Goal: Task Accomplishment & Management: Complete application form

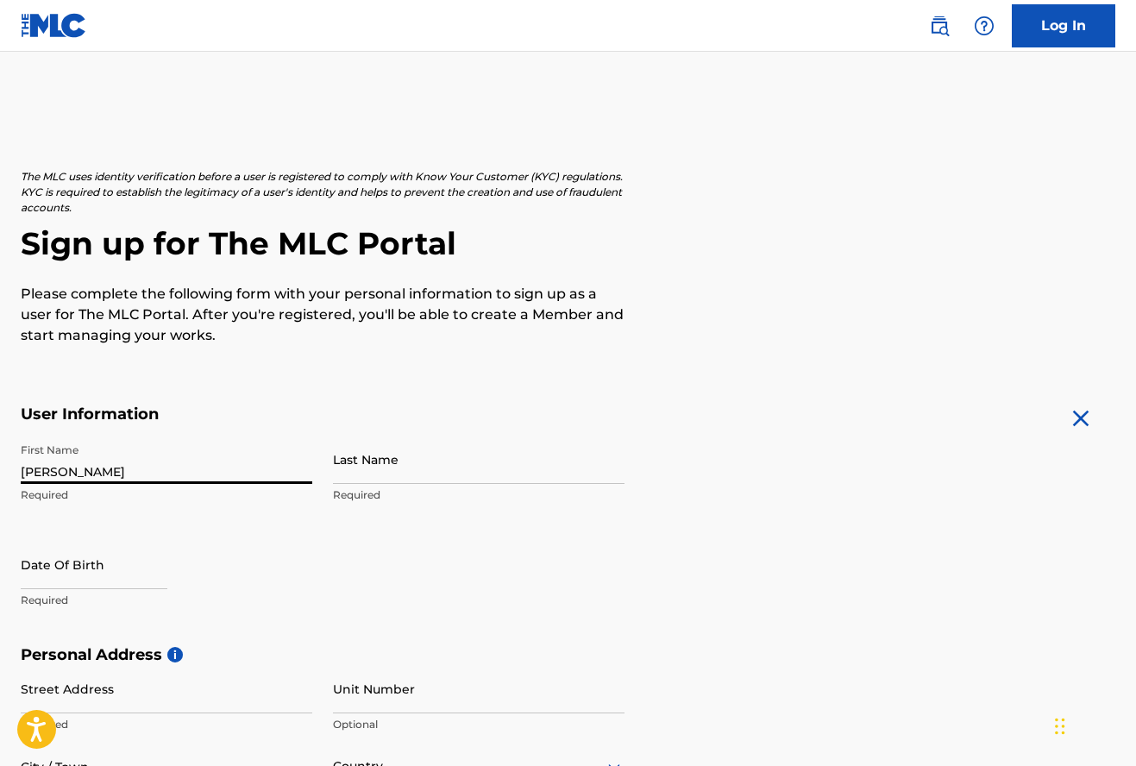
type input "[PERSON_NAME]"
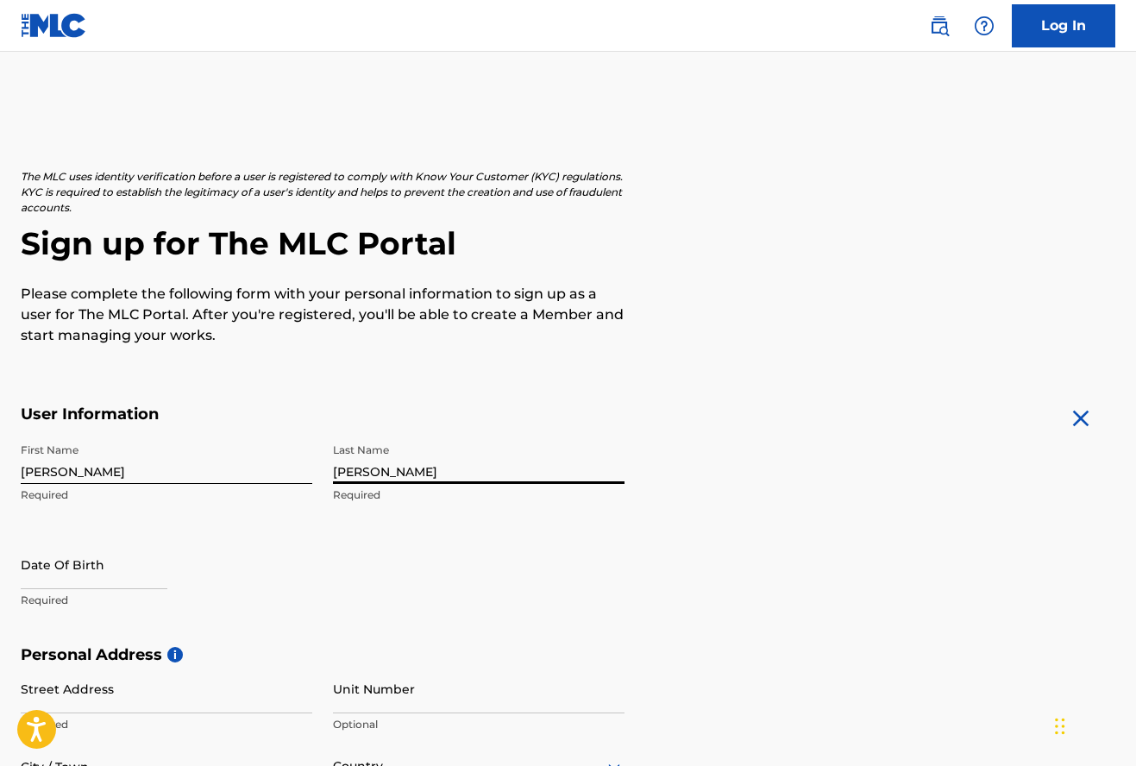
type input "[PERSON_NAME]"
select select "8"
select select "2025"
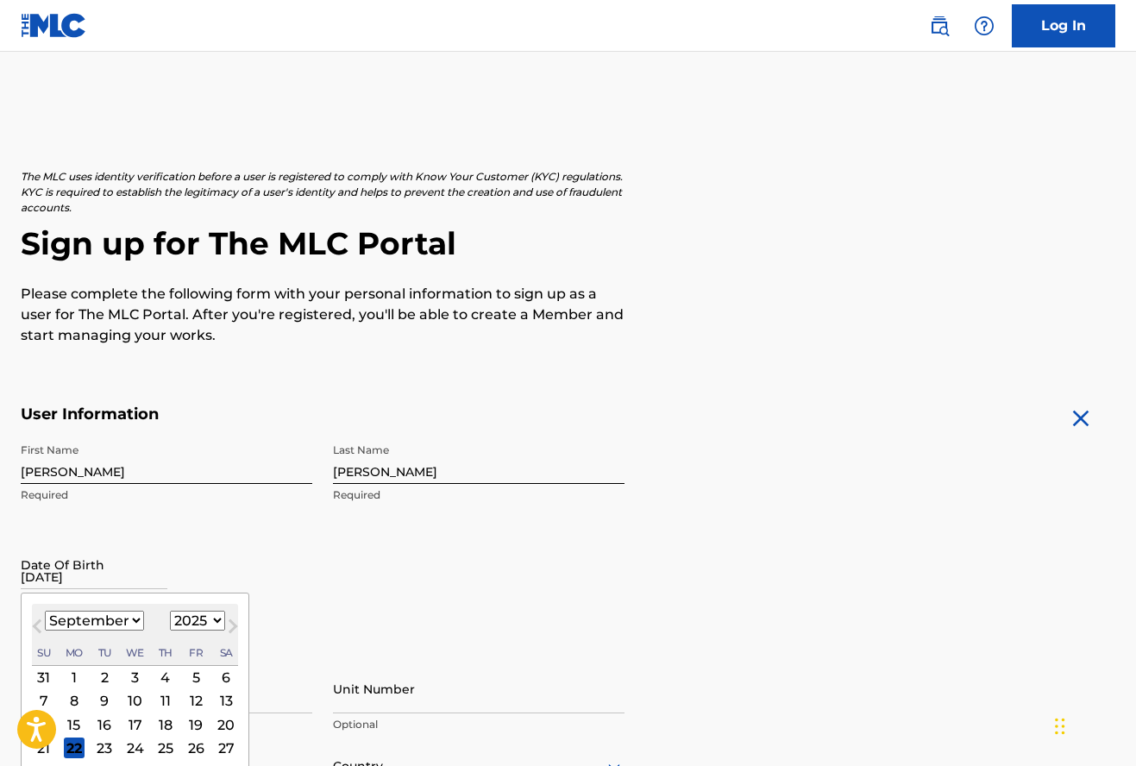
type input "[DATE]"
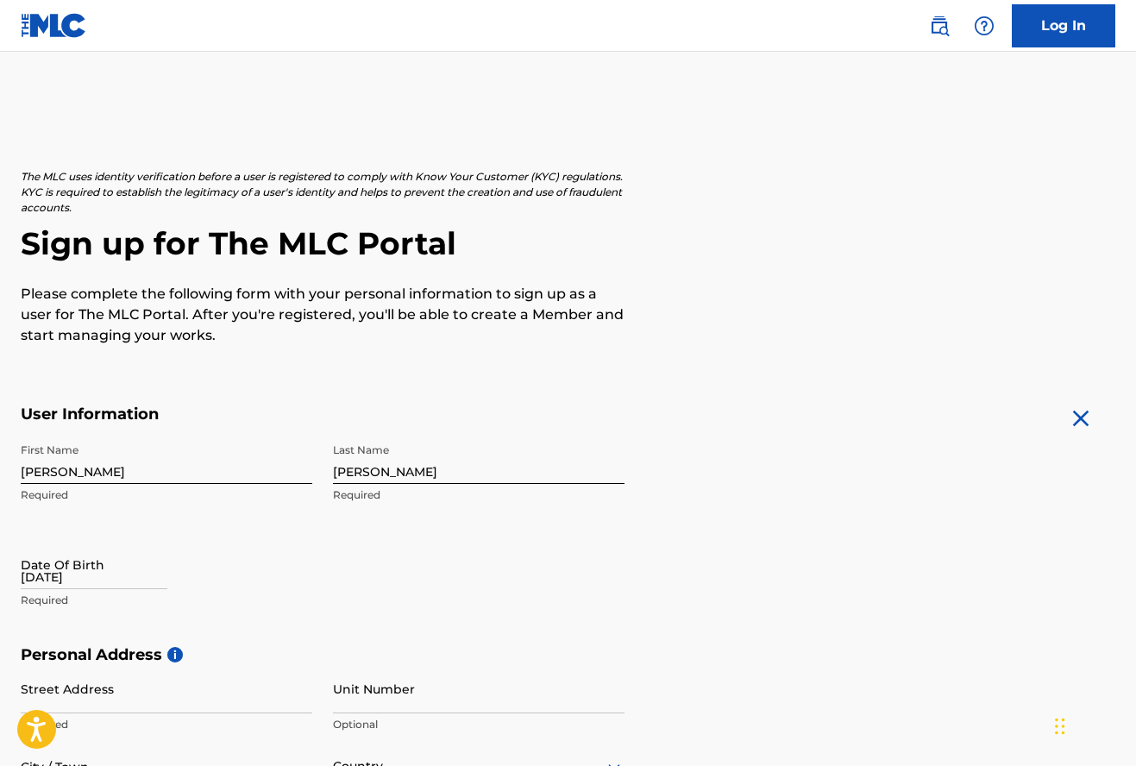
click at [136, 592] on p "Required" at bounding box center [166, 600] width 291 height 16
click at [134, 581] on input "[DATE]" at bounding box center [94, 564] width 147 height 49
select select "8"
select select "2025"
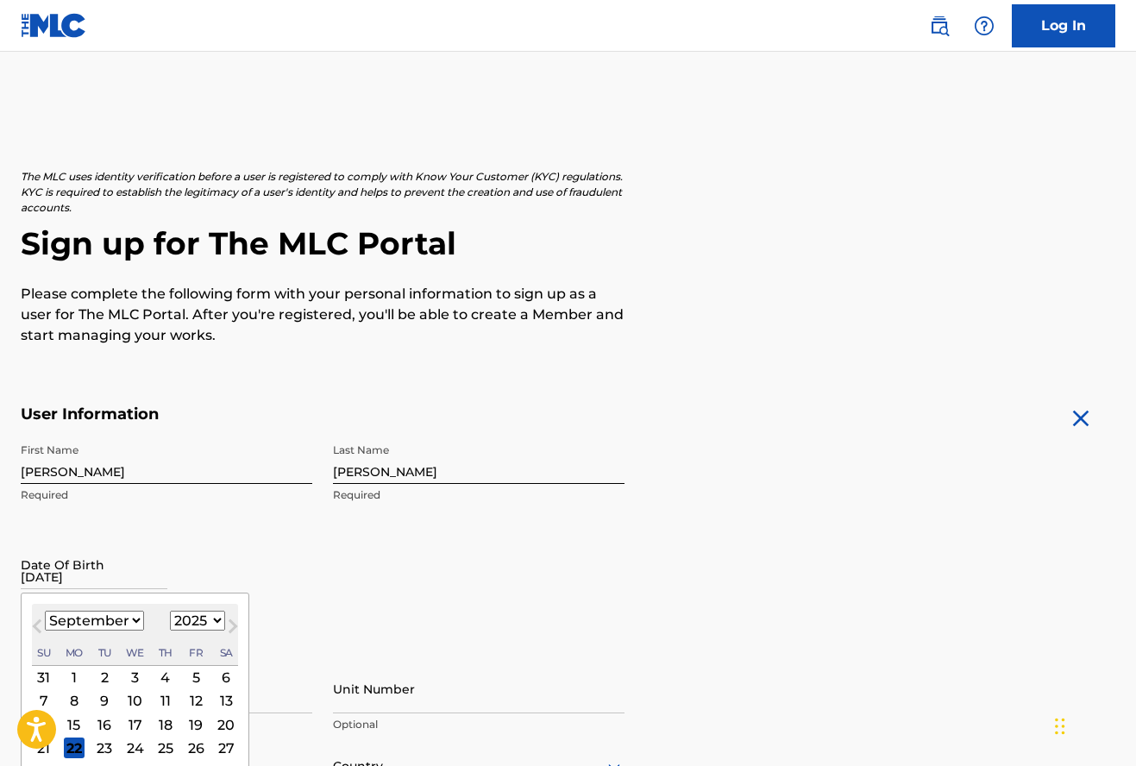
select select "7"
select select "1998"
click at [157, 746] on div "20" at bounding box center [165, 747] width 21 height 21
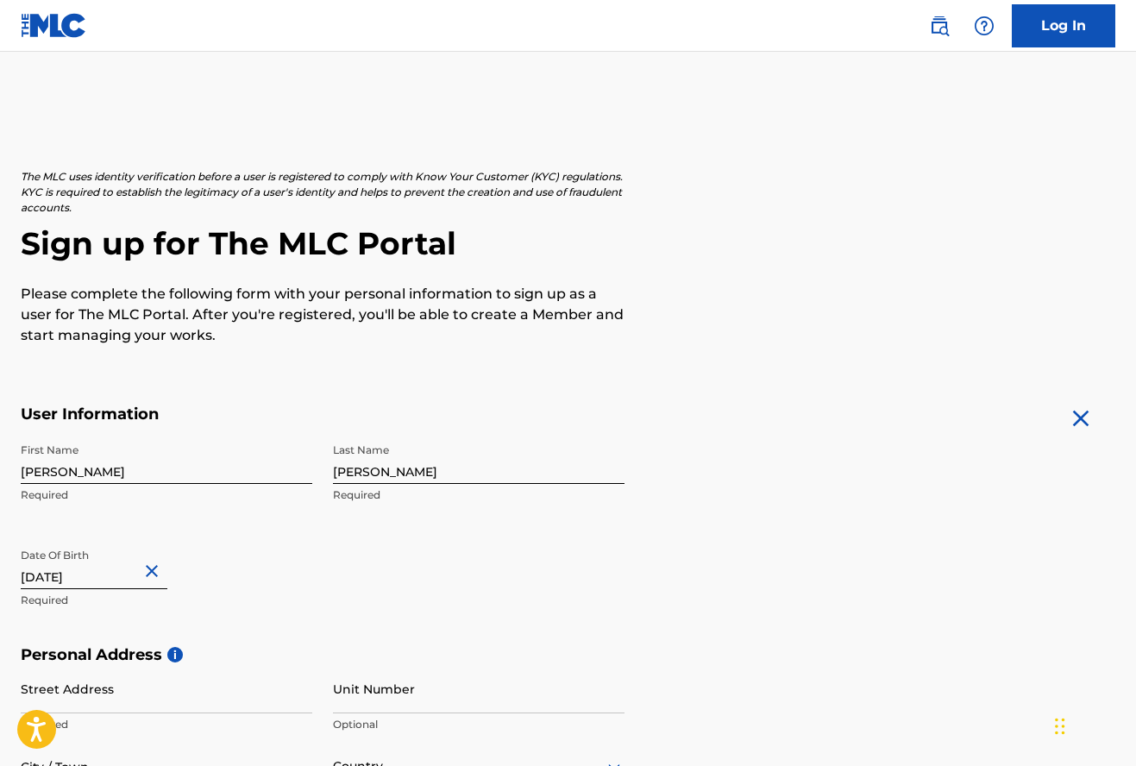
click at [229, 655] on h5 "Personal Address i" at bounding box center [568, 655] width 1094 height 20
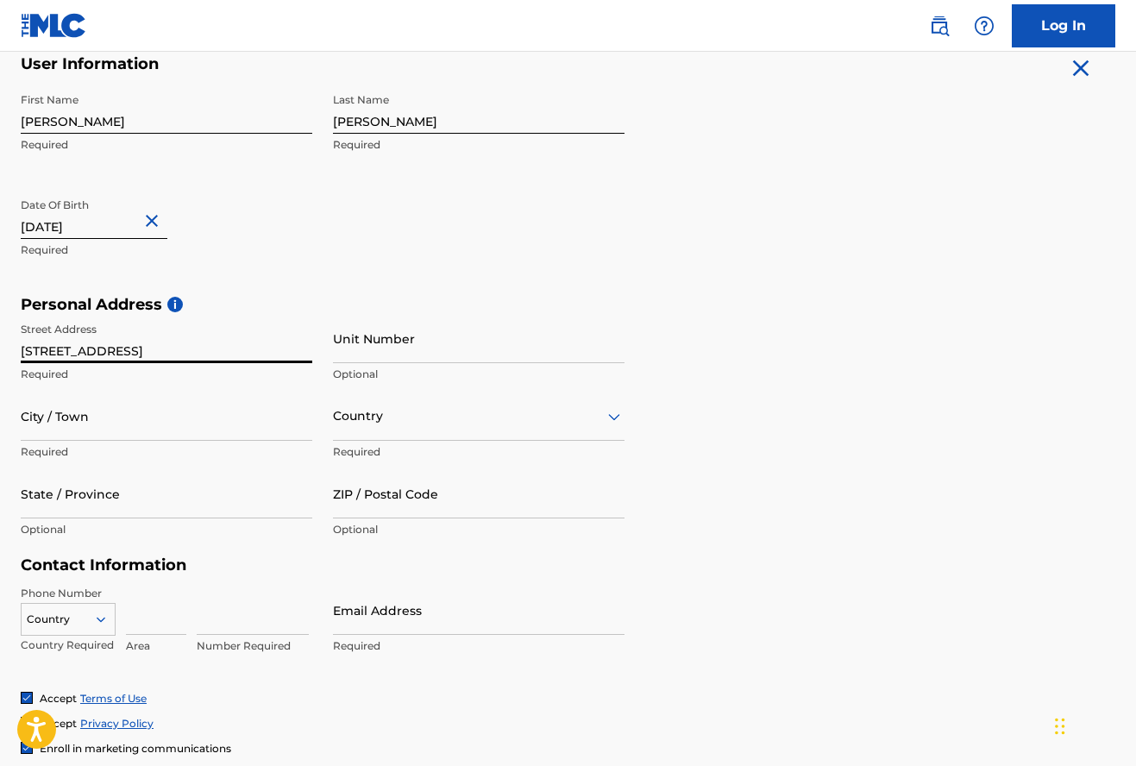
type input "[STREET_ADDRESS]"
type input "PLANO"
type input "T"
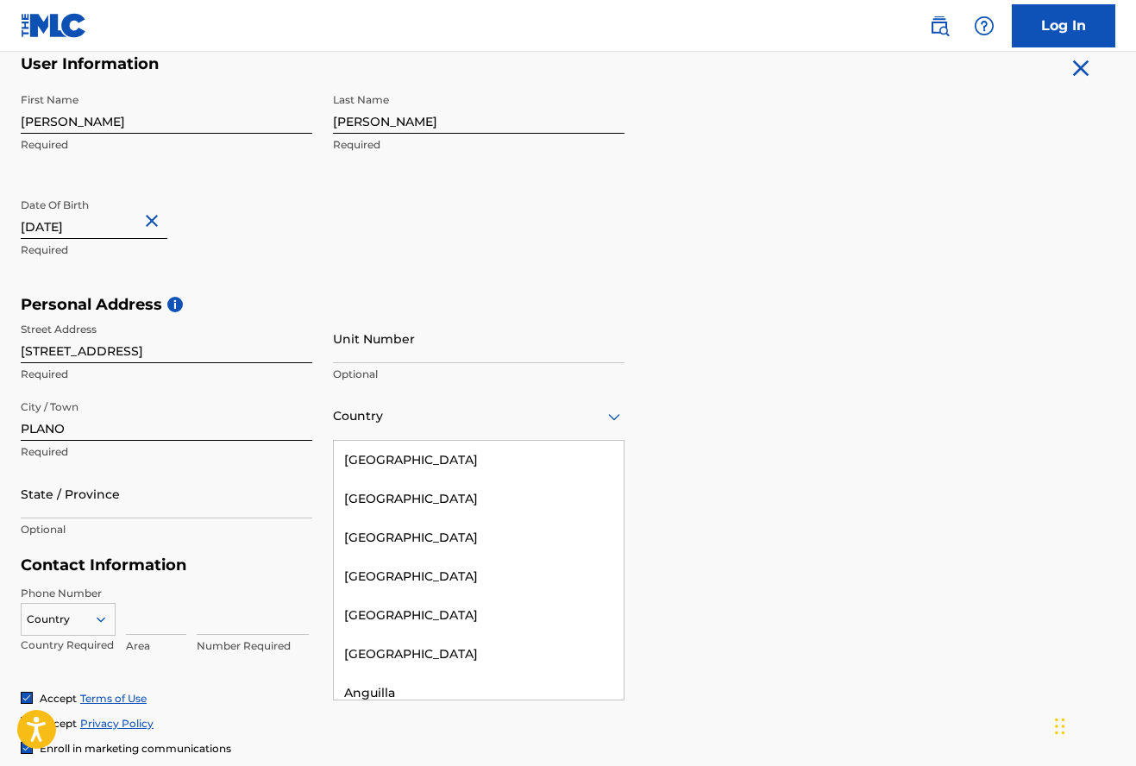
scroll to position [6368, 0]
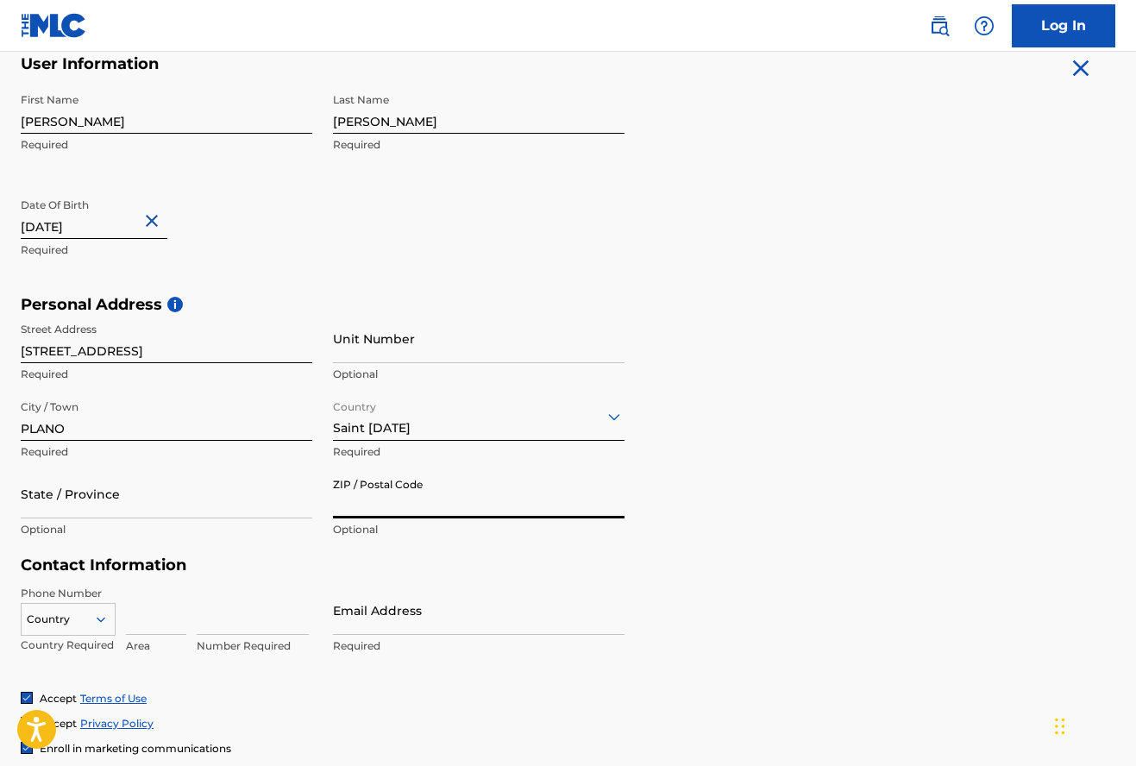
click at [435, 419] on div at bounding box center [478, 416] width 291 height 22
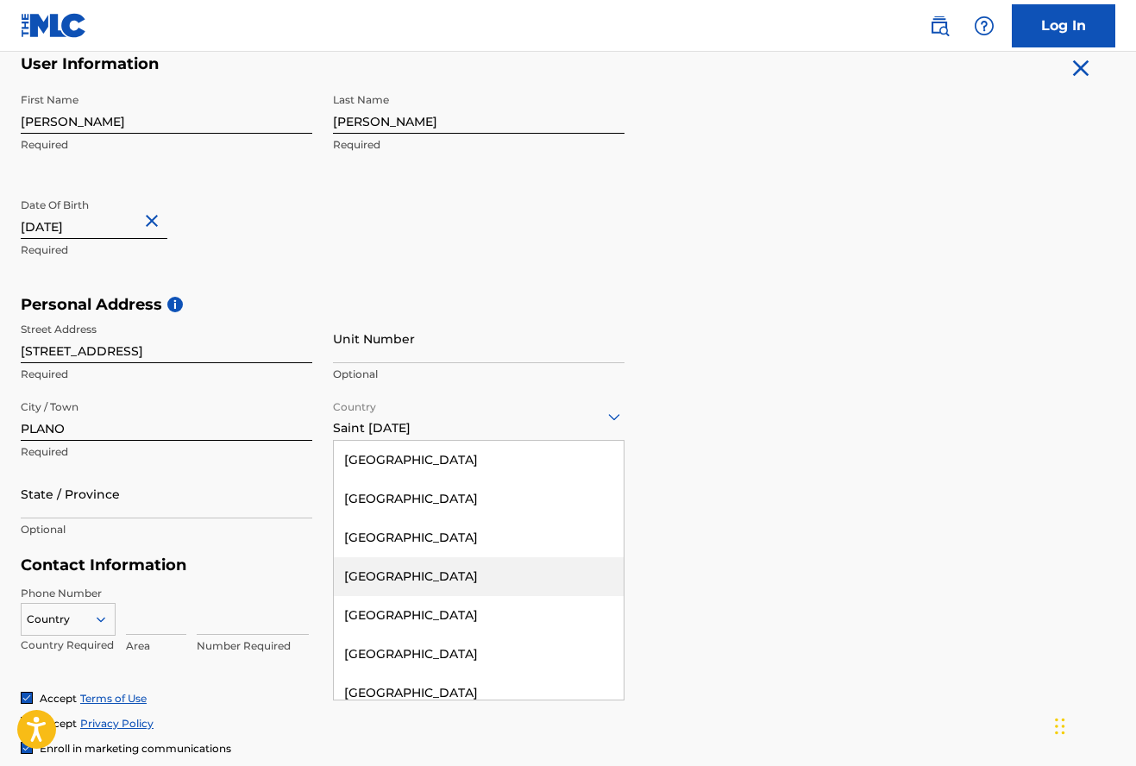
scroll to position [0, 0]
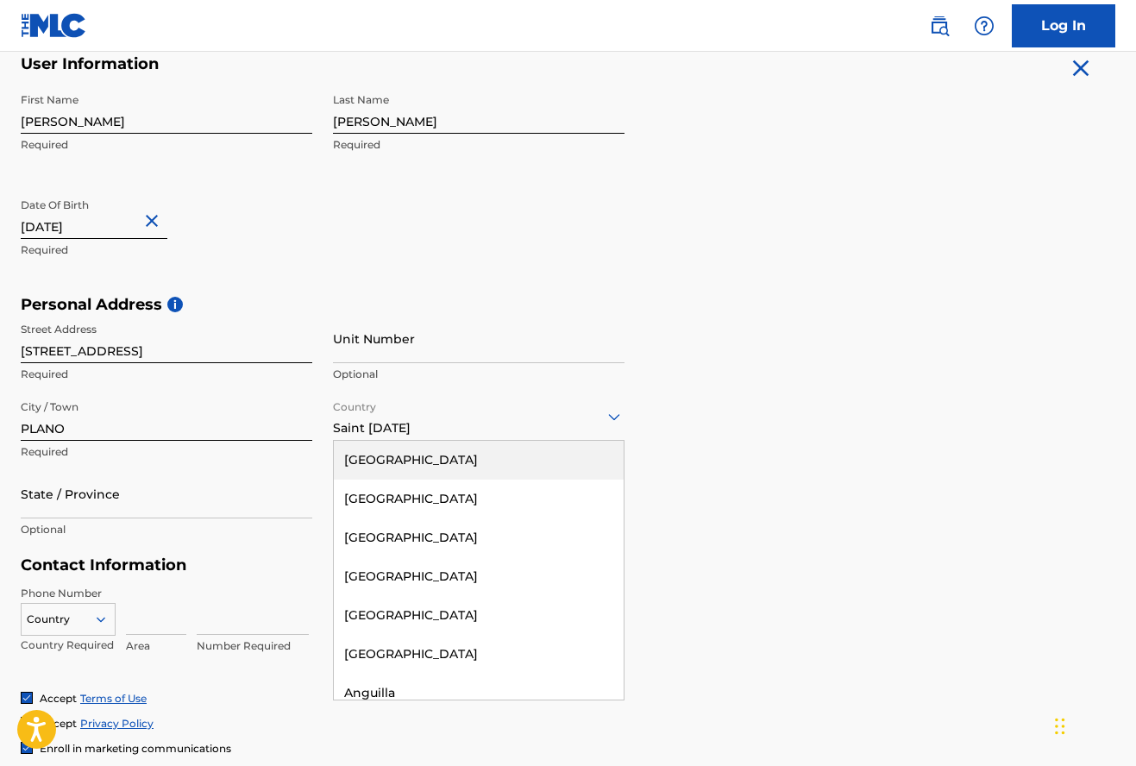
click at [402, 460] on div "[GEOGRAPHIC_DATA]" at bounding box center [479, 460] width 290 height 39
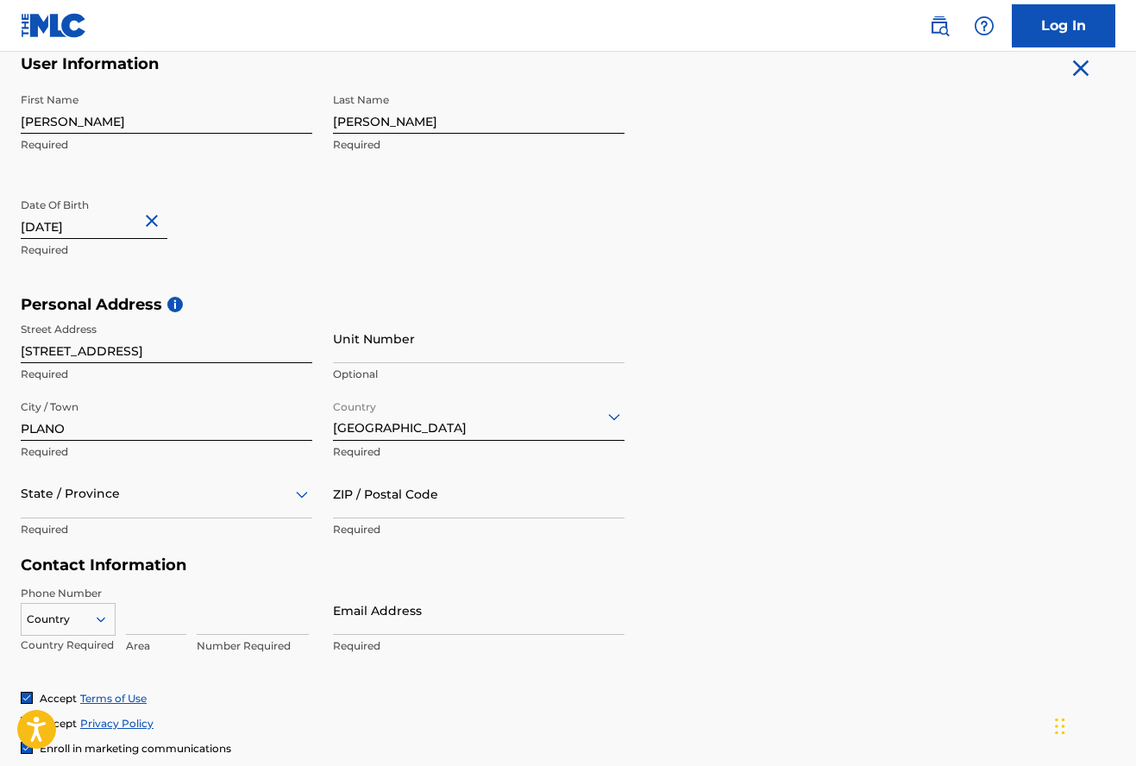
click at [228, 506] on div "State / Province" at bounding box center [166, 493] width 291 height 49
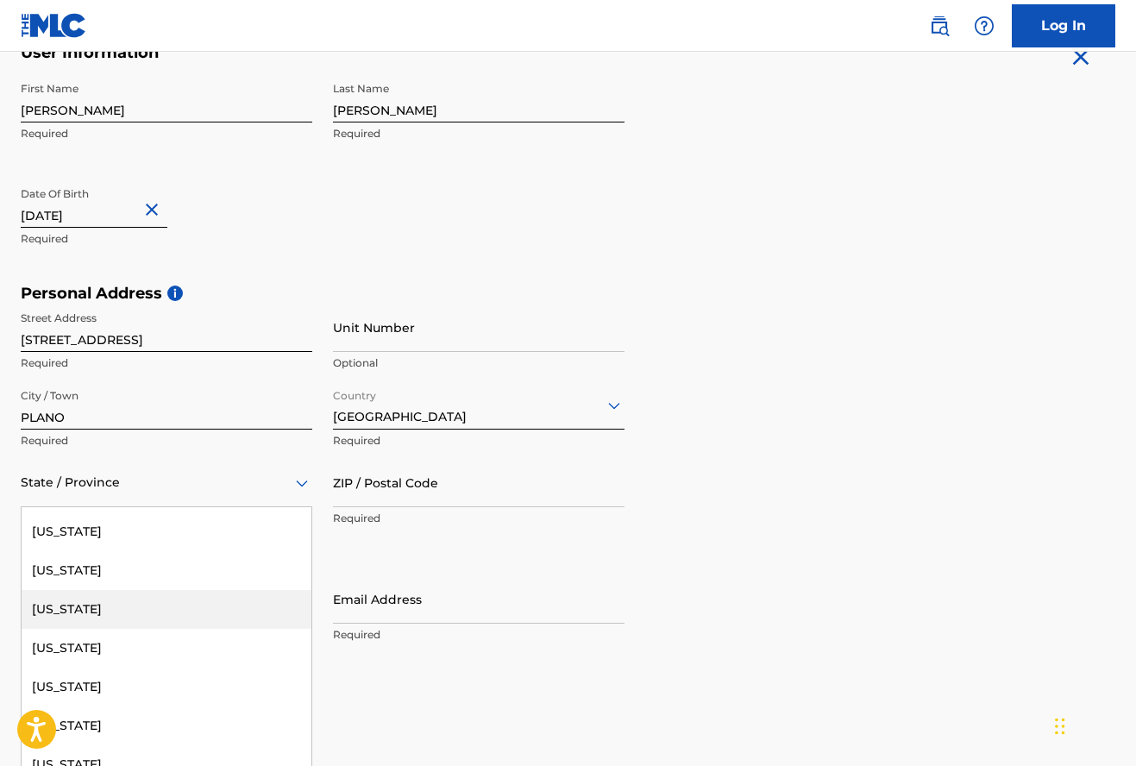
scroll to position [1856, 0]
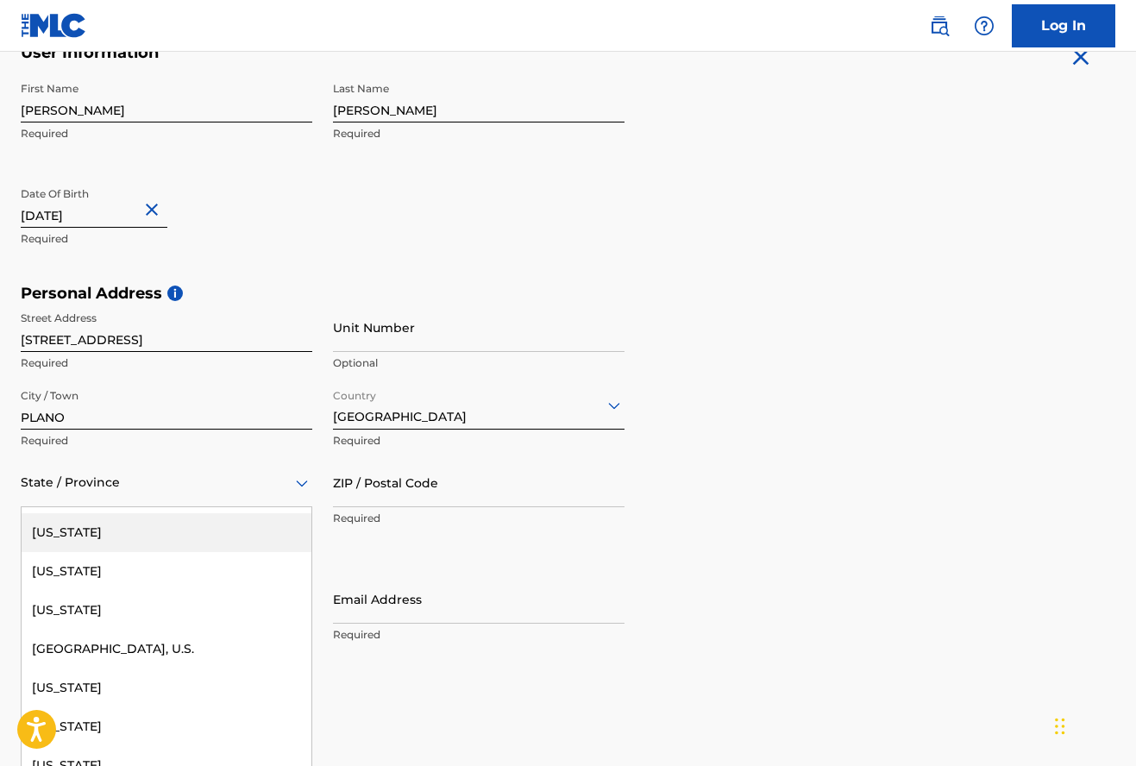
click at [198, 526] on div "[US_STATE]" at bounding box center [167, 532] width 290 height 39
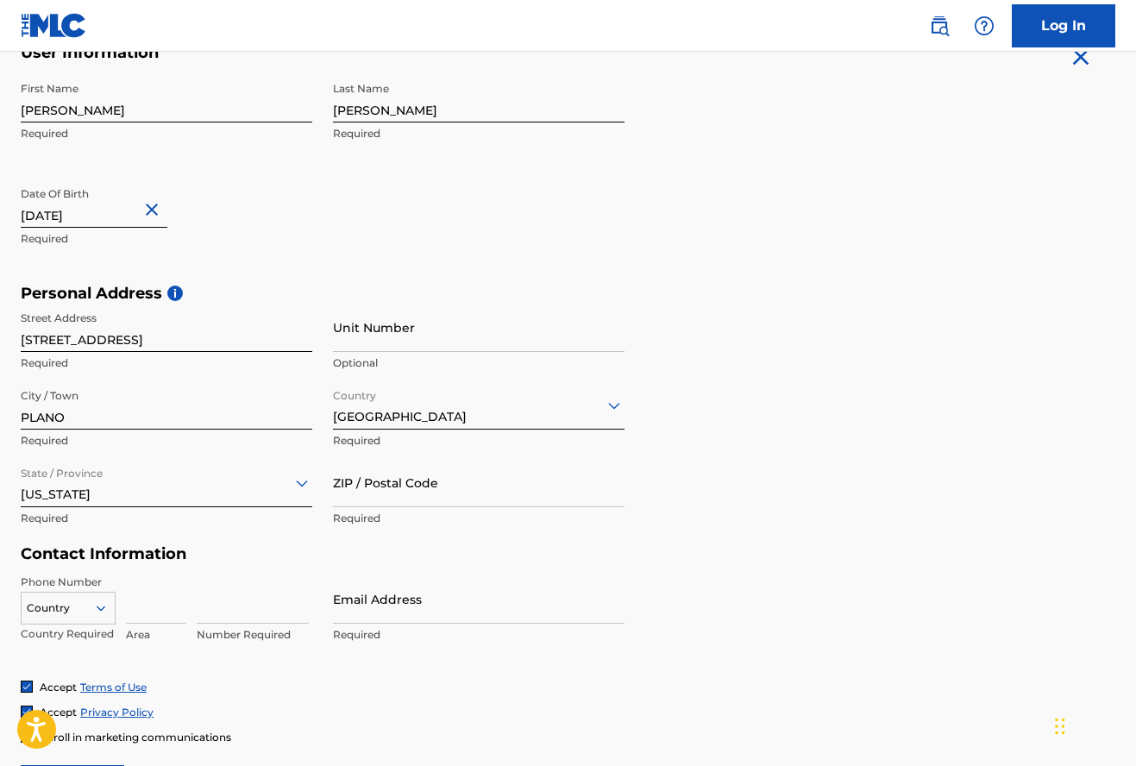
click at [358, 490] on input "ZIP / Postal Code" at bounding box center [478, 482] width 291 height 49
type input "75024"
type input "214"
type input "2433445"
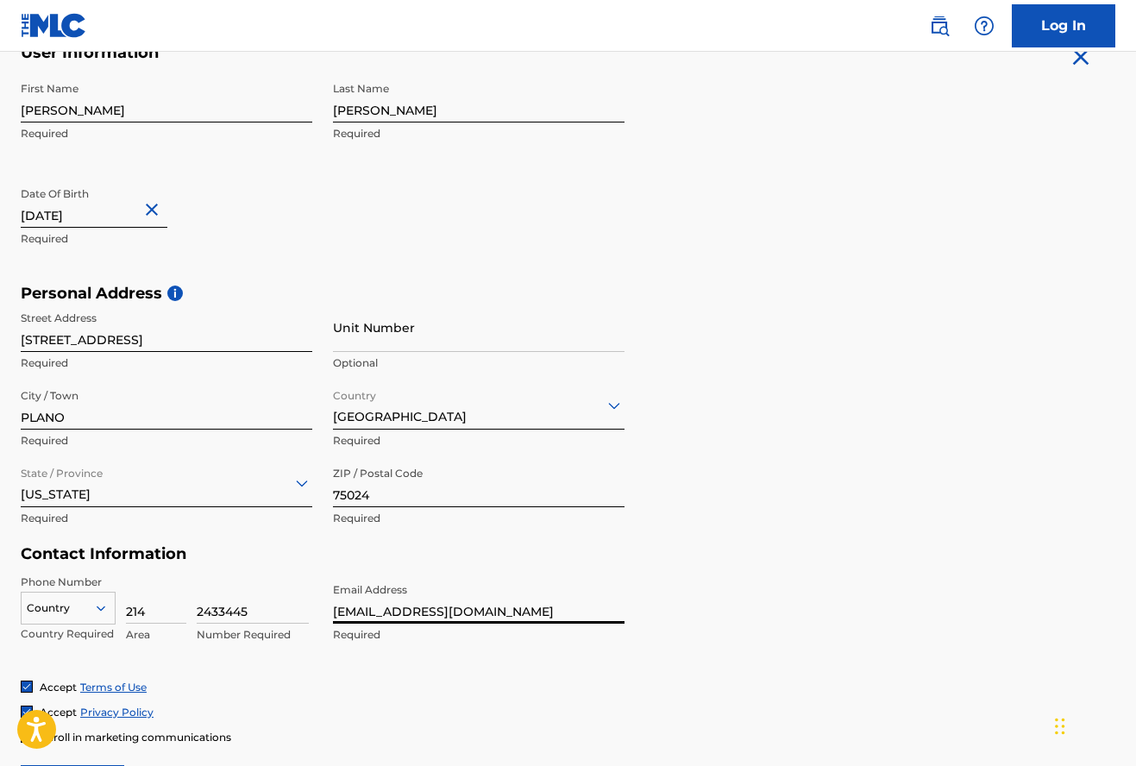
type input "[EMAIL_ADDRESS][DOMAIN_NAME]"
click at [477, 695] on div "Accept Terms of Use Accept Privacy Policy Enroll in marketing communications" at bounding box center [568, 711] width 1094 height 65
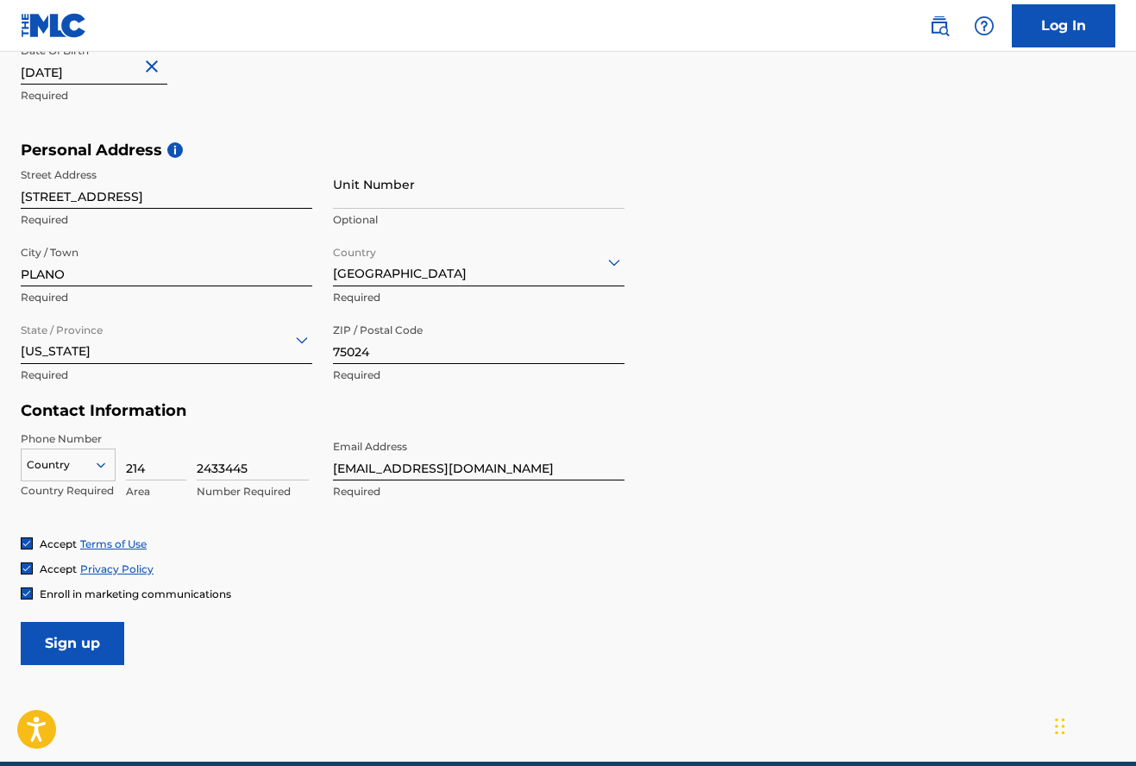
scroll to position [581, 0]
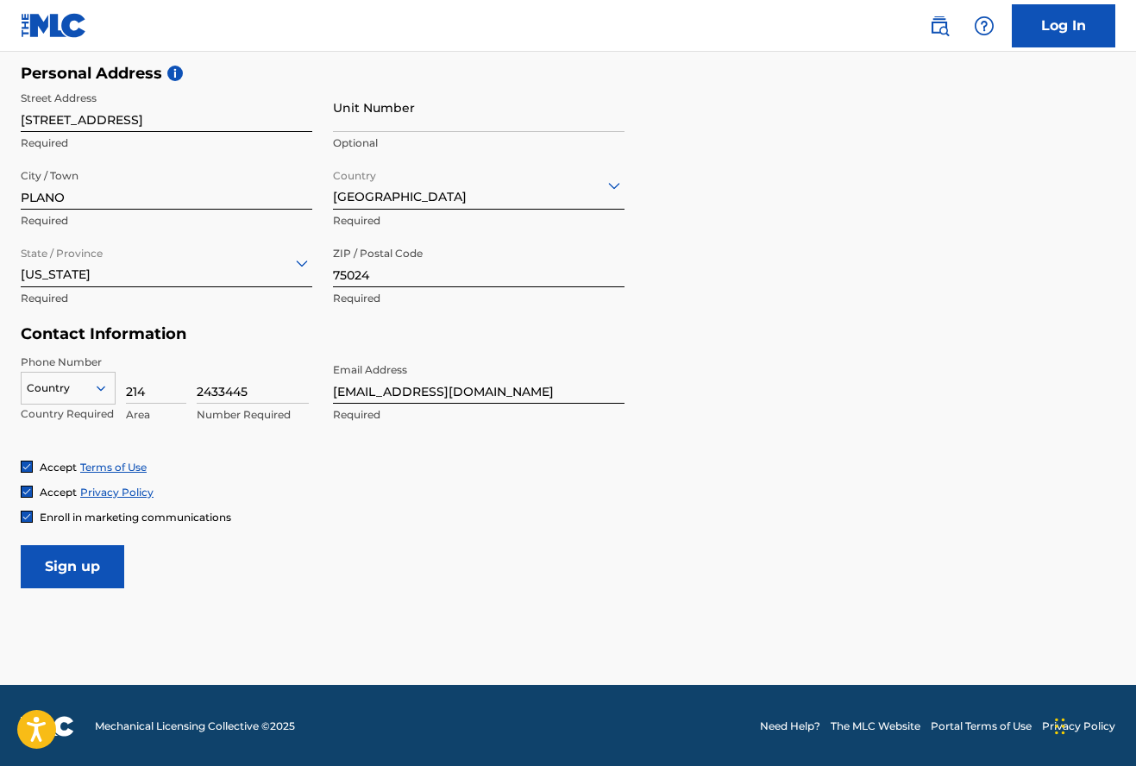
click at [82, 576] on input "Sign up" at bounding box center [72, 566] width 103 height 43
click at [84, 393] on div at bounding box center [68, 388] width 93 height 19
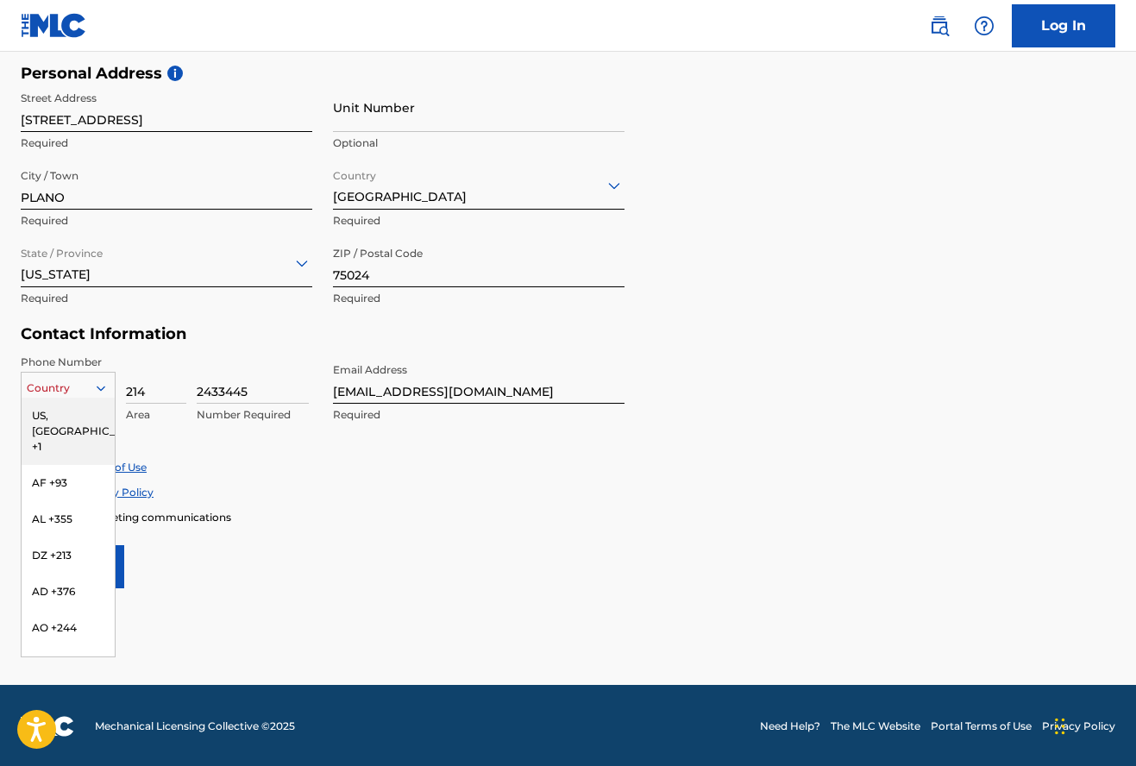
click at [61, 420] on div "US, [GEOGRAPHIC_DATA] +1" at bounding box center [68, 430] width 93 height 67
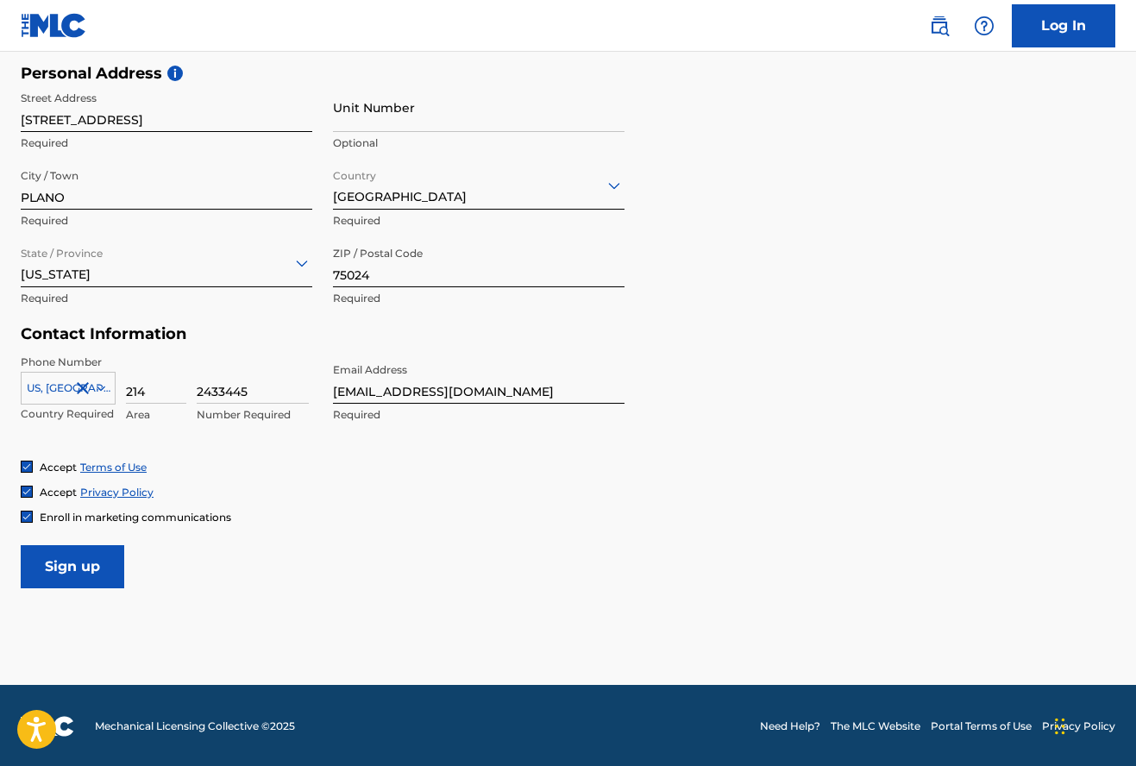
click at [104, 573] on input "Sign up" at bounding box center [72, 566] width 103 height 43
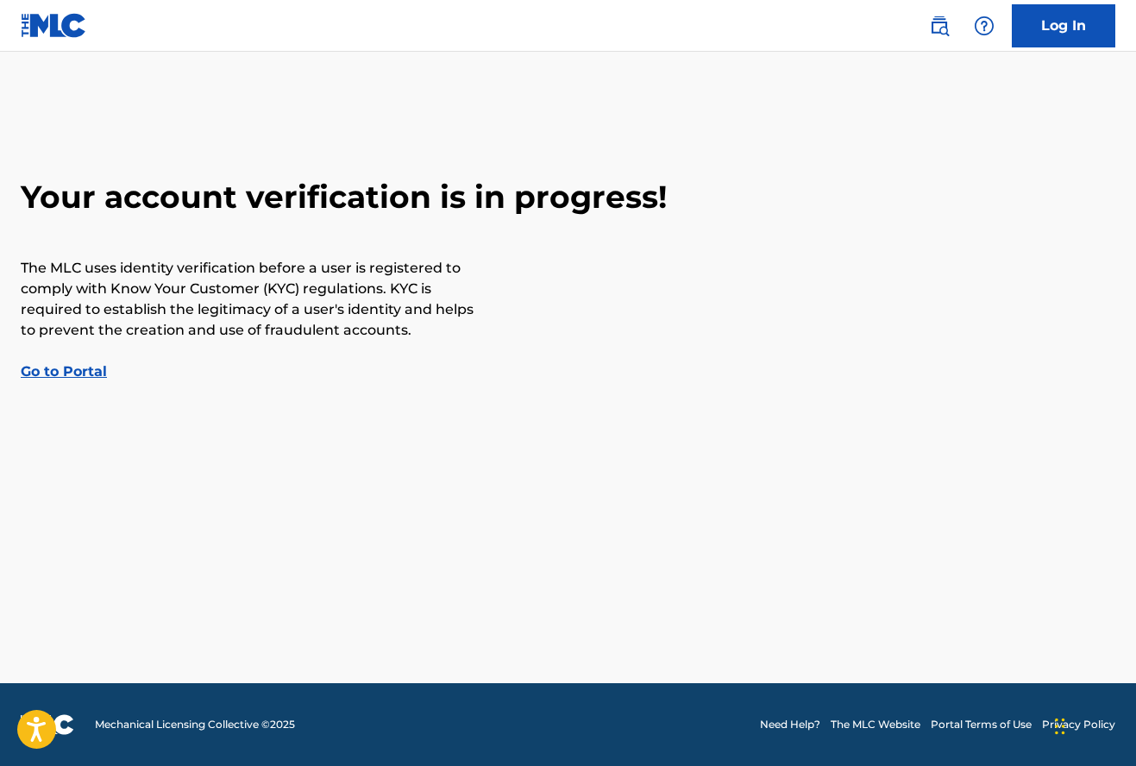
click at [83, 372] on link "Go to Portal" at bounding box center [64, 371] width 86 height 16
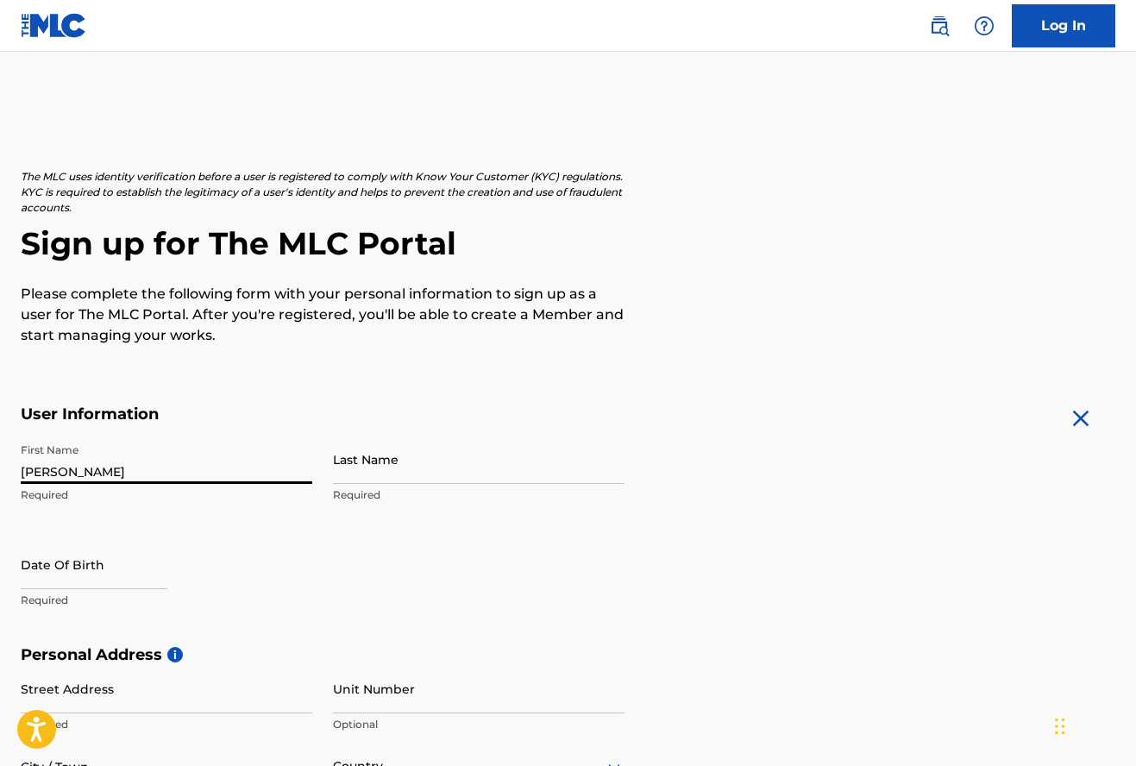
type input "HEIDI"
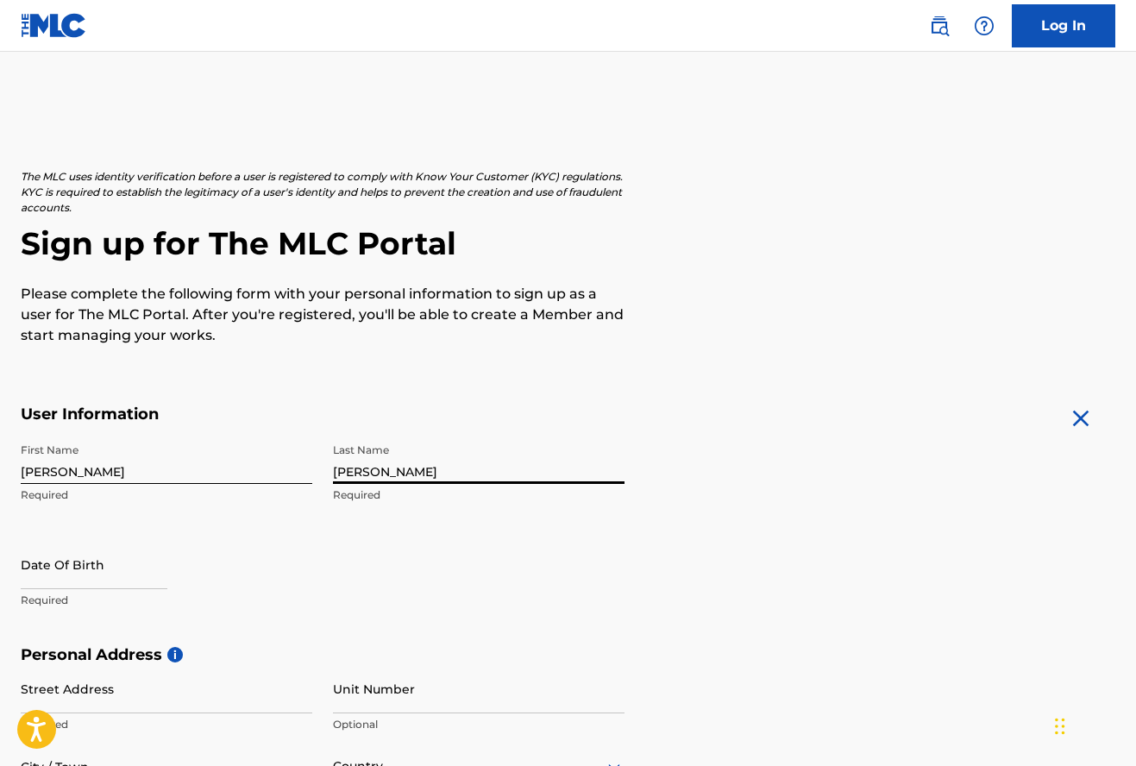
type input "JONES"
select select "8"
select select "2025"
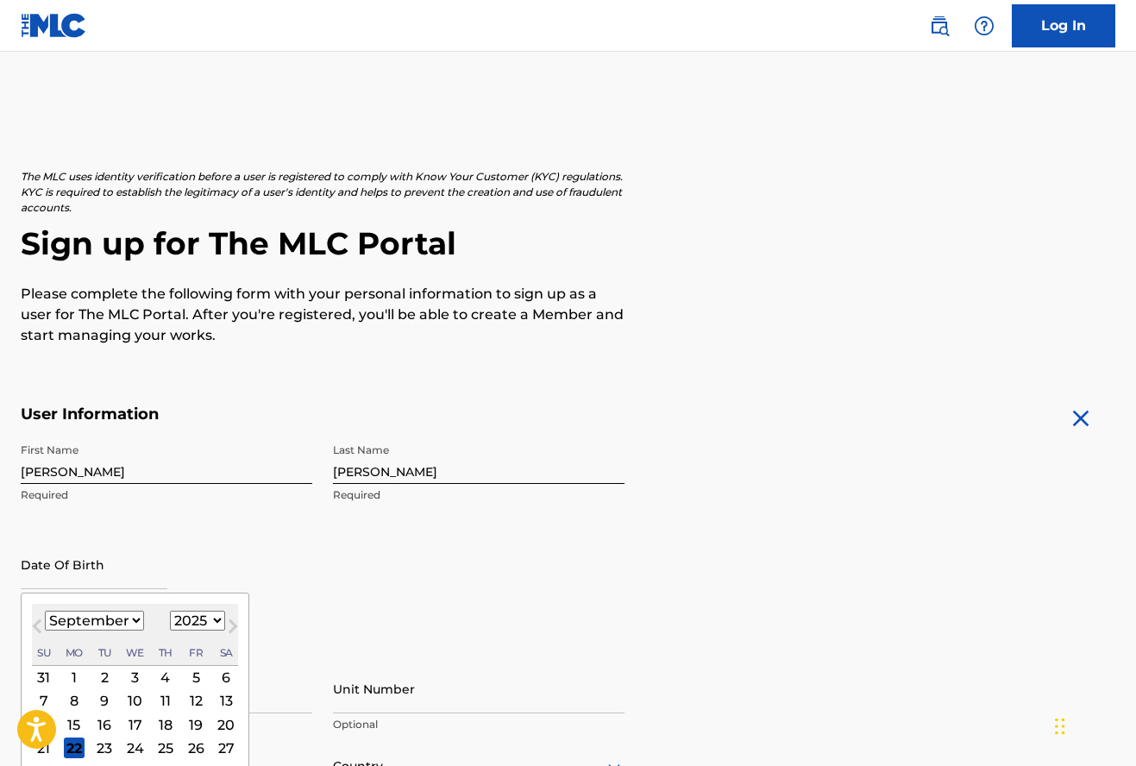
select select "1"
select select "1984"
click at [216, 698] on div "11" at bounding box center [226, 701] width 21 height 21
type input "February 11 1984"
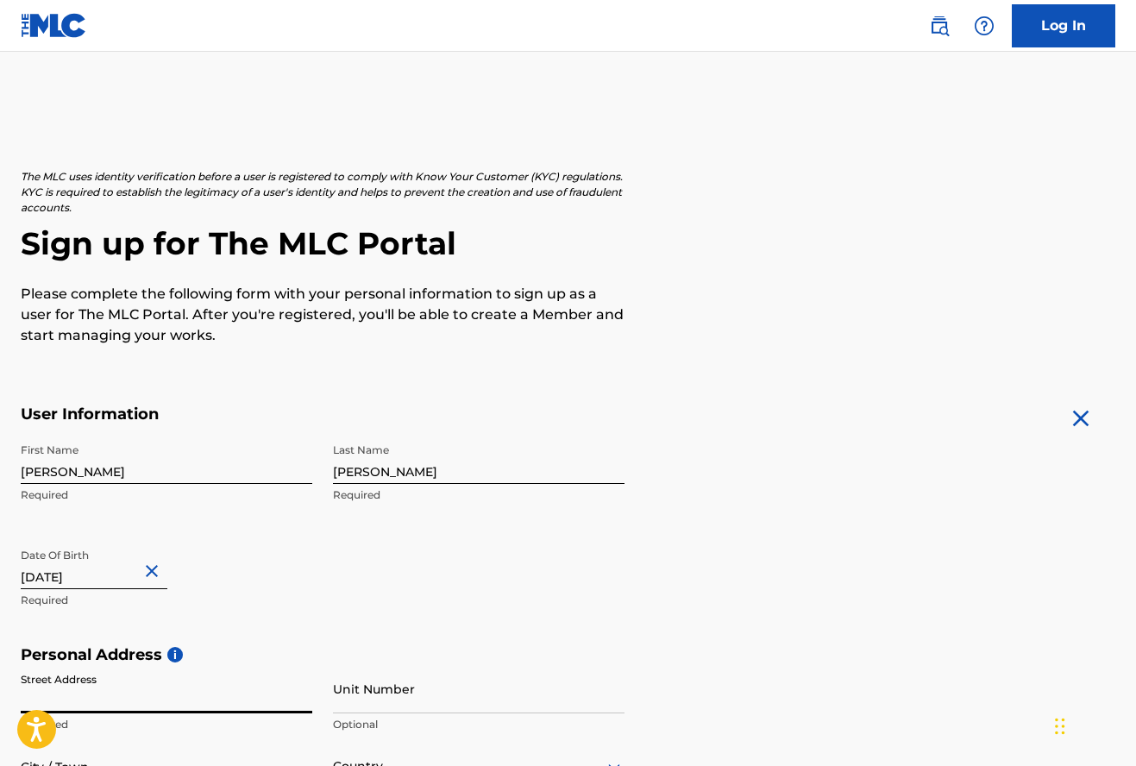
type input "2"
click at [170, 698] on input "[STREET_ADDRESS]" at bounding box center [166, 688] width 291 height 49
type input "6"
type input "3"
type input "4601 N ESTIS"
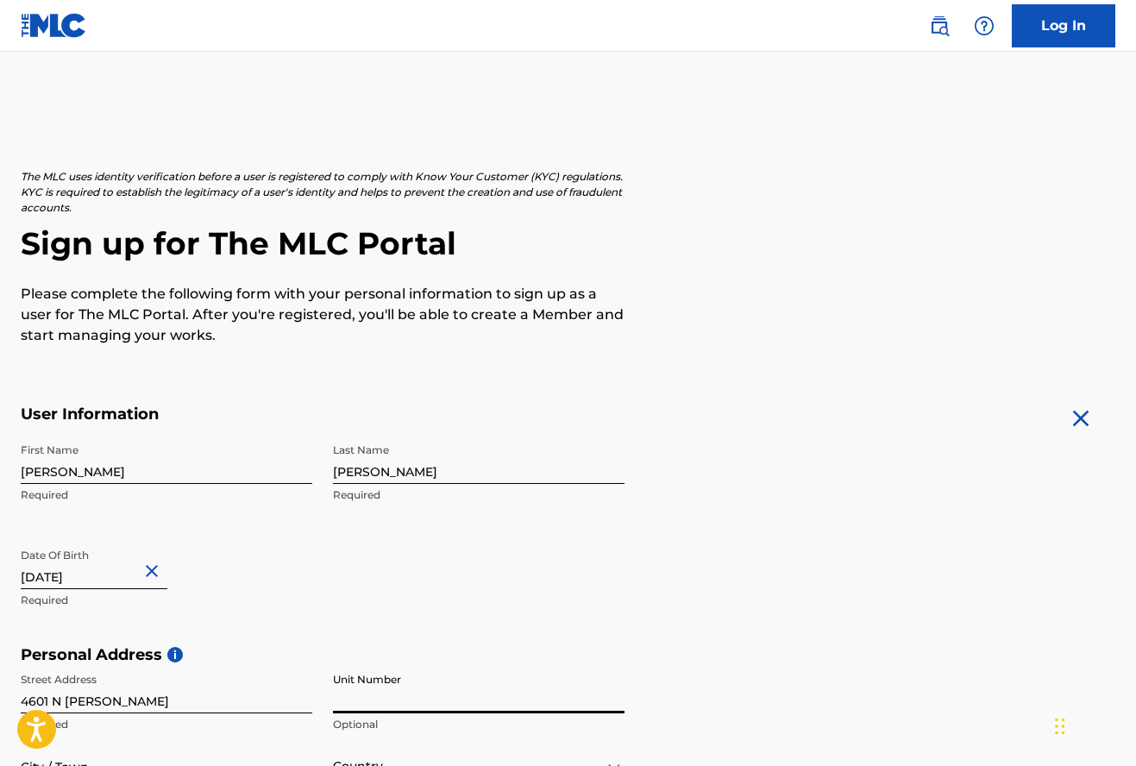
scroll to position [395, 0]
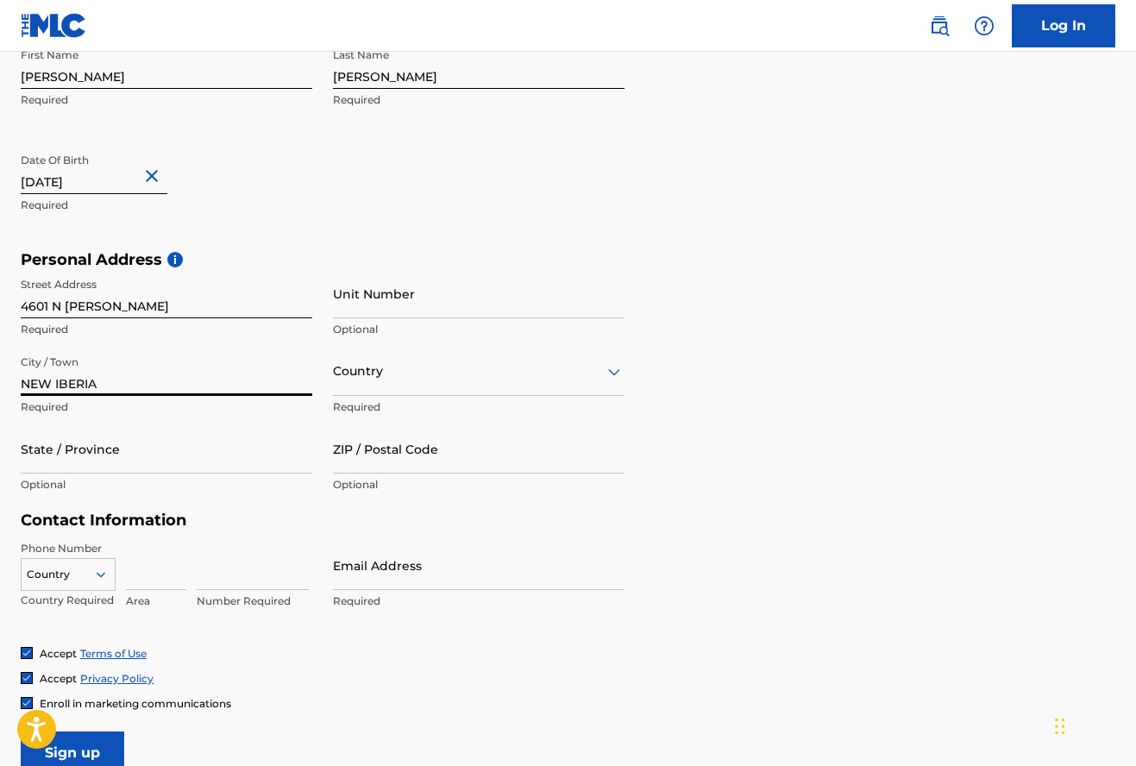
type input "NEW IBERIA"
type input "U"
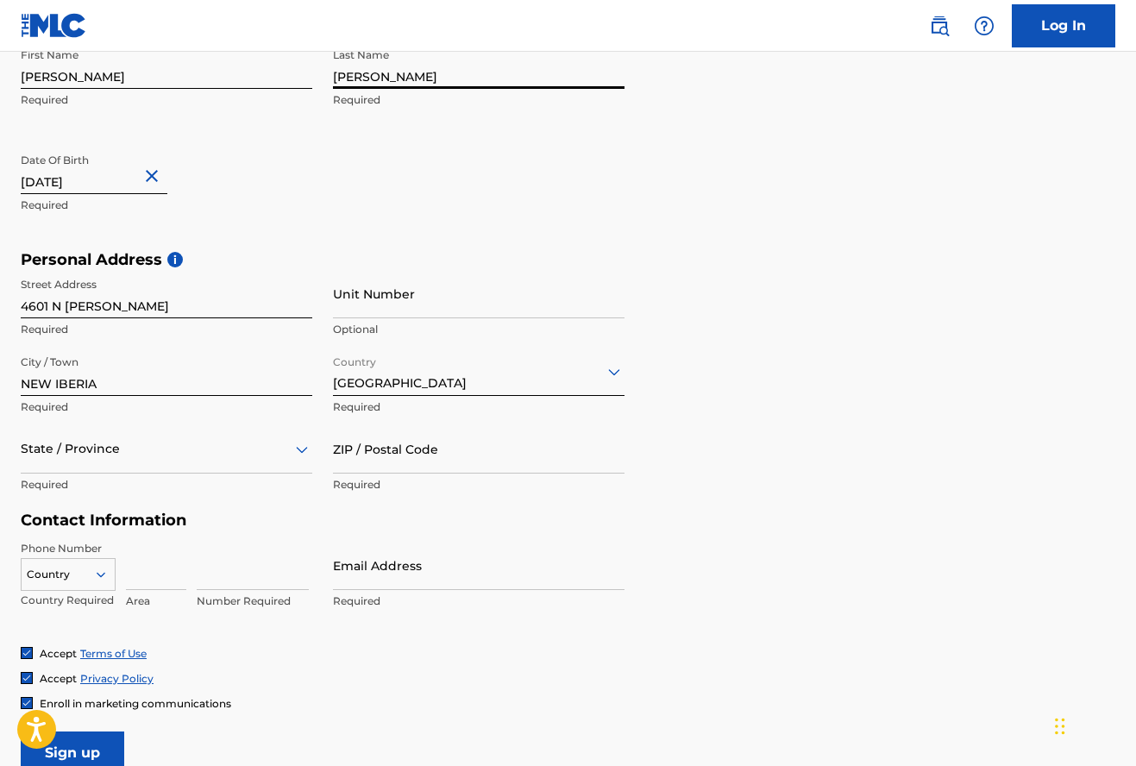
select select "1"
select select "1984"
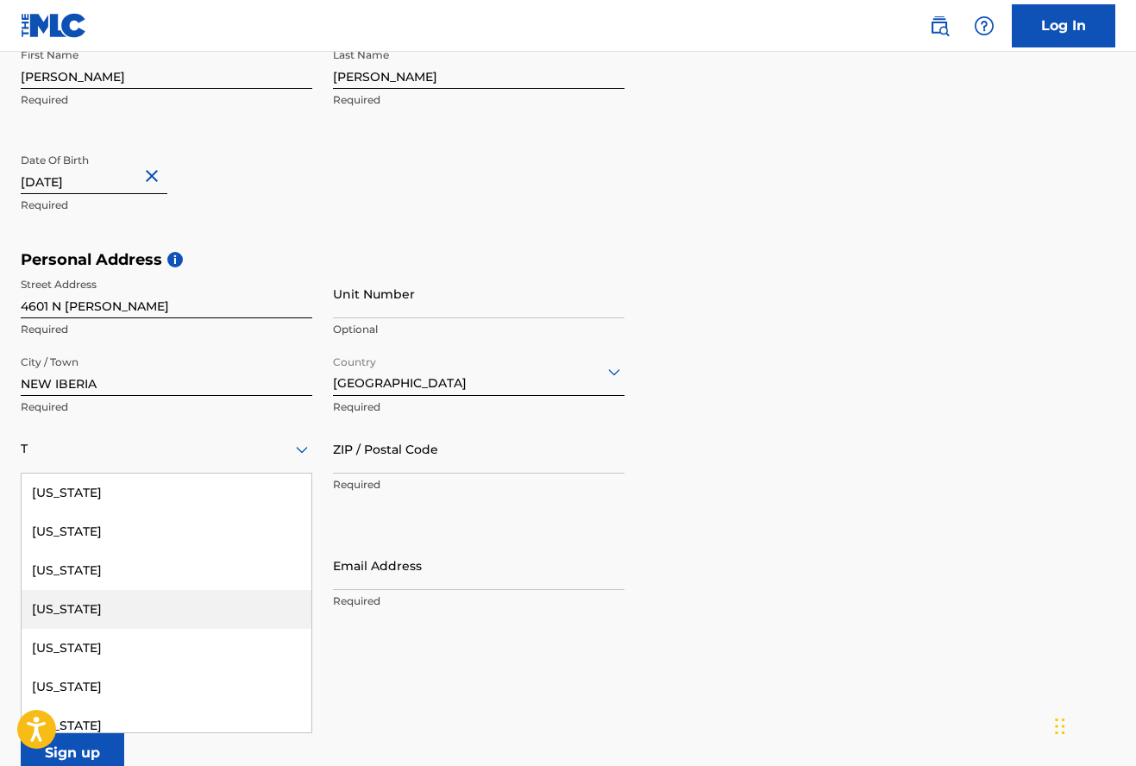
type input "TX"
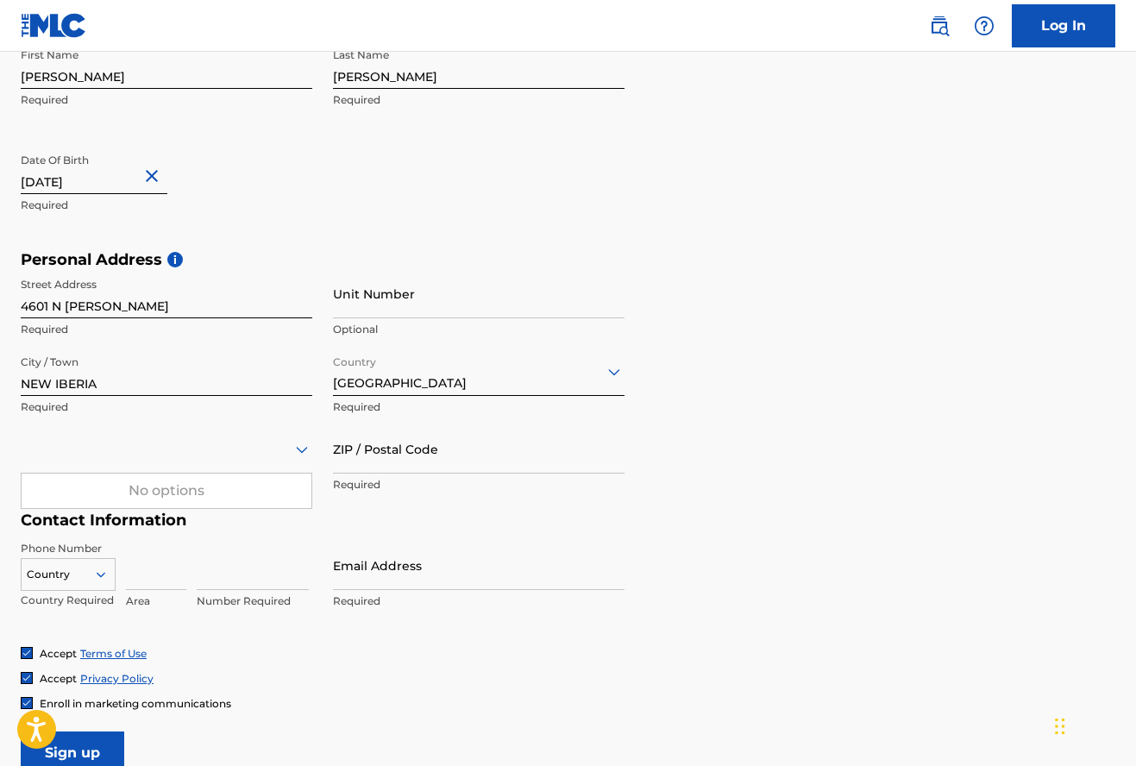
click at [292, 442] on icon at bounding box center [301, 449] width 21 height 21
click at [310, 456] on icon at bounding box center [301, 449] width 21 height 21
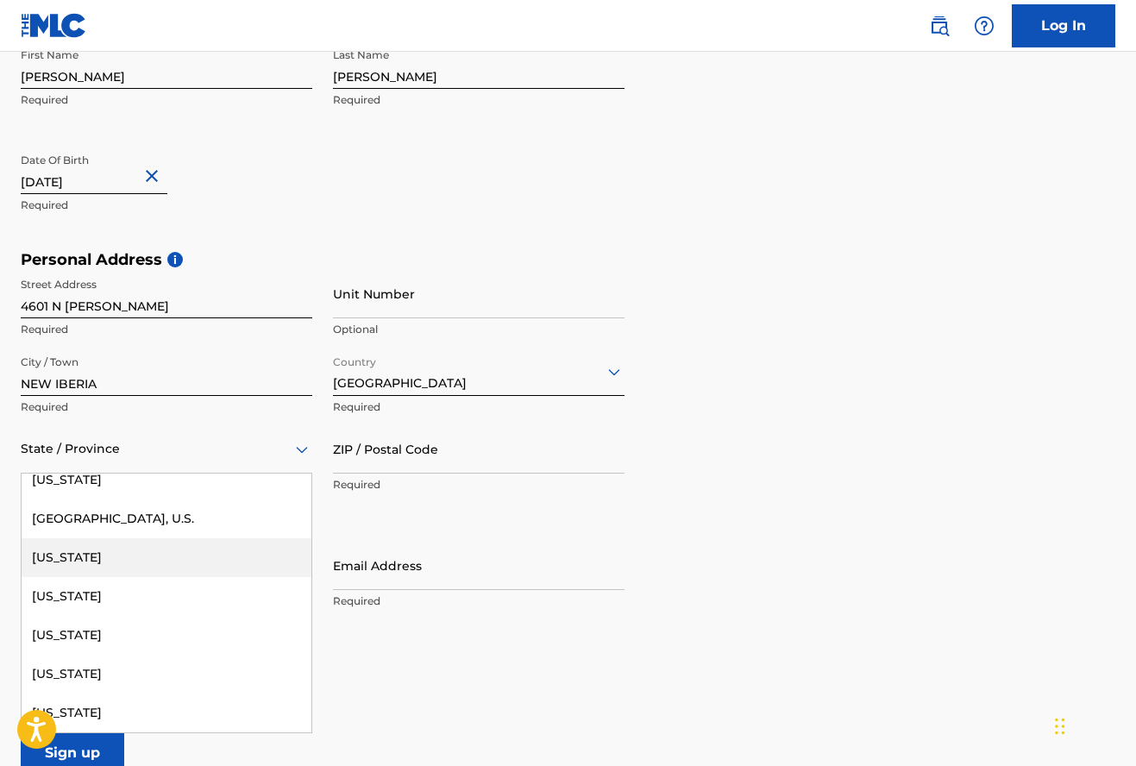
scroll to position [1644, 0]
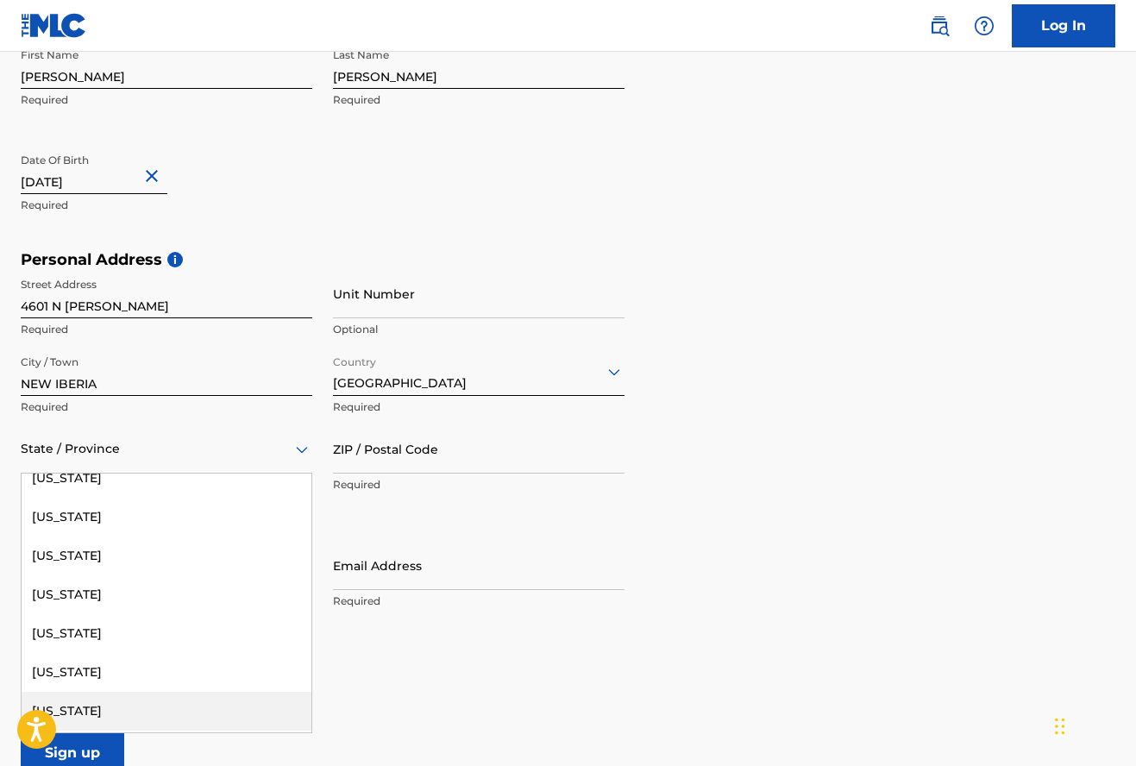
click at [114, 705] on div "[US_STATE]" at bounding box center [167, 710] width 290 height 39
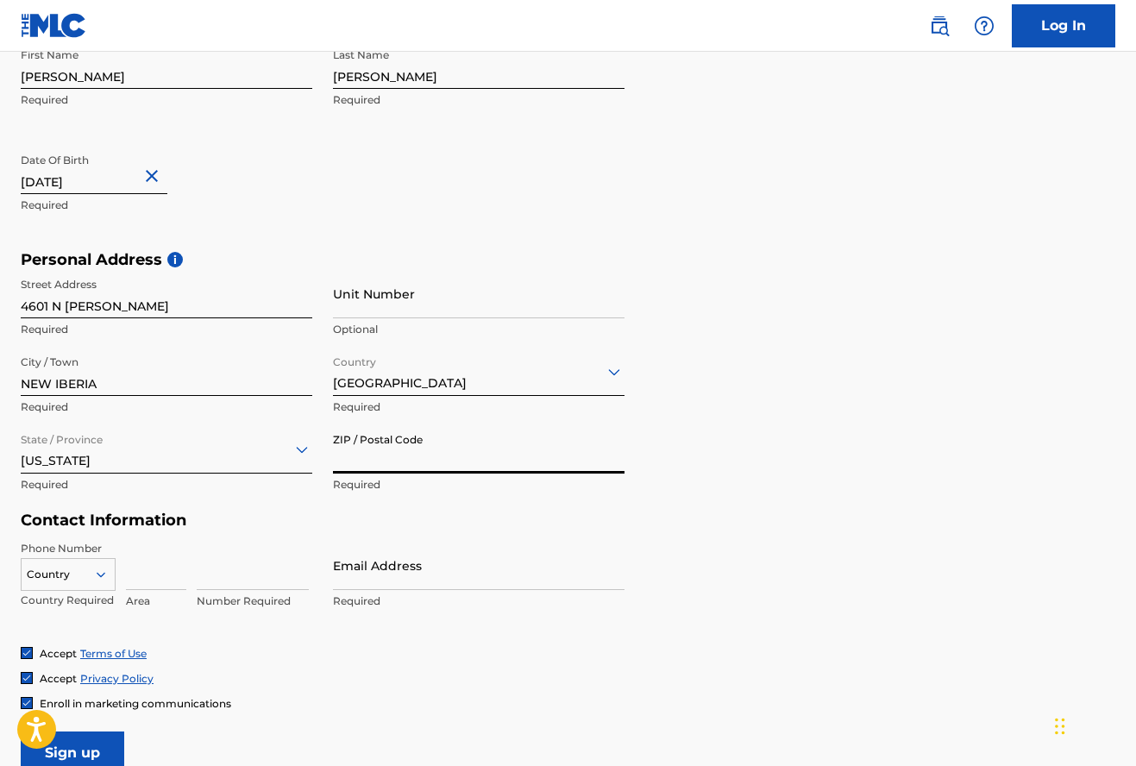
click at [381, 456] on input "ZIP / Postal Code" at bounding box center [478, 448] width 291 height 49
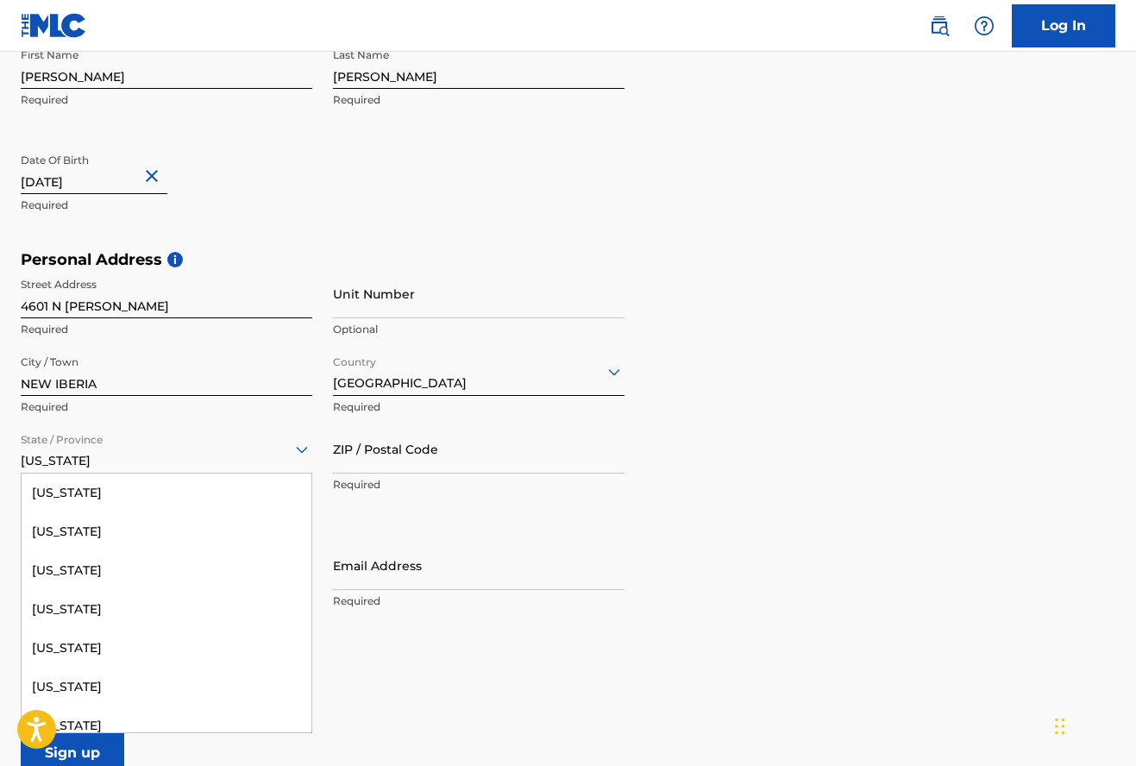
click at [290, 454] on div at bounding box center [166, 449] width 291 height 22
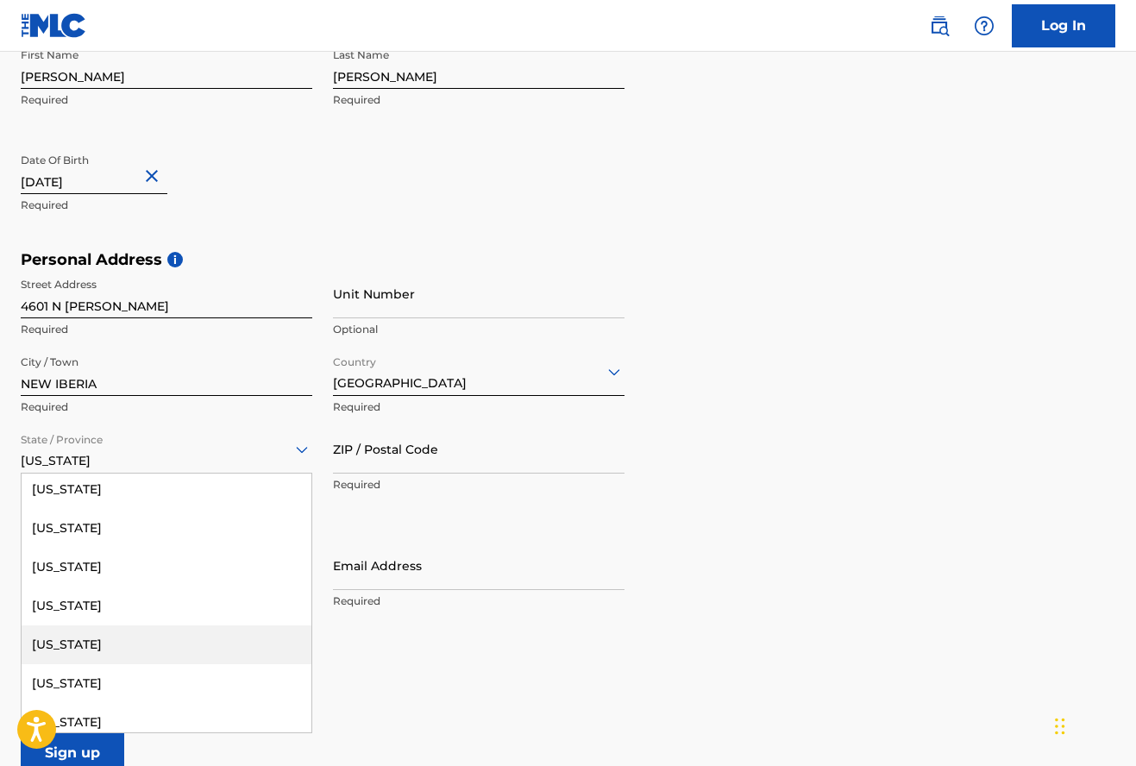
scroll to position [691, 0]
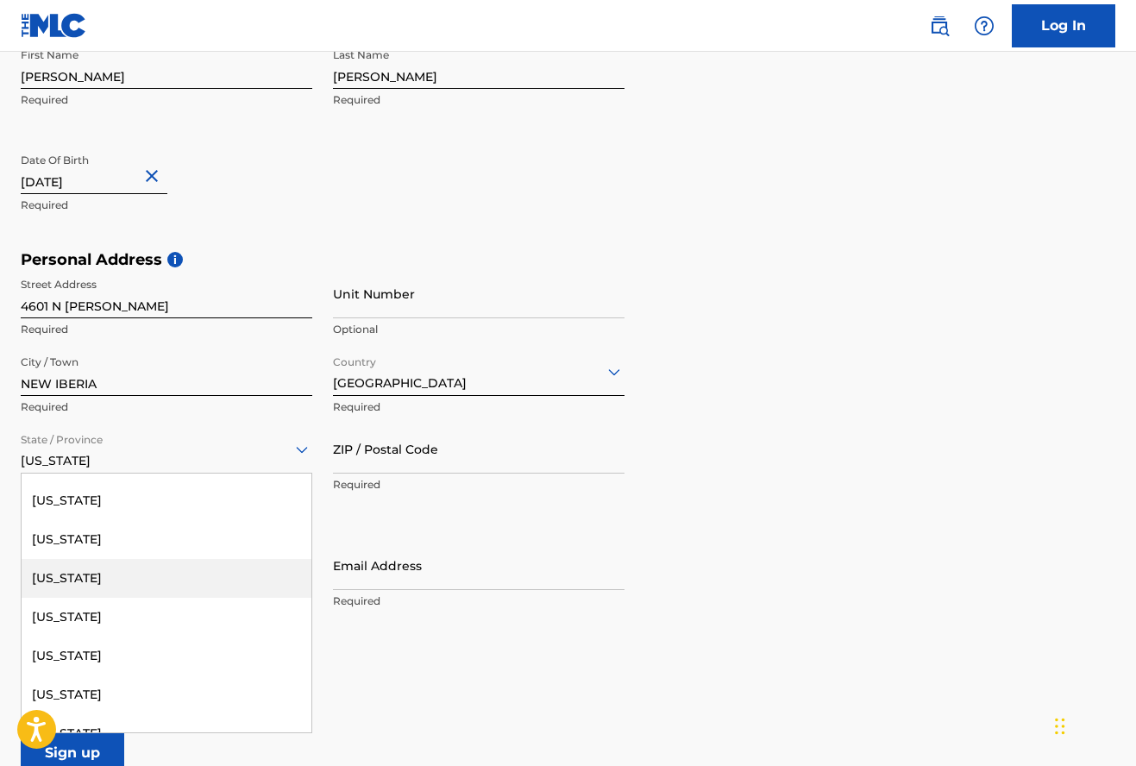
click at [103, 573] on div "[US_STATE]" at bounding box center [167, 578] width 290 height 39
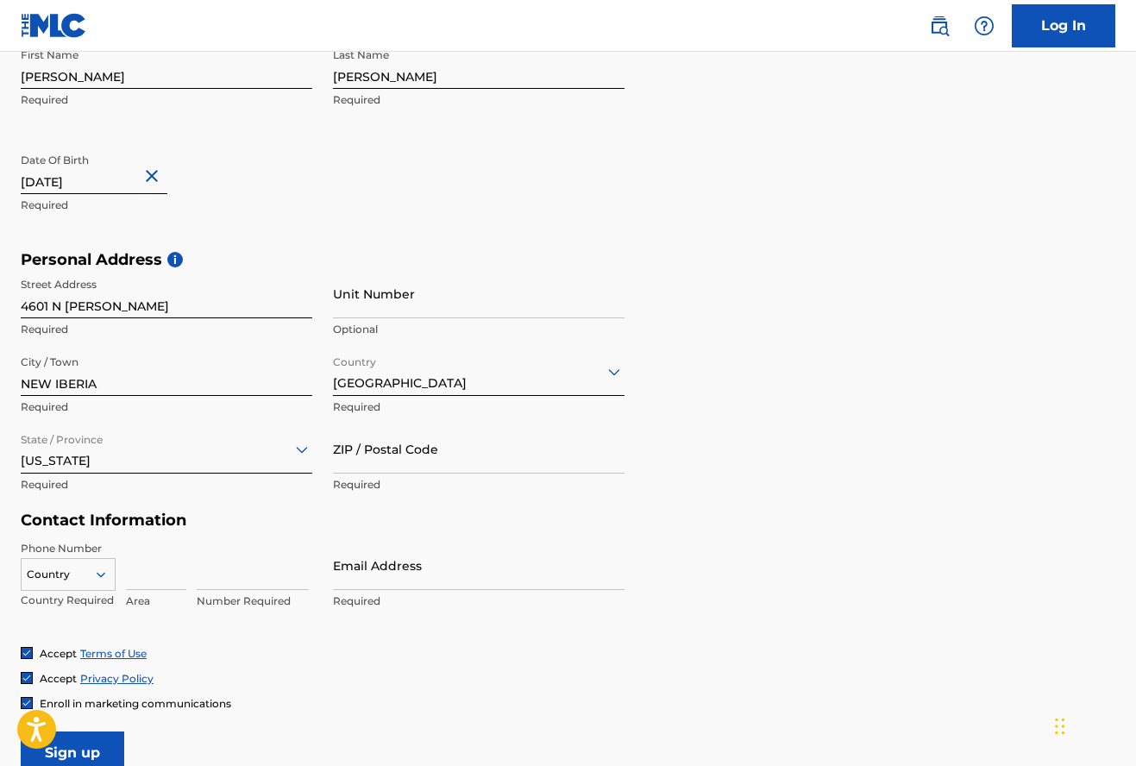
click at [343, 456] on input "ZIP / Postal Code" at bounding box center [478, 448] width 291 height 49
type input "70560"
click at [82, 573] on div "Country" at bounding box center [68, 571] width 95 height 26
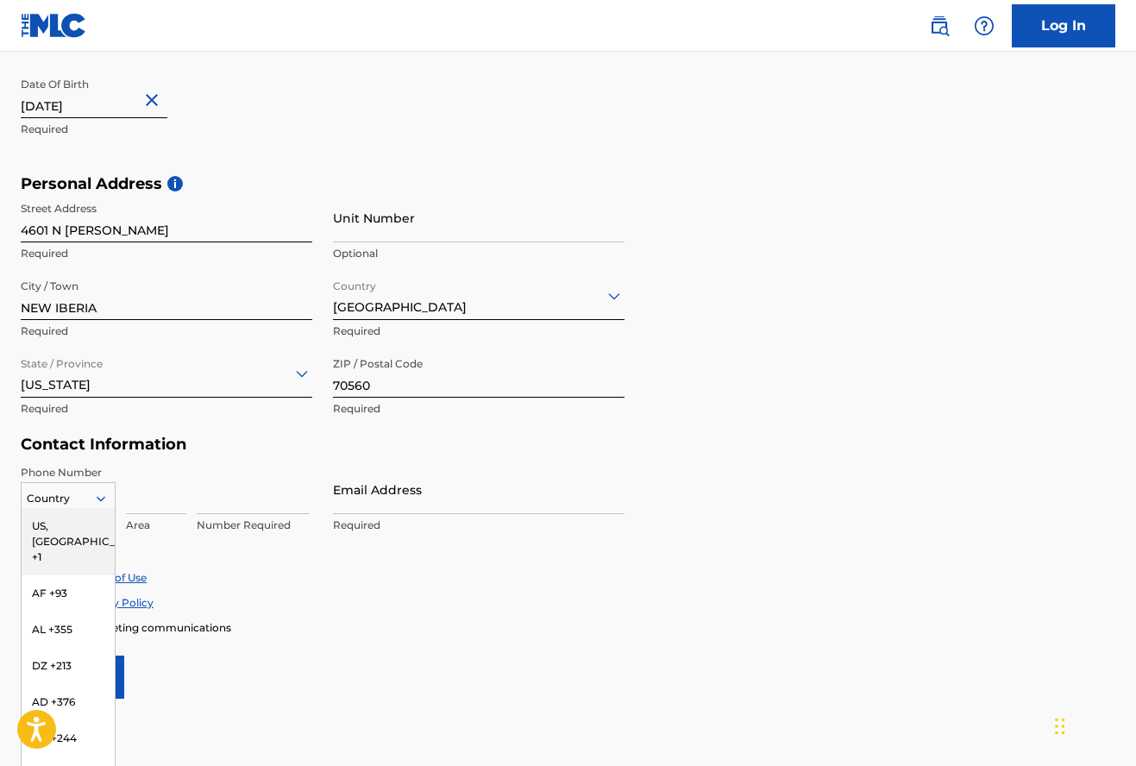
click at [53, 525] on div "US, [GEOGRAPHIC_DATA] +1" at bounding box center [68, 541] width 93 height 67
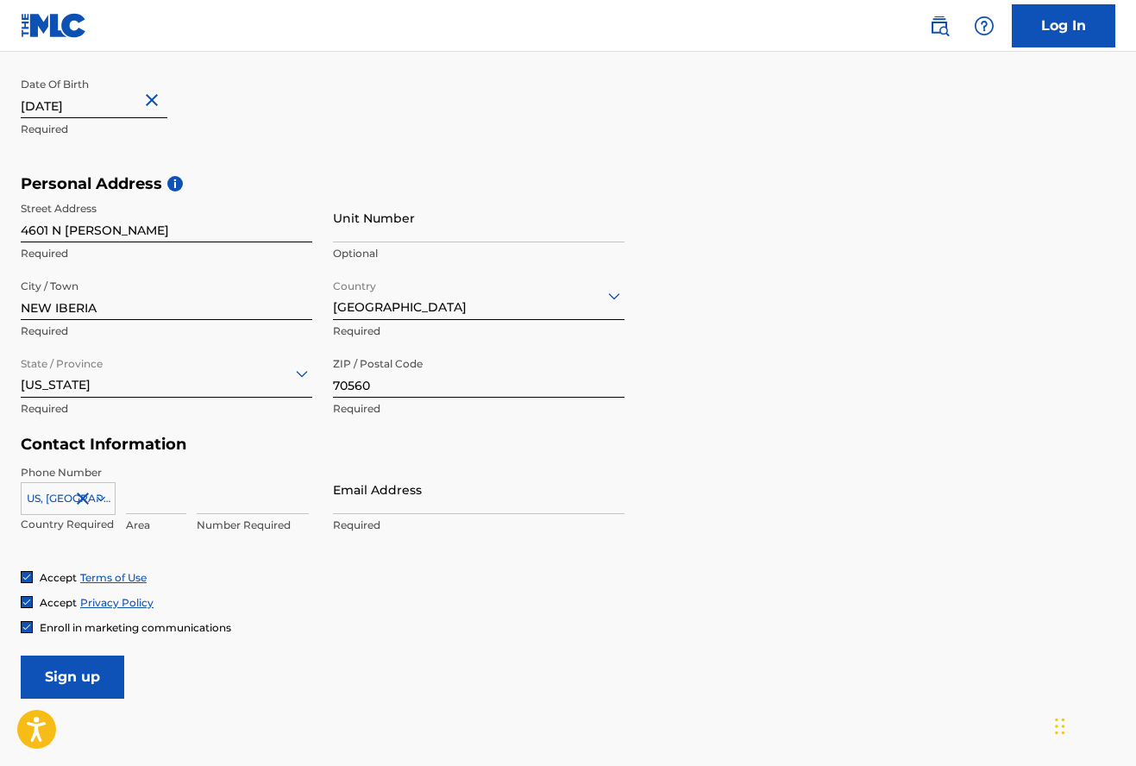
click at [163, 498] on input at bounding box center [156, 489] width 60 height 49
type input "214"
type input "2433445"
type input "HEIDIJ@REGISTEREDMUSIC.COM"
click at [72, 675] on input "Sign up" at bounding box center [72, 676] width 103 height 43
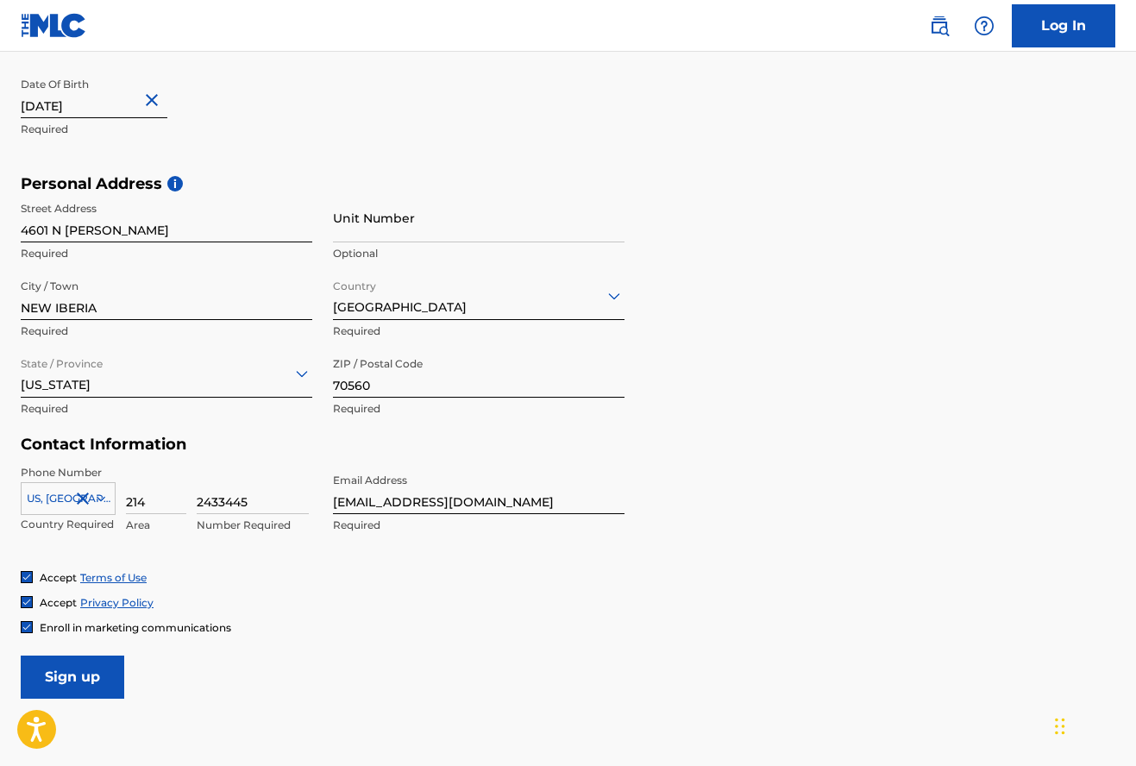
click at [1059, 34] on link "Log In" at bounding box center [1062, 25] width 103 height 43
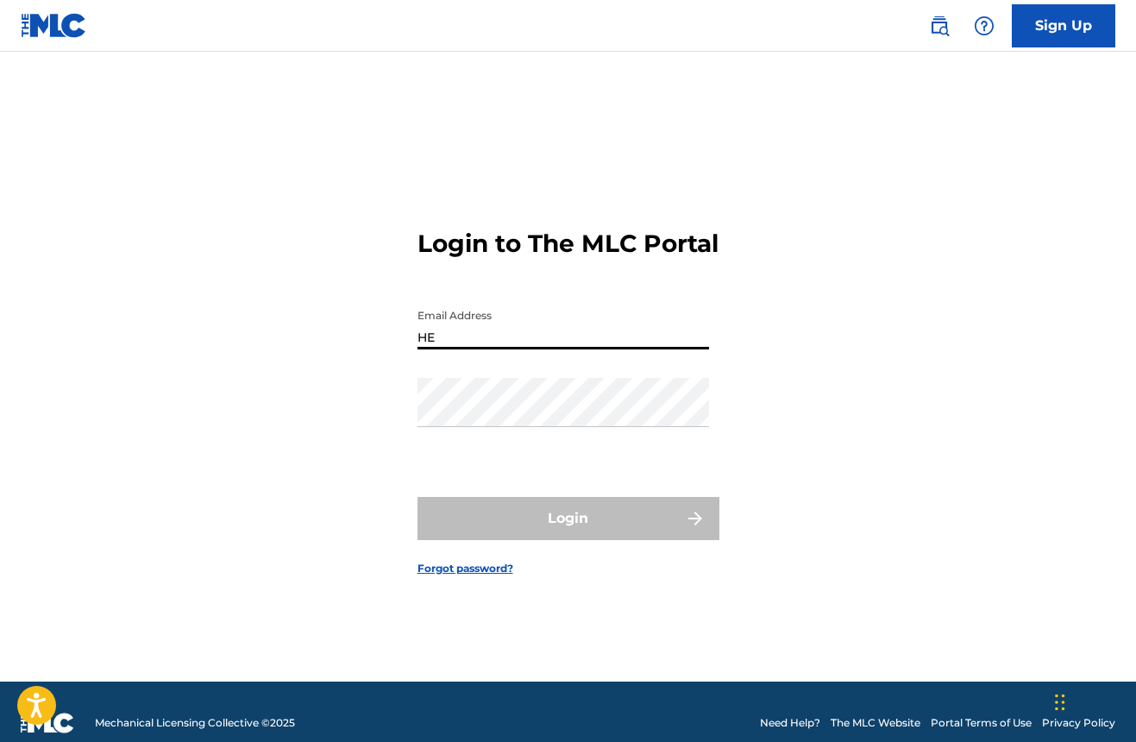
type input "H"
type input "heidij@registeredmusic.com"
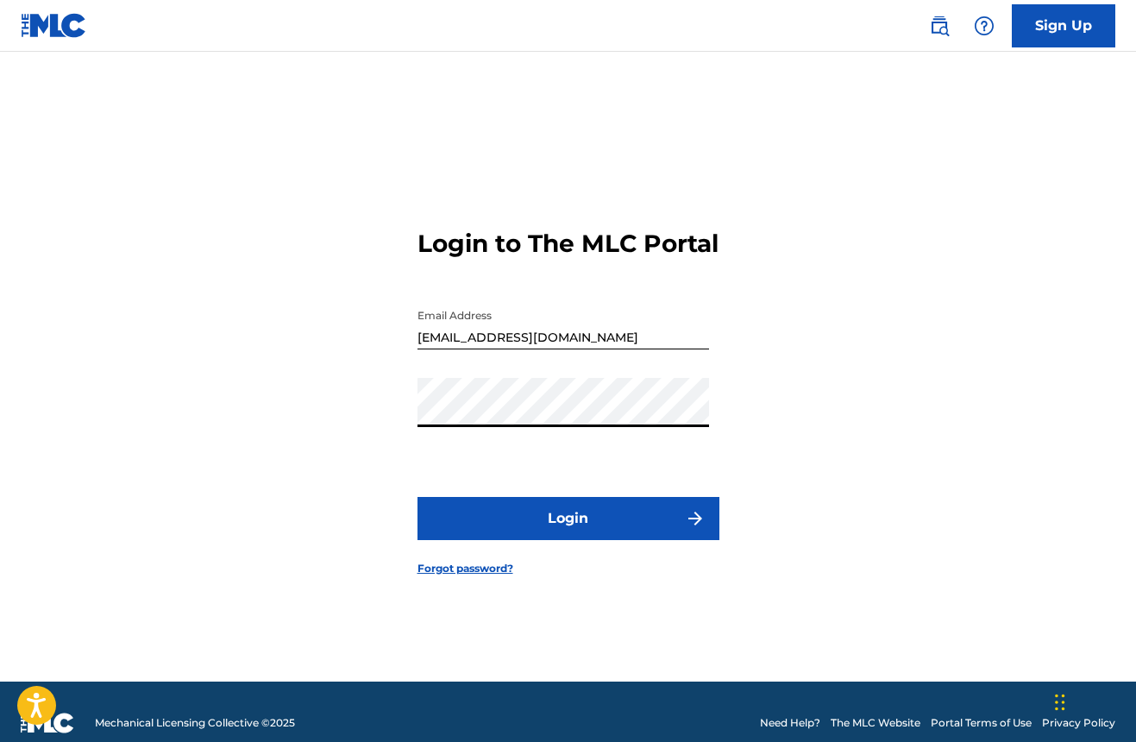
click at [510, 536] on button "Login" at bounding box center [568, 518] width 302 height 43
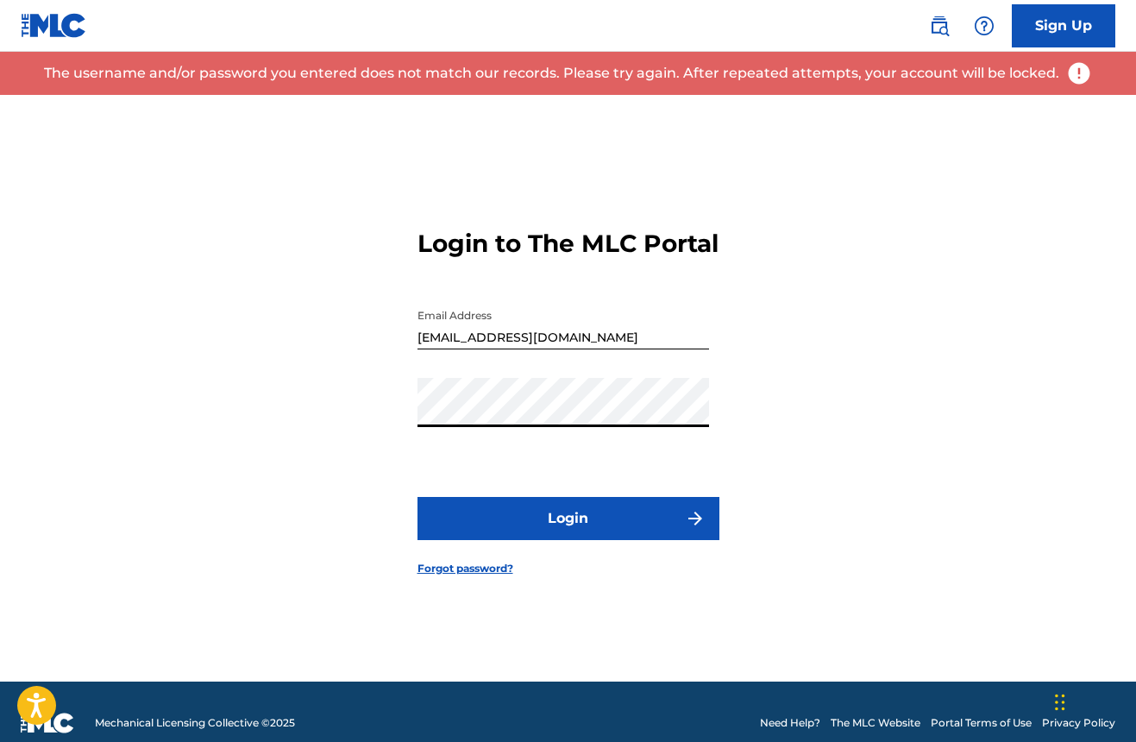
click at [404, 427] on div "Login to The MLC Portal Email Address heidij@registeredmusic.com Password Login…" at bounding box center [568, 388] width 1136 height 586
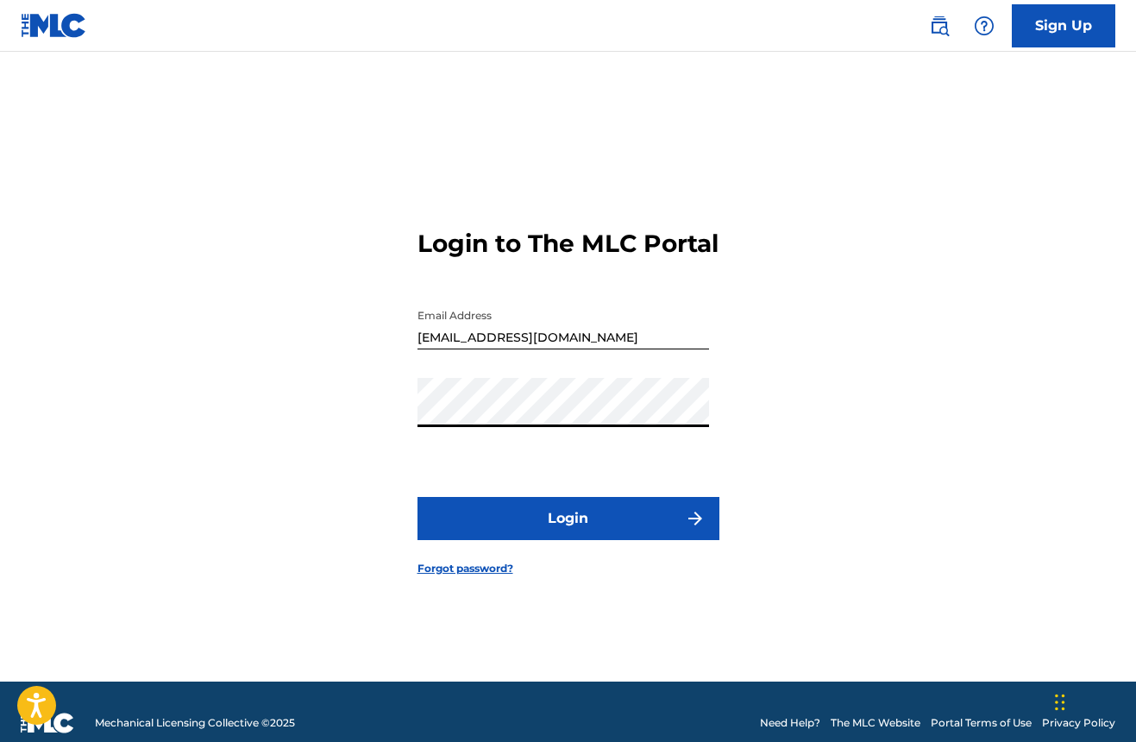
click at [567, 533] on button "Login" at bounding box center [568, 518] width 302 height 43
click at [426, 576] on link "Forgot password?" at bounding box center [465, 568] width 96 height 16
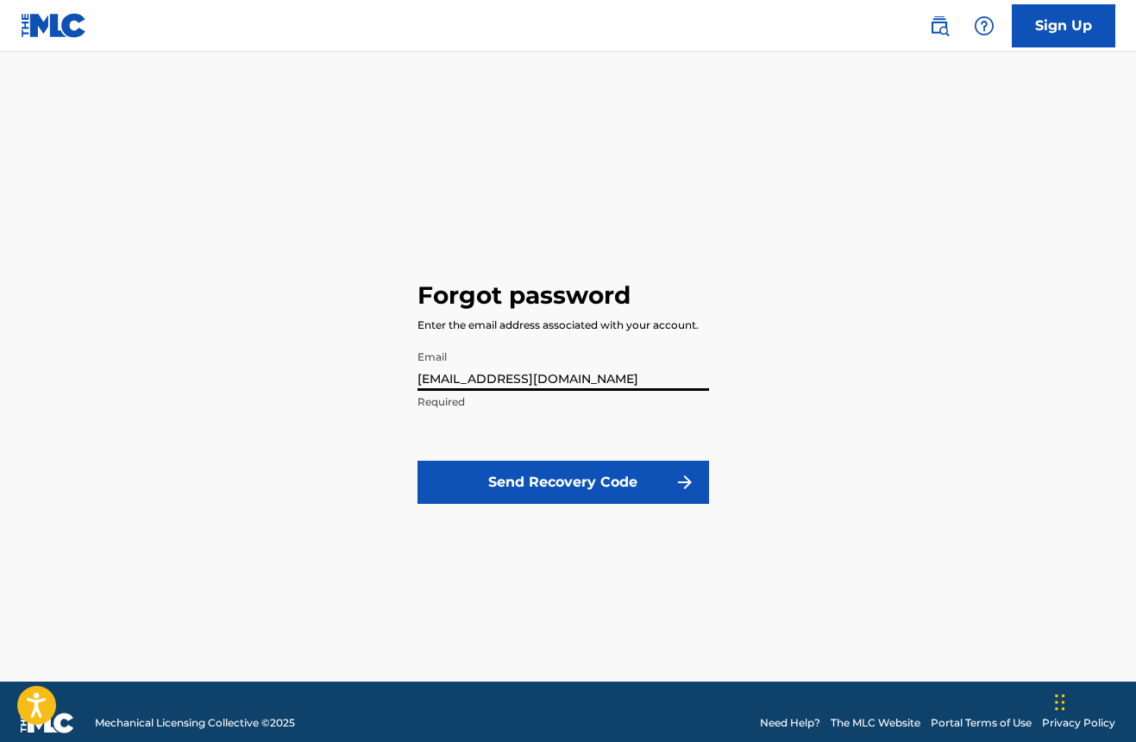
type input "heidij@registeredmusic.com"
click at [562, 481] on button "Send Recovery Code" at bounding box center [562, 481] width 291 height 43
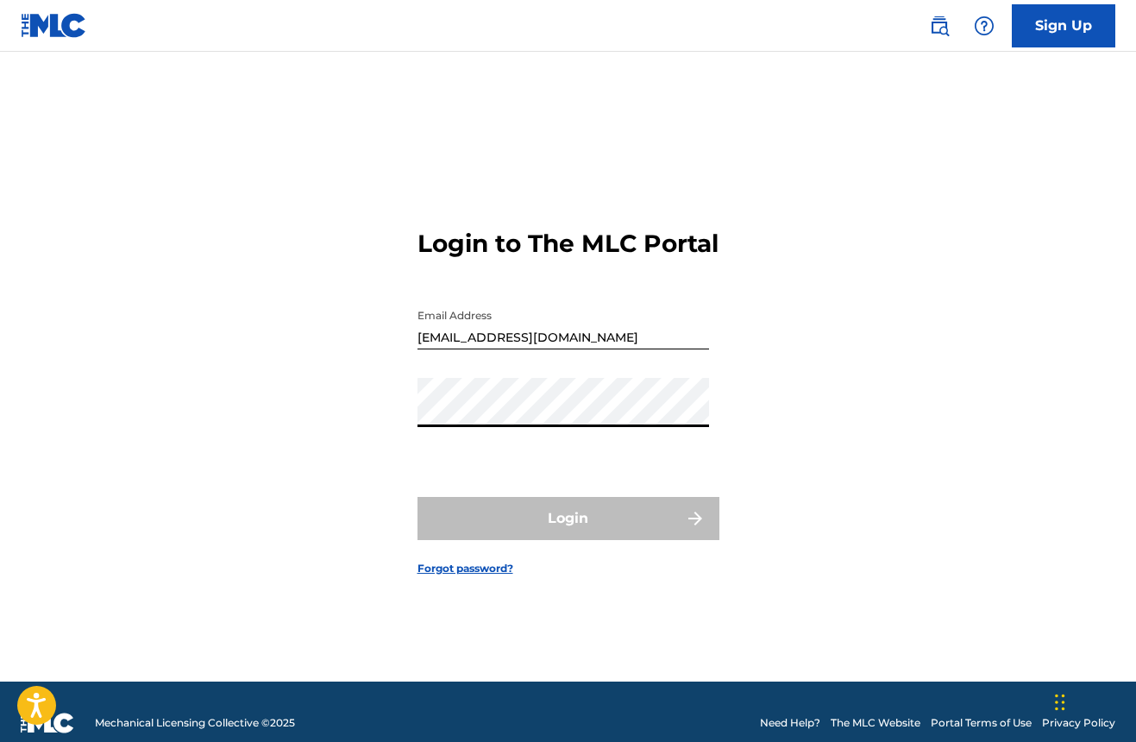
type input "Heidij@registeredmusic.com"
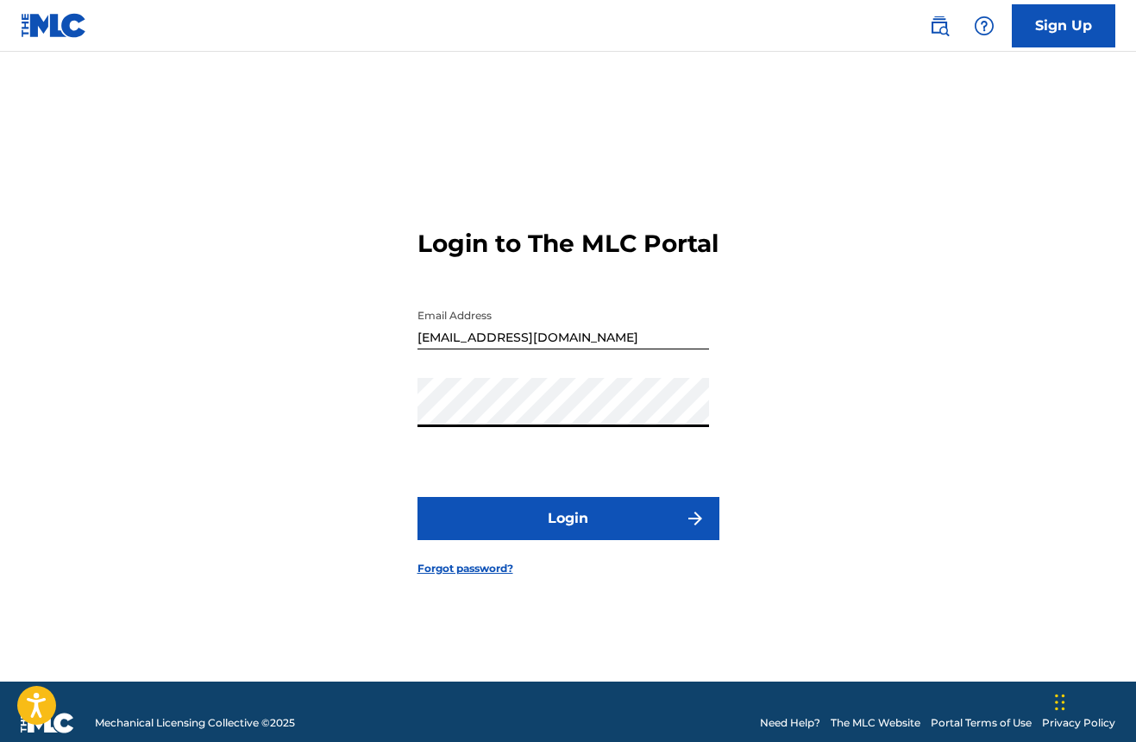
click at [572, 540] on button "Login" at bounding box center [568, 518] width 302 height 43
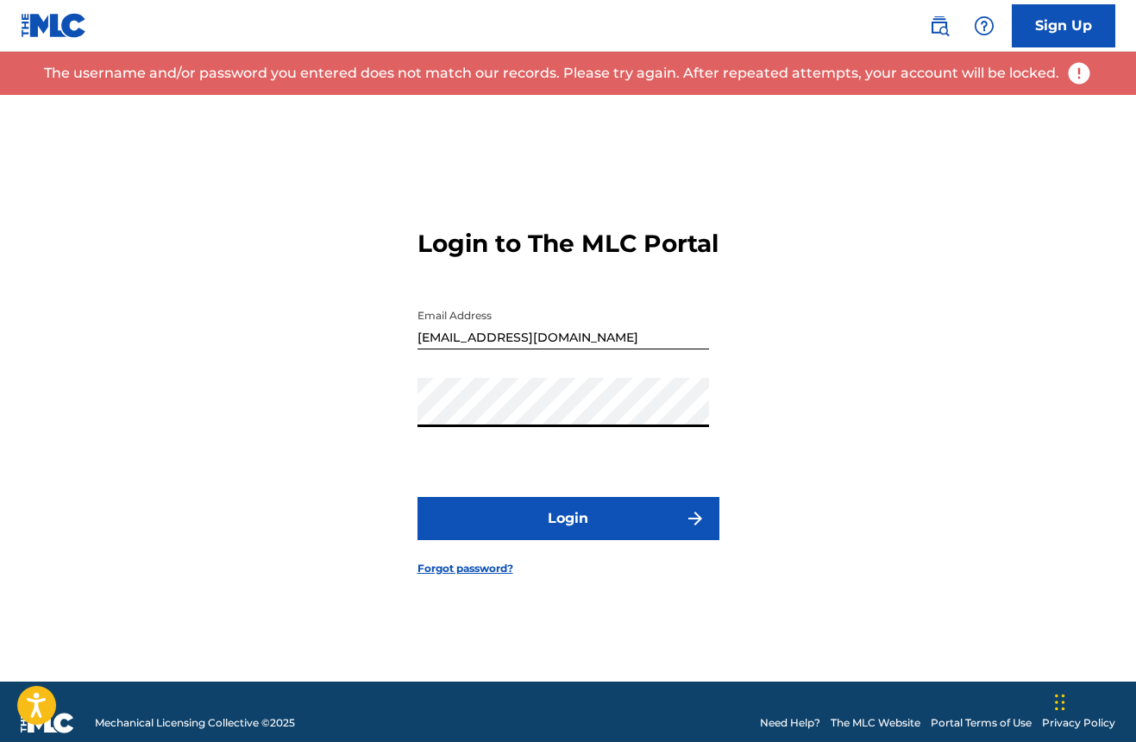
click at [372, 406] on div "Login to The MLC Portal Email Address Heidij@registeredmusic.com Password Login…" at bounding box center [568, 388] width 1136 height 586
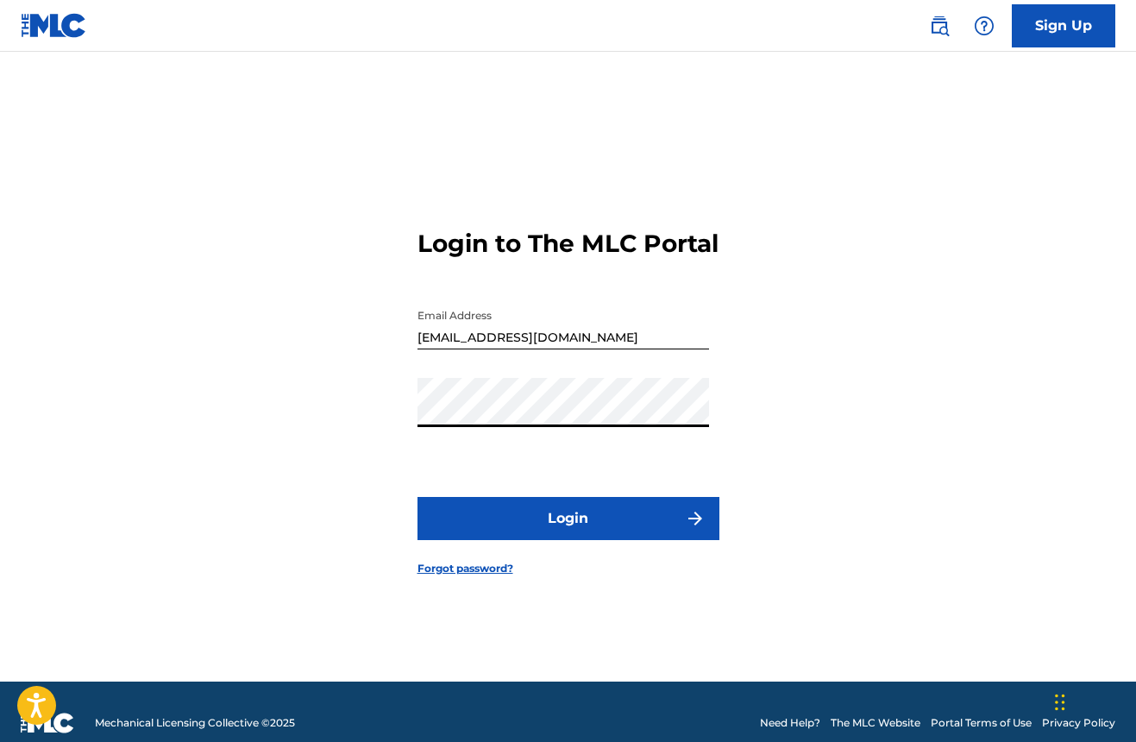
click at [567, 533] on button "Login" at bounding box center [568, 518] width 302 height 43
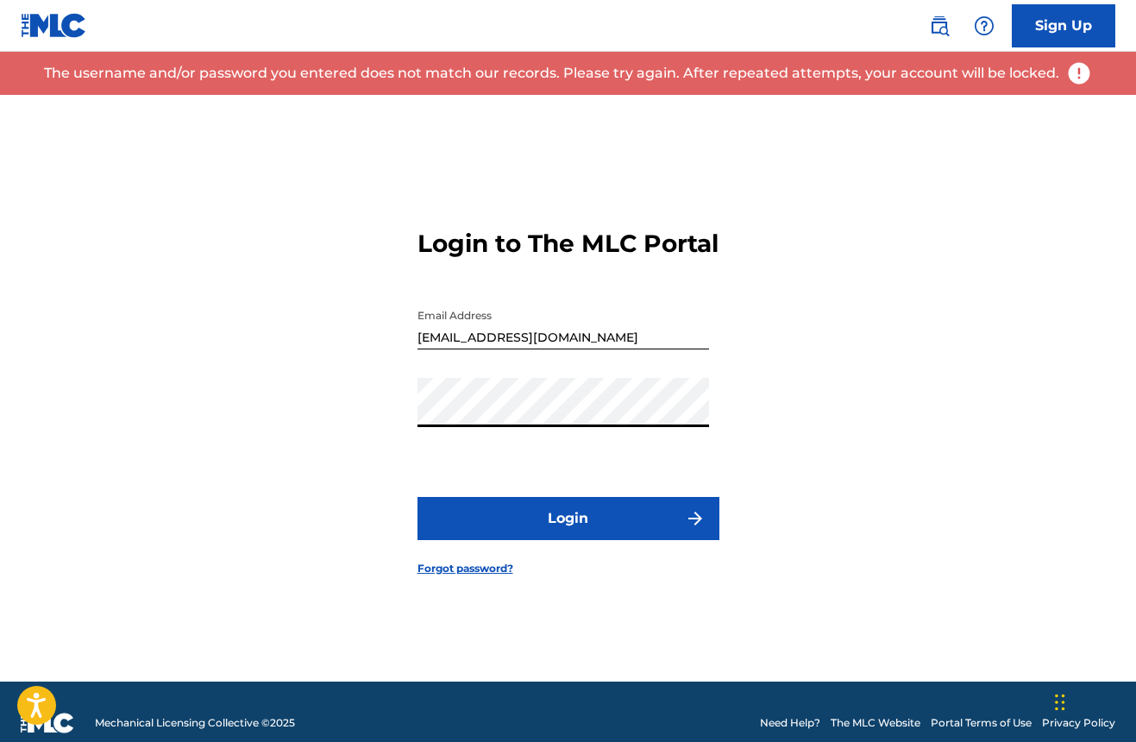
click at [567, 533] on button "Login" at bounding box center [568, 518] width 302 height 43
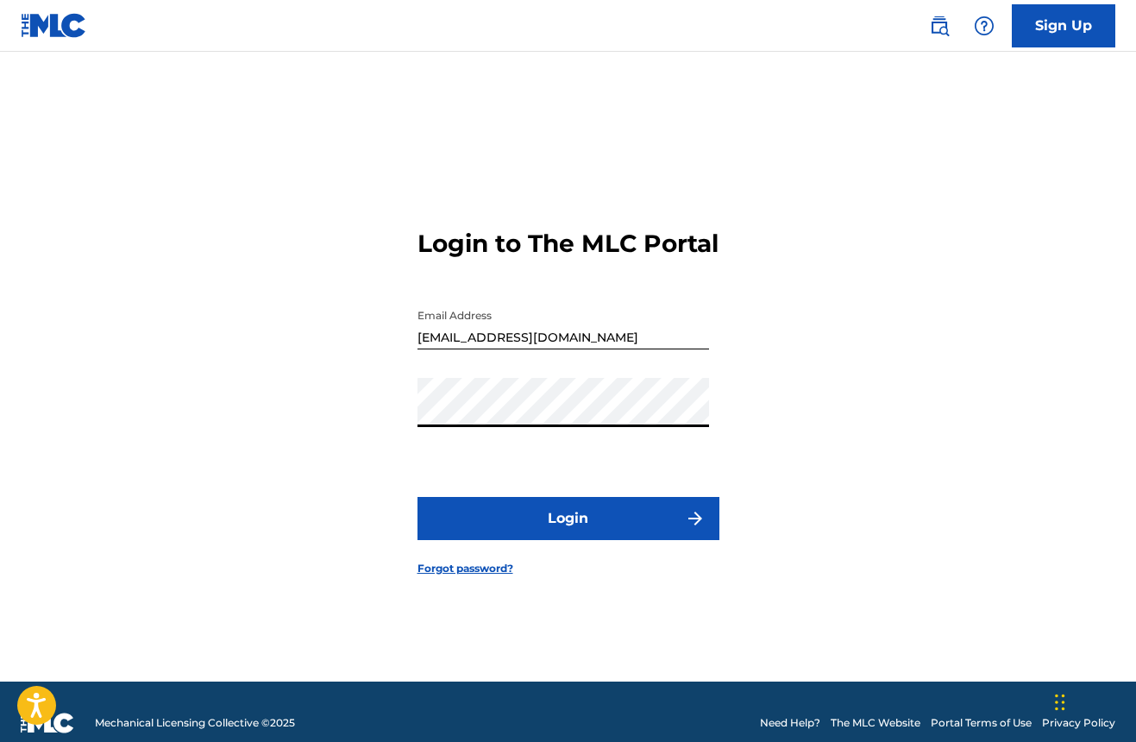
click at [317, 413] on div "Login to The MLC Portal Email Address Heidij@registeredmusic.com Password Login…" at bounding box center [568, 388] width 1136 height 586
click at [567, 533] on button "Login" at bounding box center [568, 518] width 302 height 43
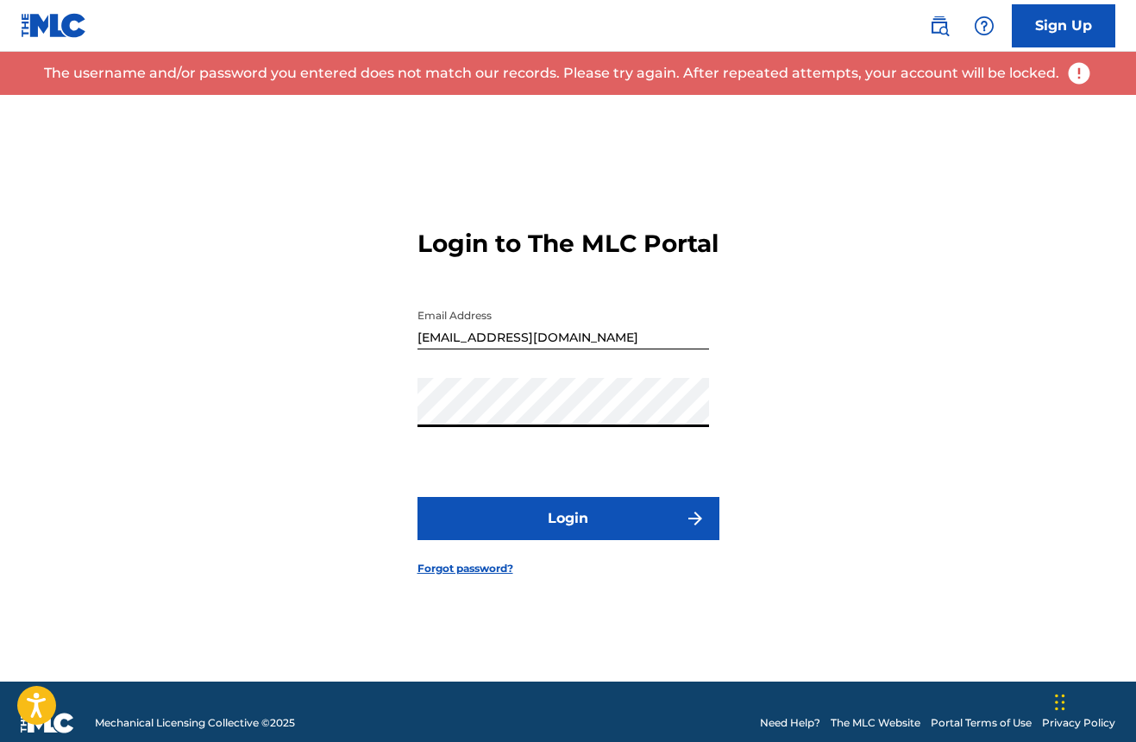
click at [366, 410] on div "Login to The MLC Portal Email Address Heidij@registeredmusic.com Password Login…" at bounding box center [568, 388] width 1136 height 586
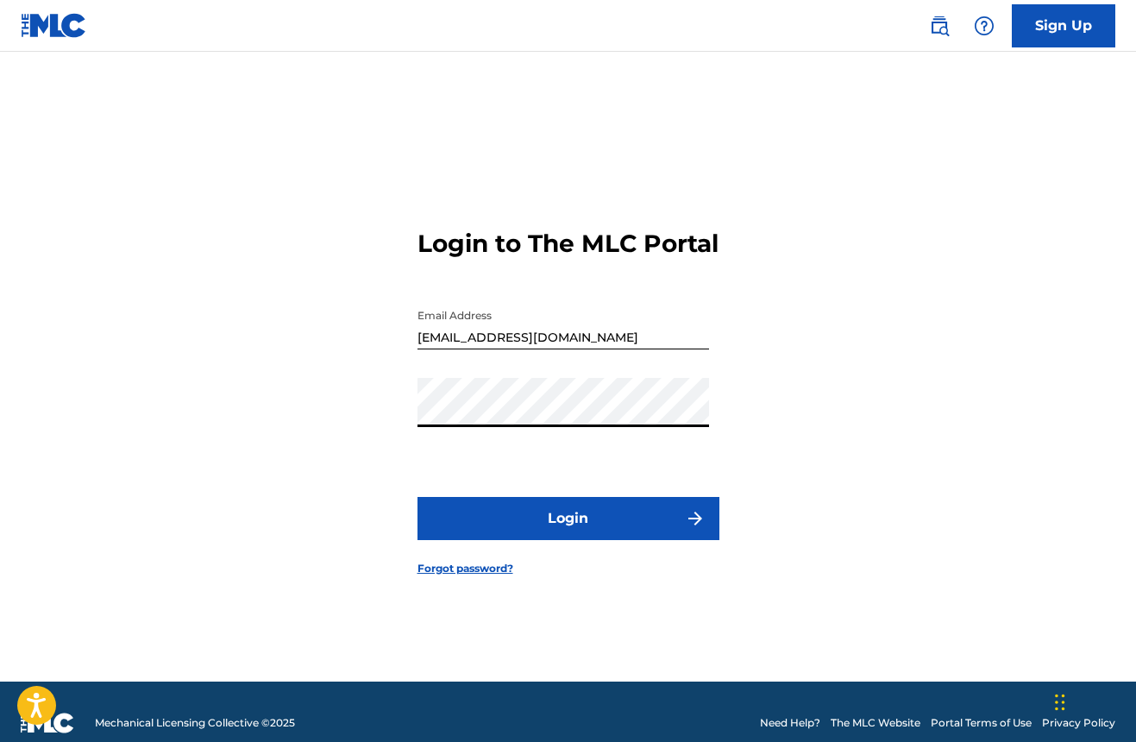
click at [567, 533] on button "Login" at bounding box center [568, 518] width 302 height 43
click at [1058, 30] on link "Sign Up" at bounding box center [1062, 25] width 103 height 43
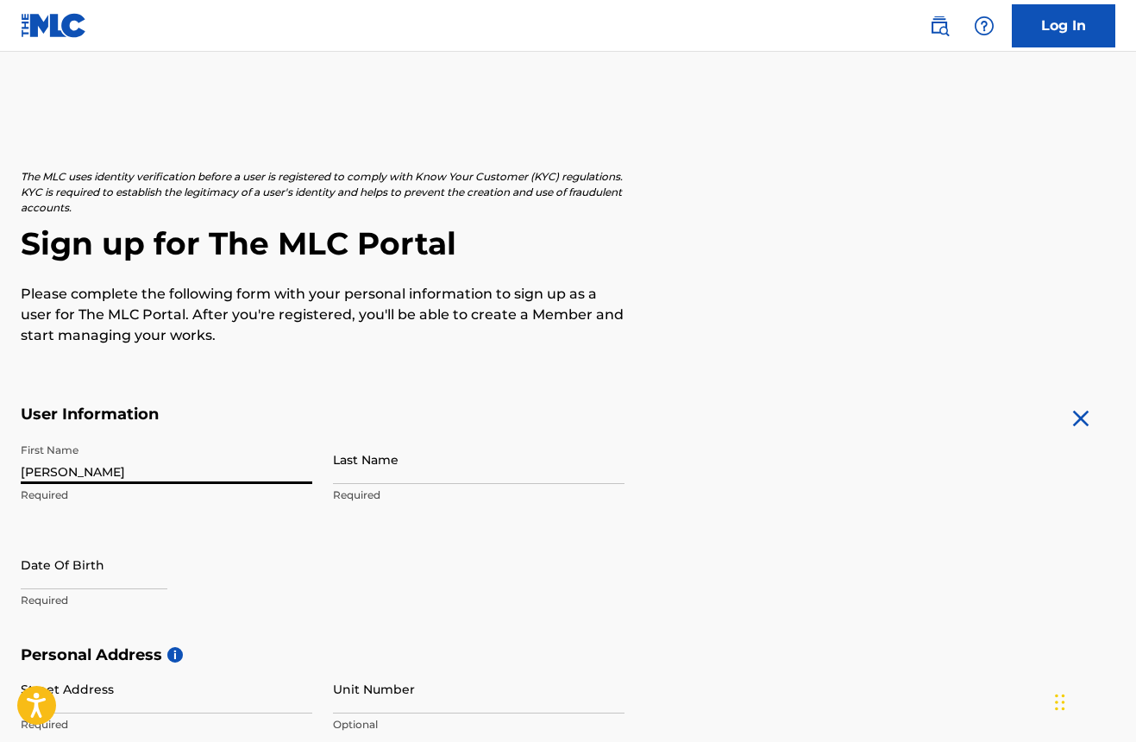
type input "heidi"
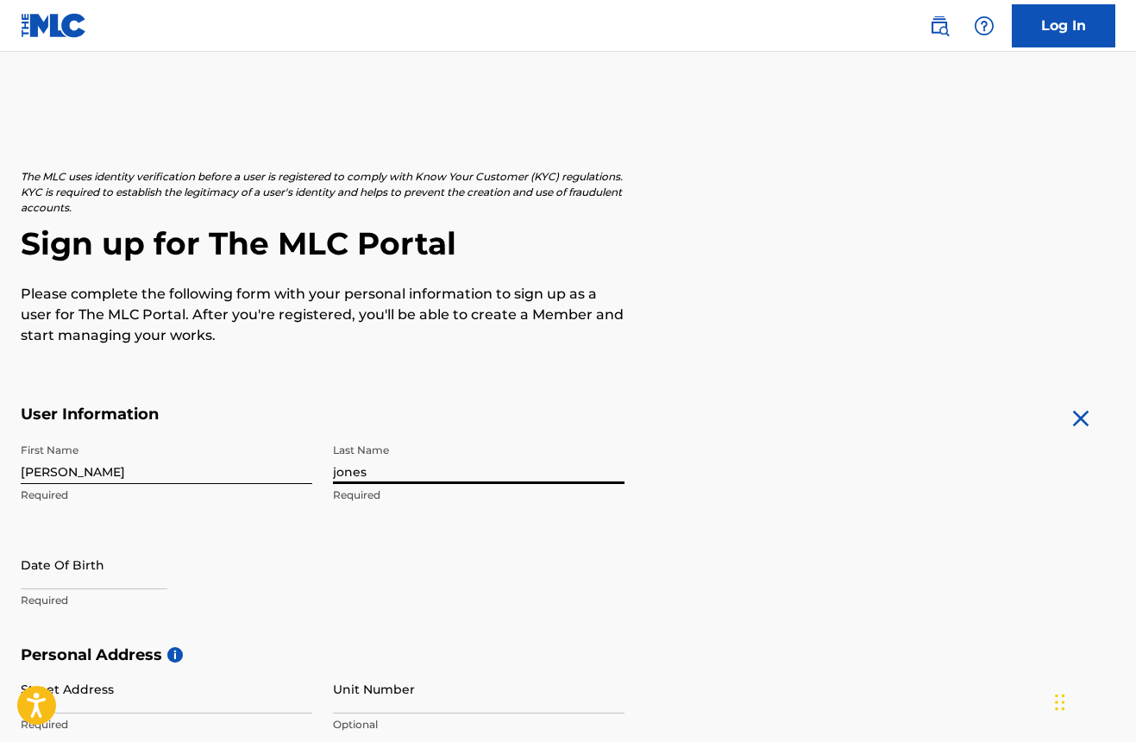
type input "jones"
select select "8"
select select "2025"
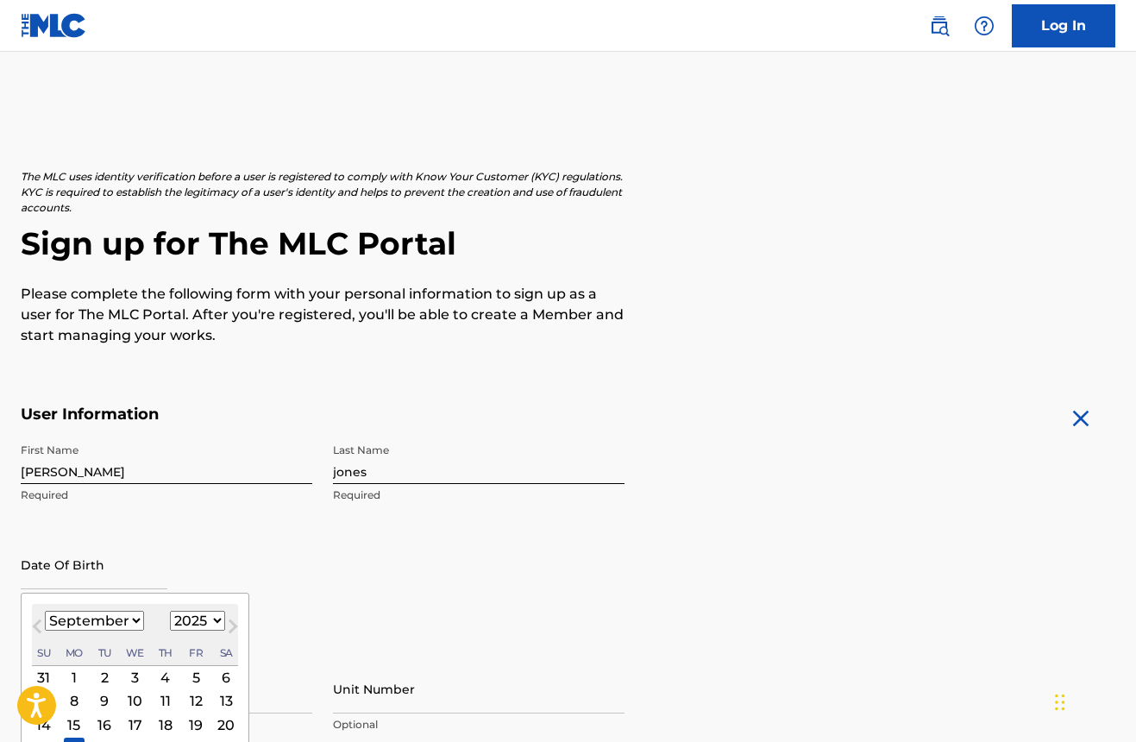
select select "1"
select select "1984"
click at [216, 700] on div "11" at bounding box center [226, 701] width 21 height 21
type input "February 11 1984"
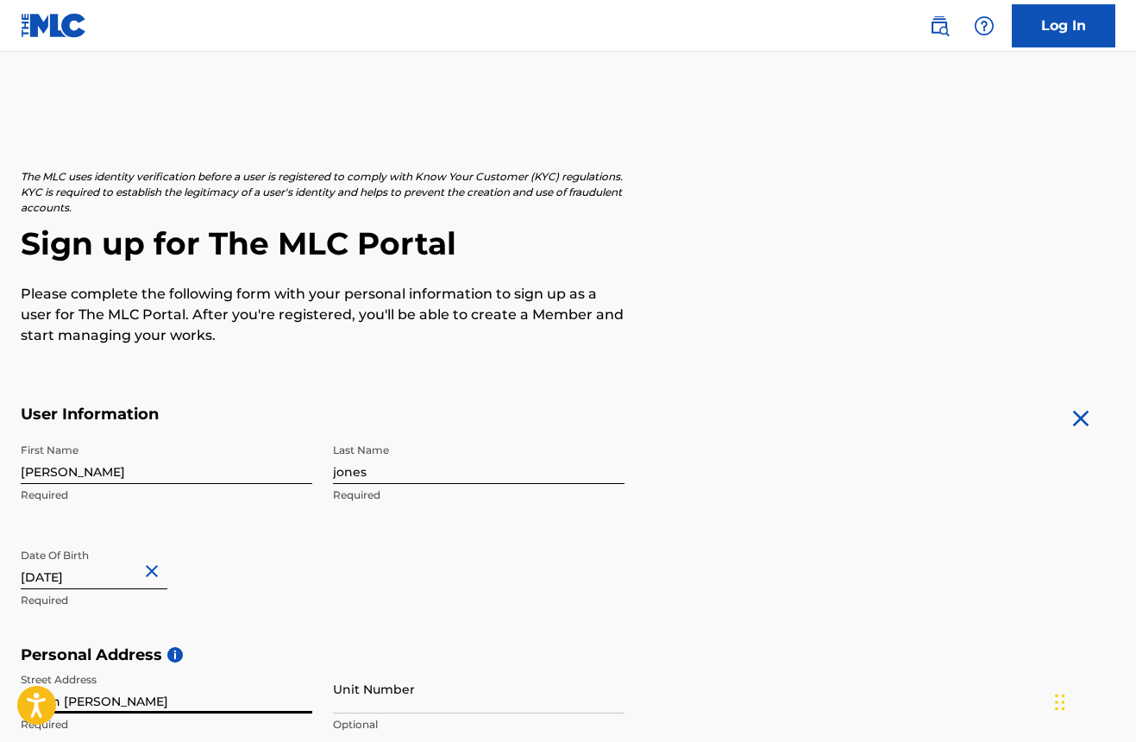
type input "4601 n estis"
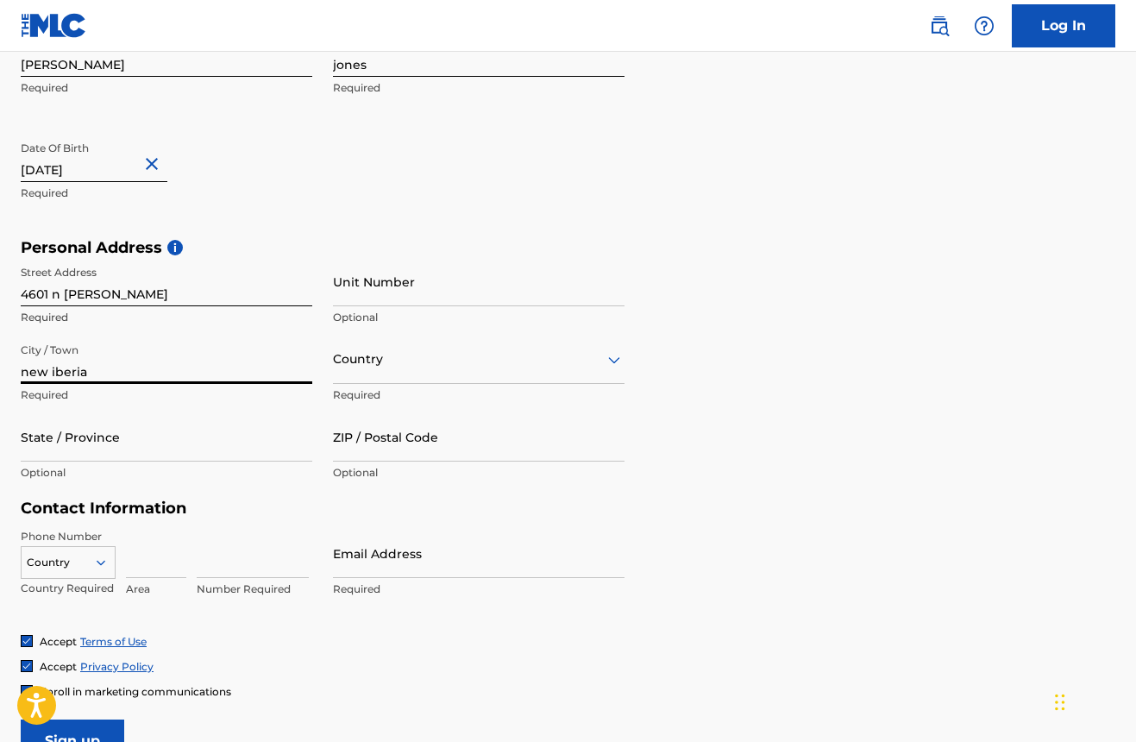
type input "new iberia"
type input "u"
click at [141, 449] on div "State / Province" at bounding box center [166, 436] width 291 height 49
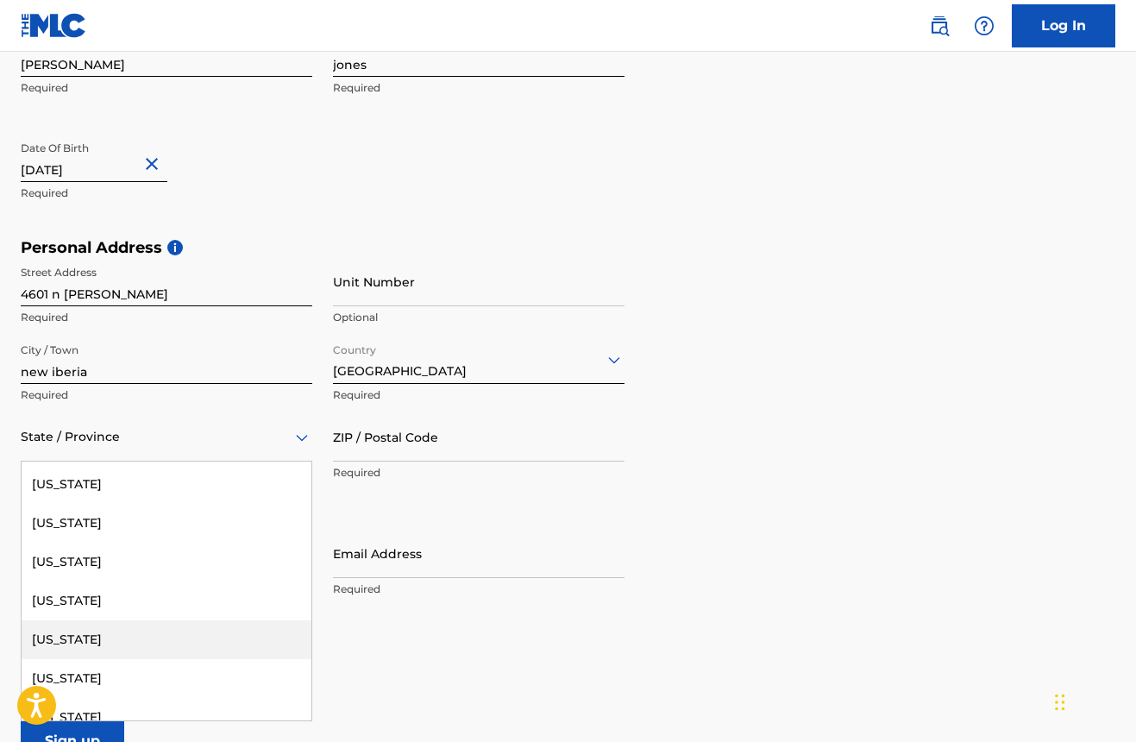
scroll to position [622, 0]
click at [111, 637] on div "[US_STATE]" at bounding box center [167, 635] width 290 height 39
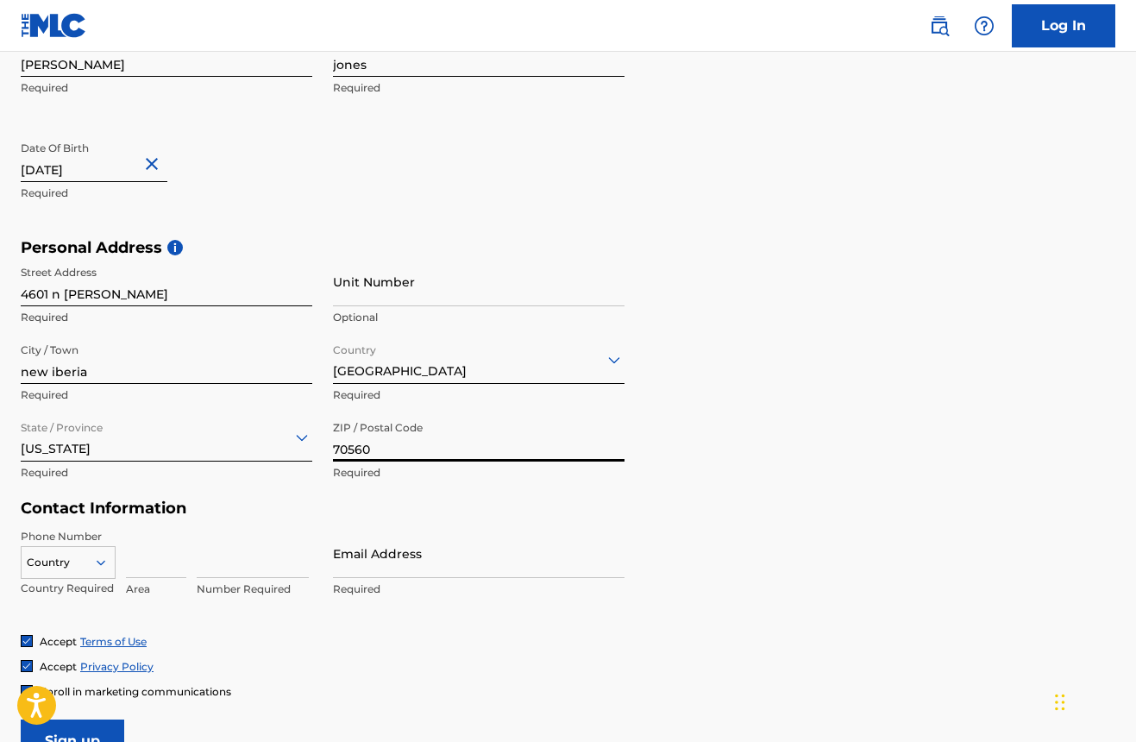
type input "70560"
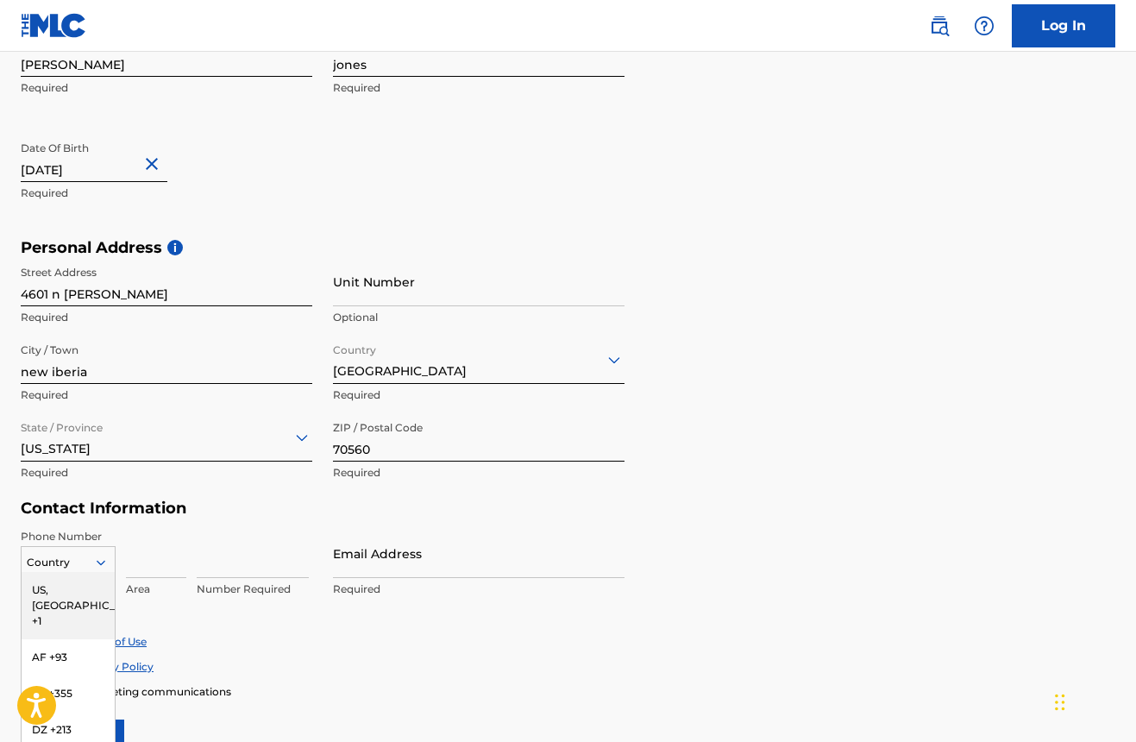
click at [107, 565] on div "US, CA +1, 1 of 216. 216 results available. Use Up and Down to choose options, …" at bounding box center [68, 559] width 95 height 26
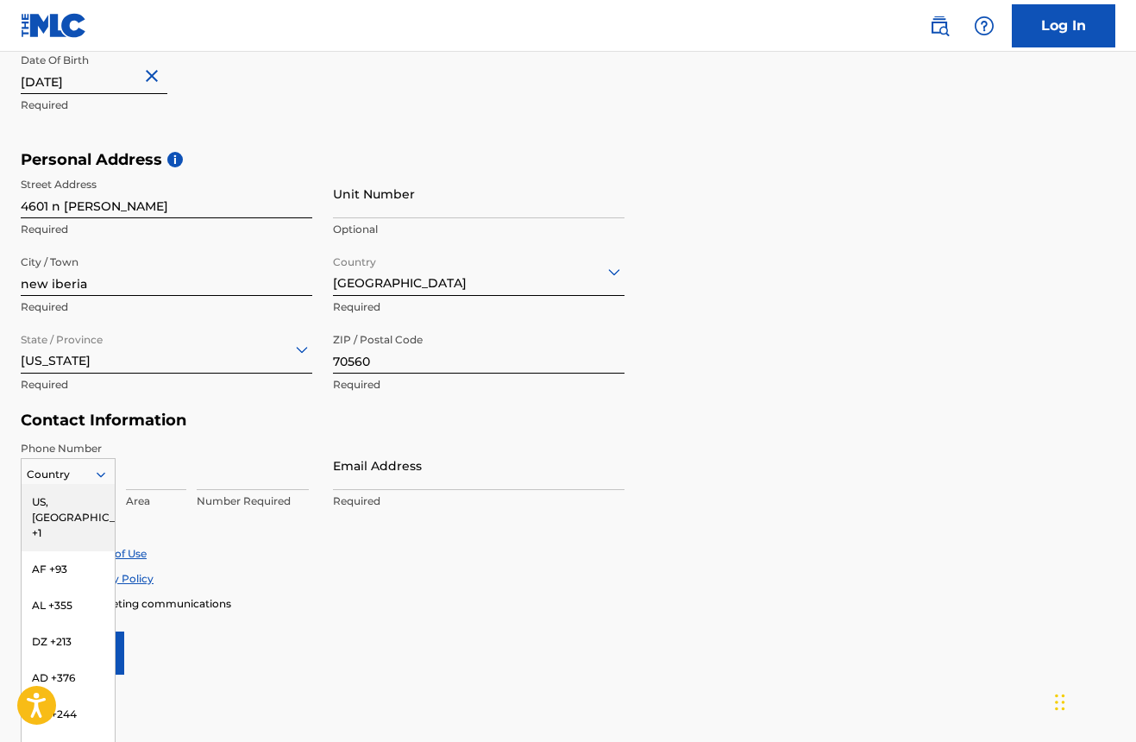
click at [47, 501] on div "US, [GEOGRAPHIC_DATA] +1" at bounding box center [68, 517] width 93 height 67
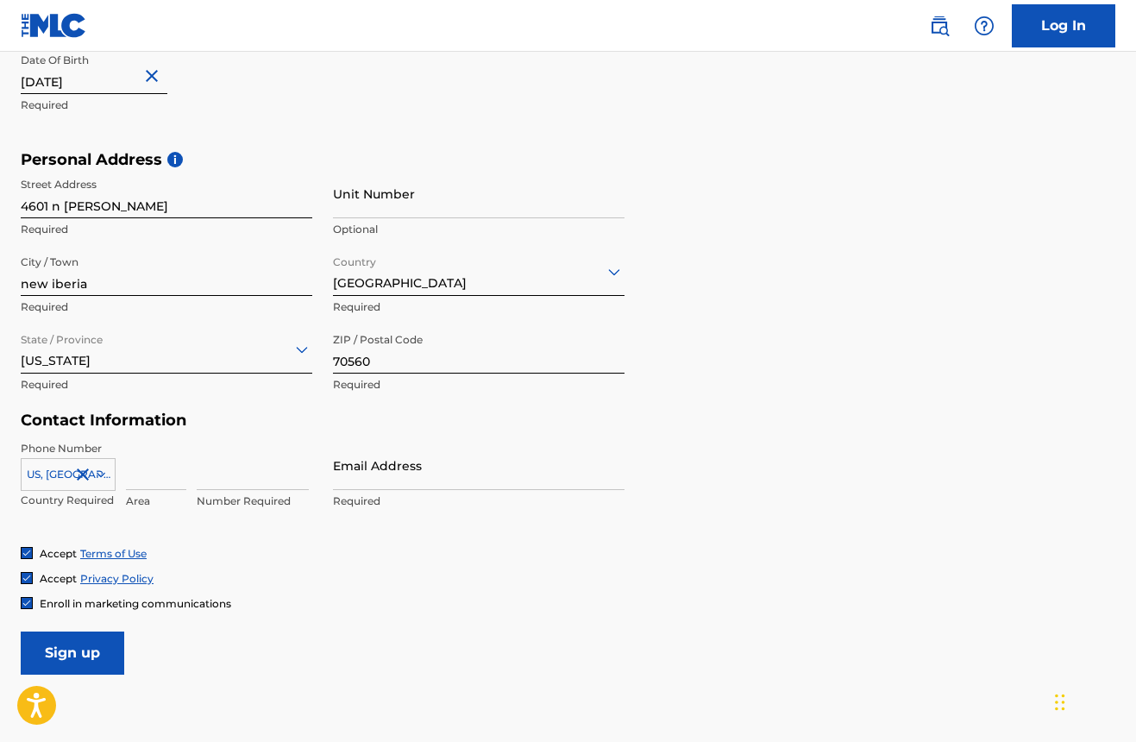
click at [168, 468] on input at bounding box center [156, 465] width 60 height 49
type input "214"
type input "2433445"
type input "h"
type input "heidijallday@gmail.com"
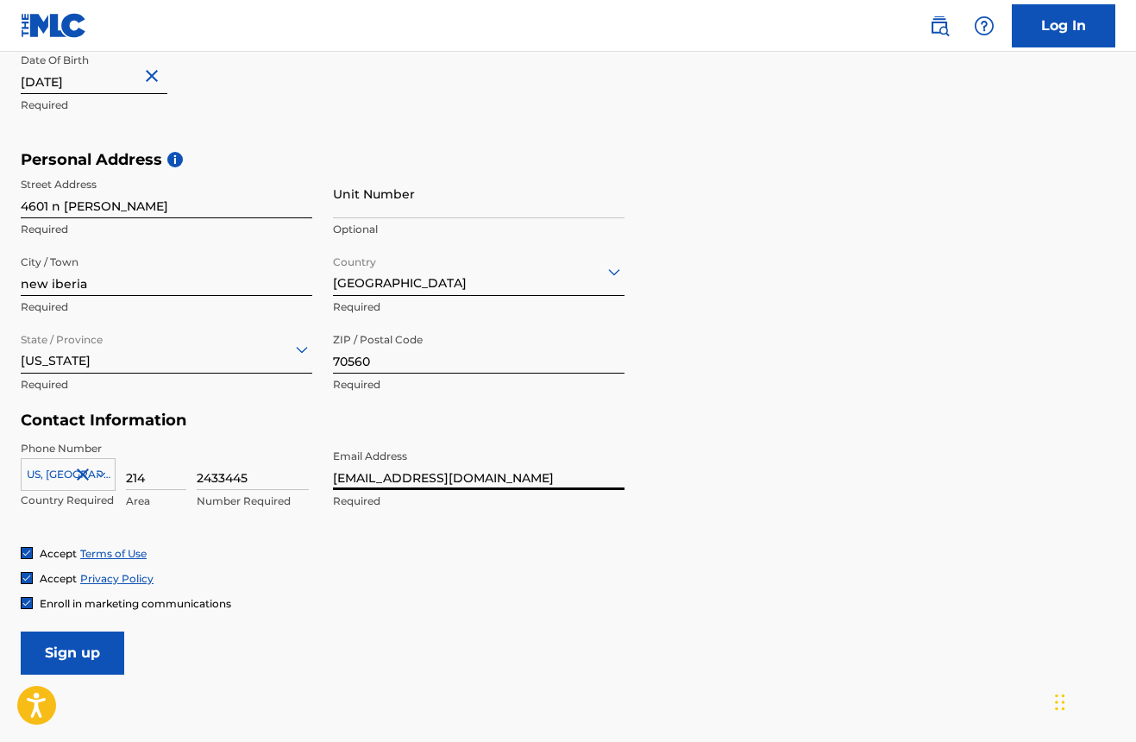
click at [72, 651] on input "Sign up" at bounding box center [72, 652] width 103 height 43
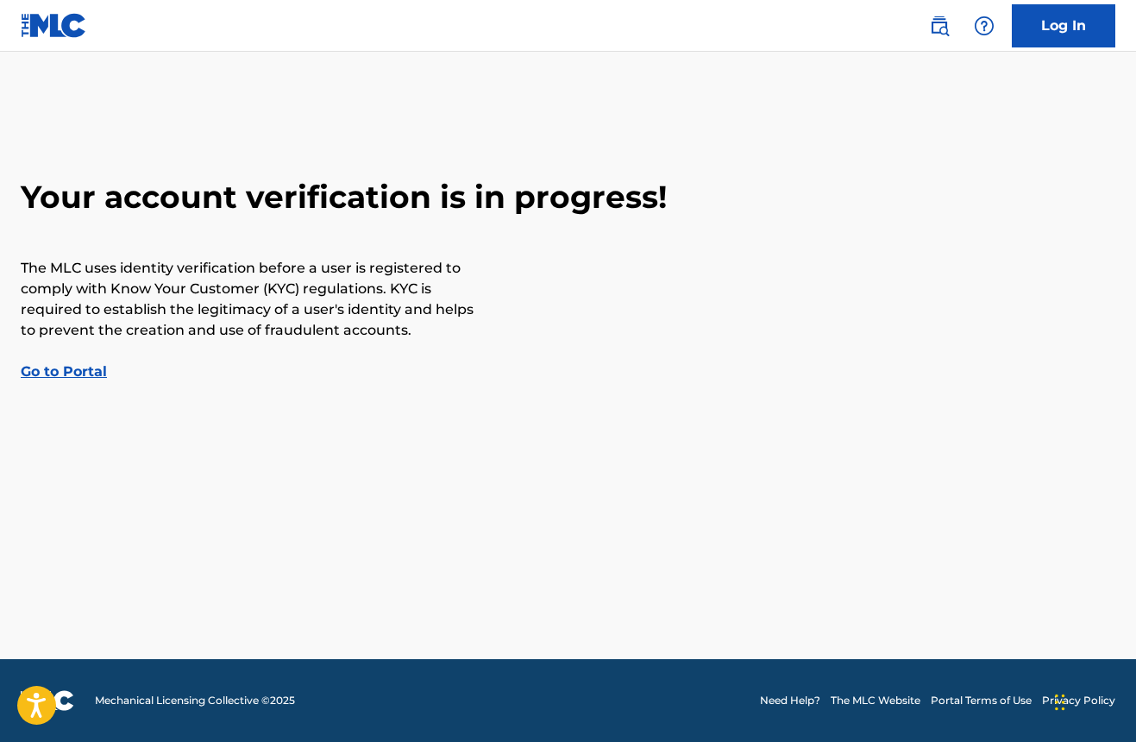
click at [97, 363] on link "Go to Portal" at bounding box center [64, 371] width 86 height 16
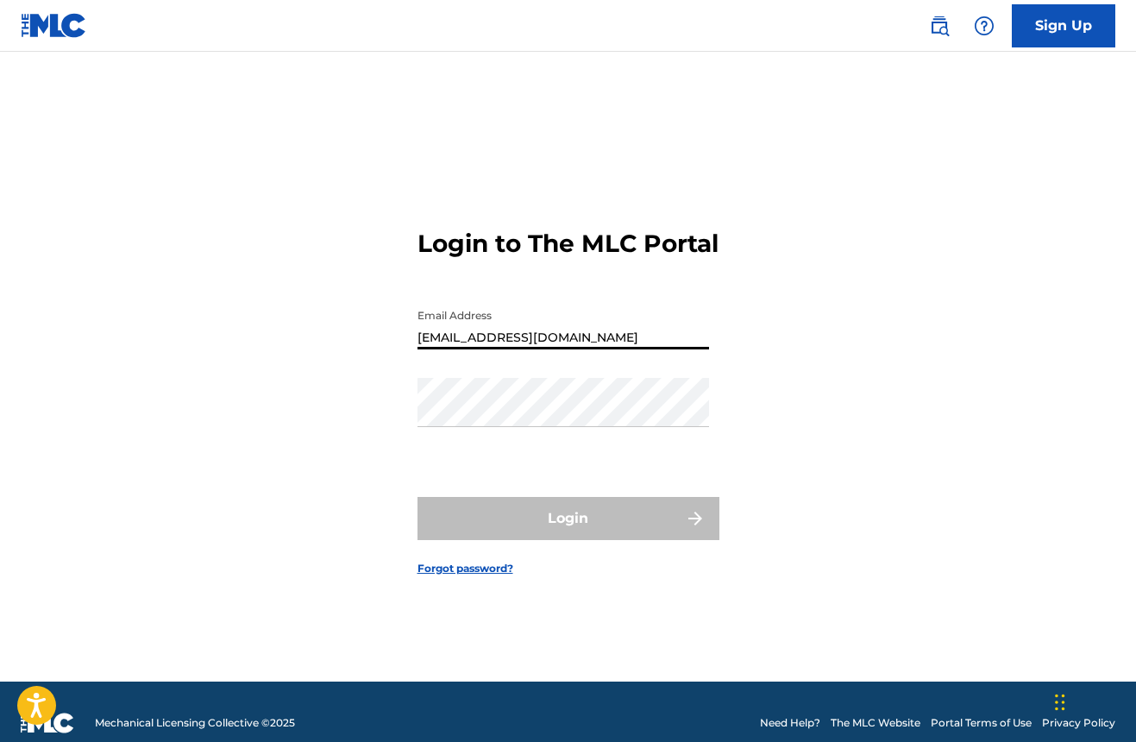
type input "business.elijahirvin@yahoo.com"
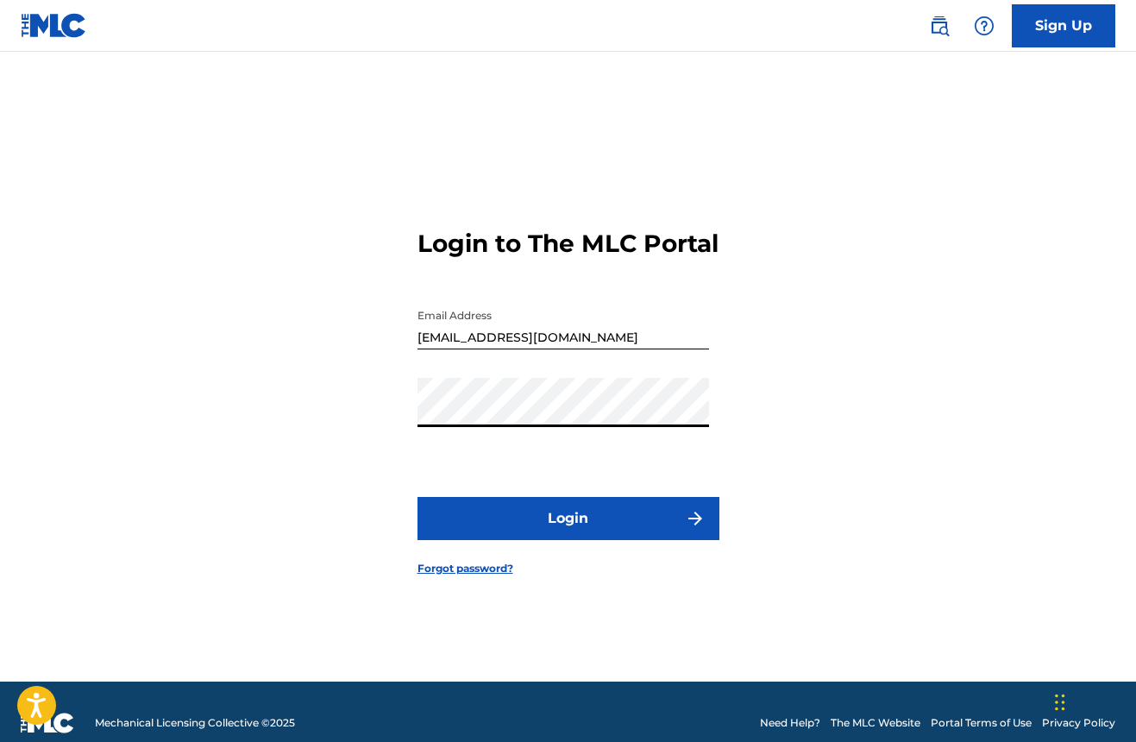
click at [567, 533] on button "Login" at bounding box center [568, 518] width 302 height 43
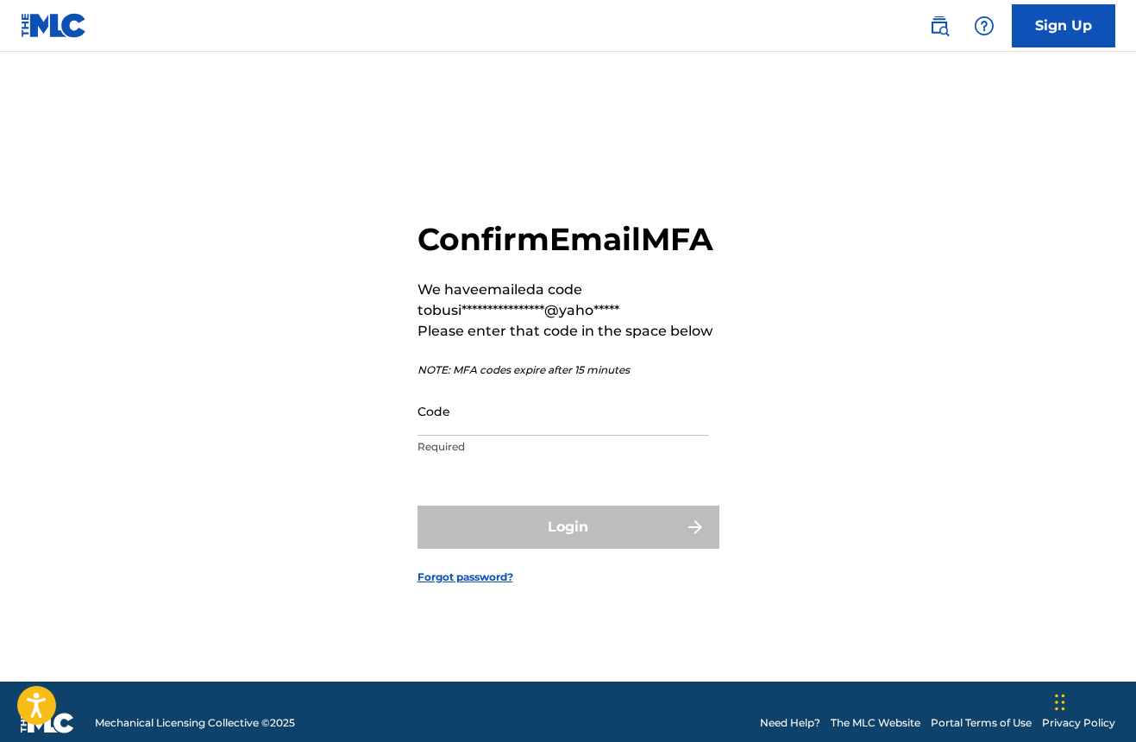
click at [630, 431] on input "Code" at bounding box center [562, 410] width 291 height 49
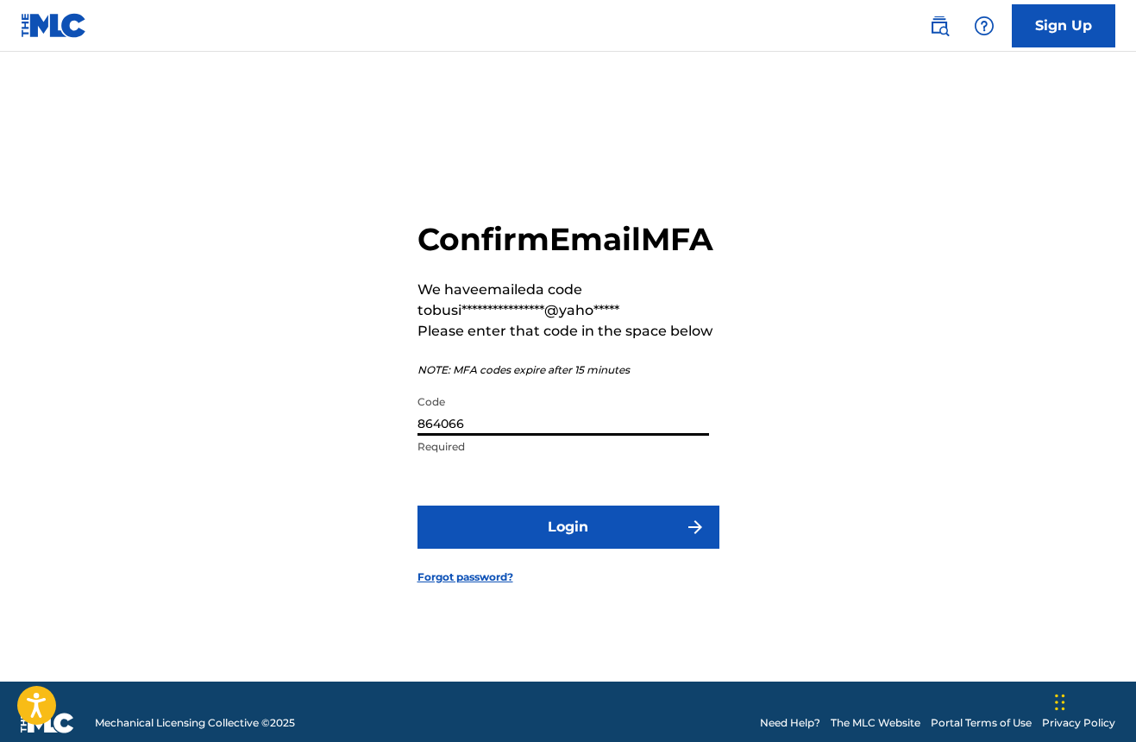
type input "864066"
click at [567, 546] on button "Login" at bounding box center [568, 526] width 302 height 43
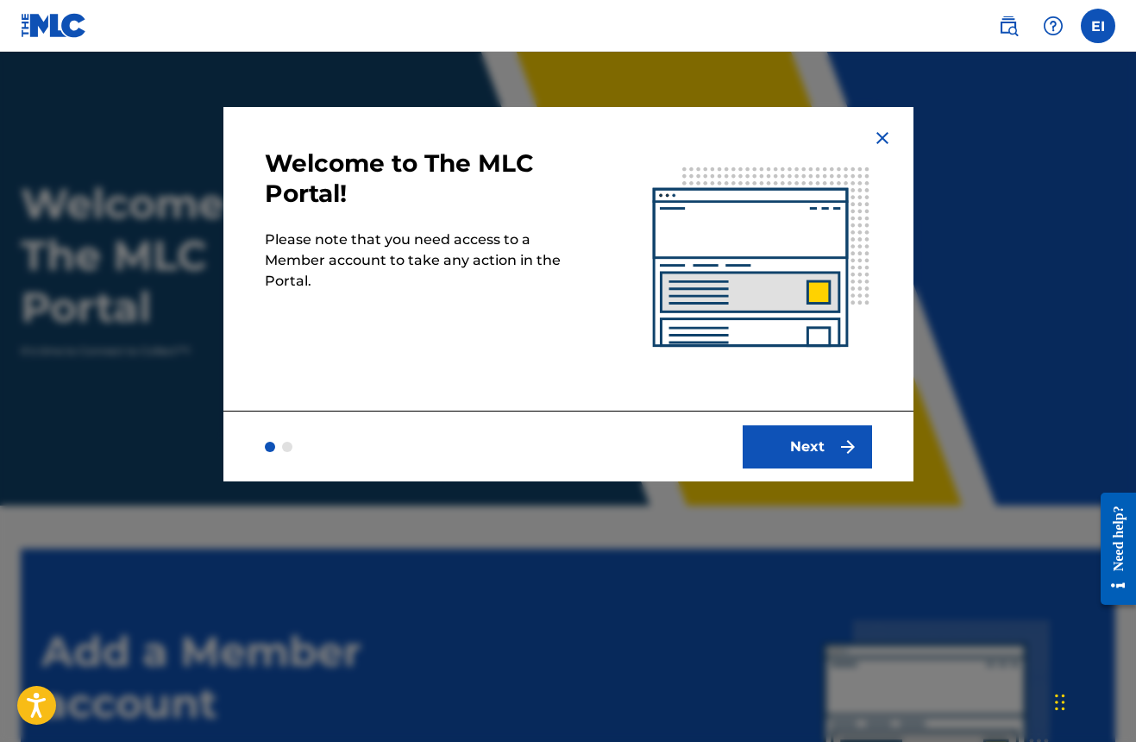
click at [767, 453] on button "Next" at bounding box center [806, 446] width 129 height 43
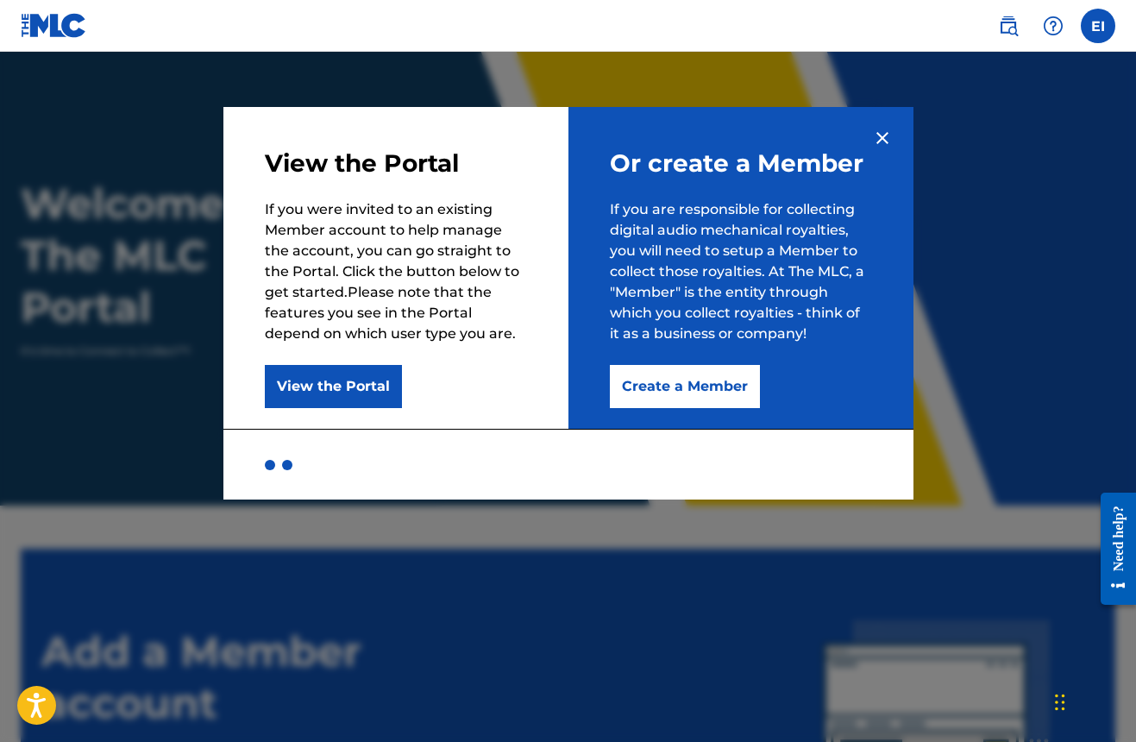
click at [644, 399] on button "Create a Member" at bounding box center [685, 386] width 150 height 43
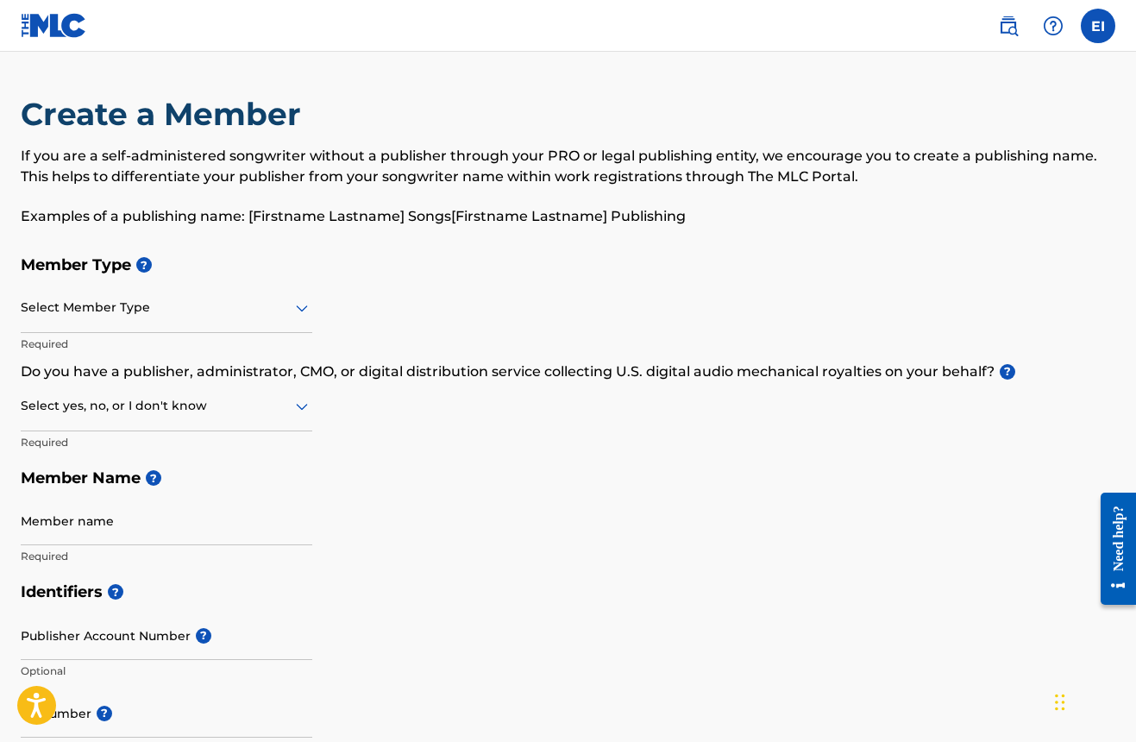
click at [261, 303] on div at bounding box center [166, 308] width 291 height 22
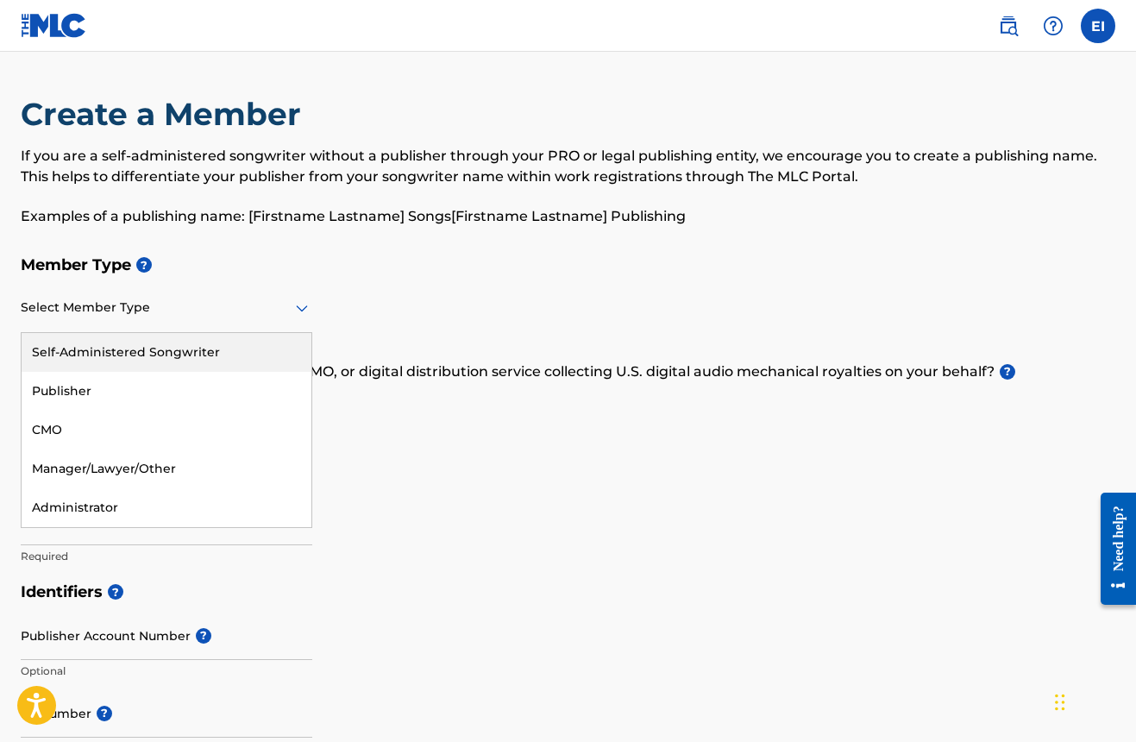
click at [136, 354] on div "Self-Administered Songwriter" at bounding box center [167, 352] width 290 height 39
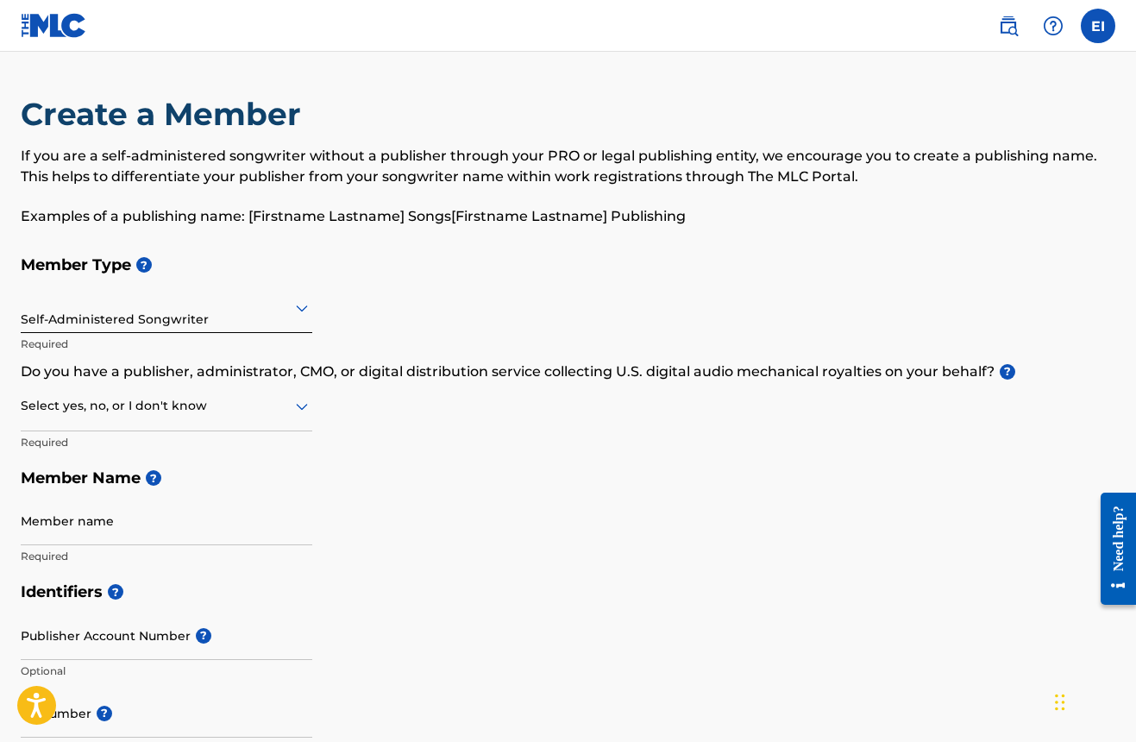
click at [293, 408] on icon at bounding box center [301, 406] width 21 height 21
click at [219, 442] on div "Yes" at bounding box center [167, 450] width 290 height 39
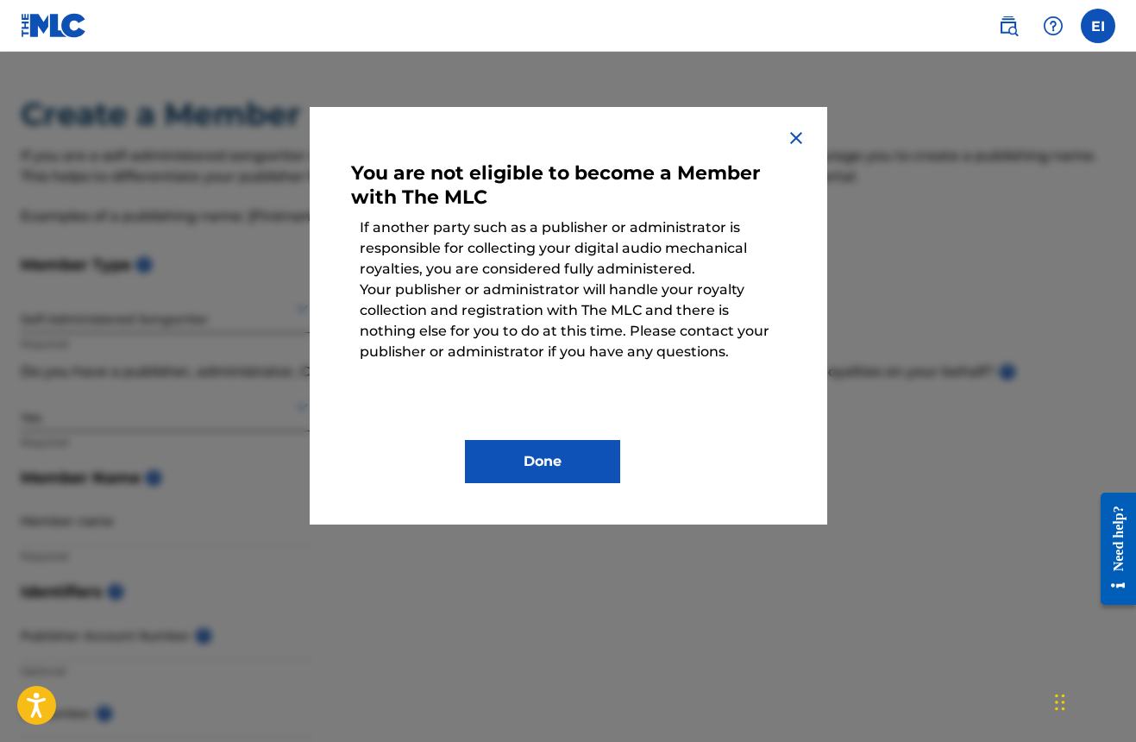
click at [795, 140] on img at bounding box center [795, 138] width 21 height 21
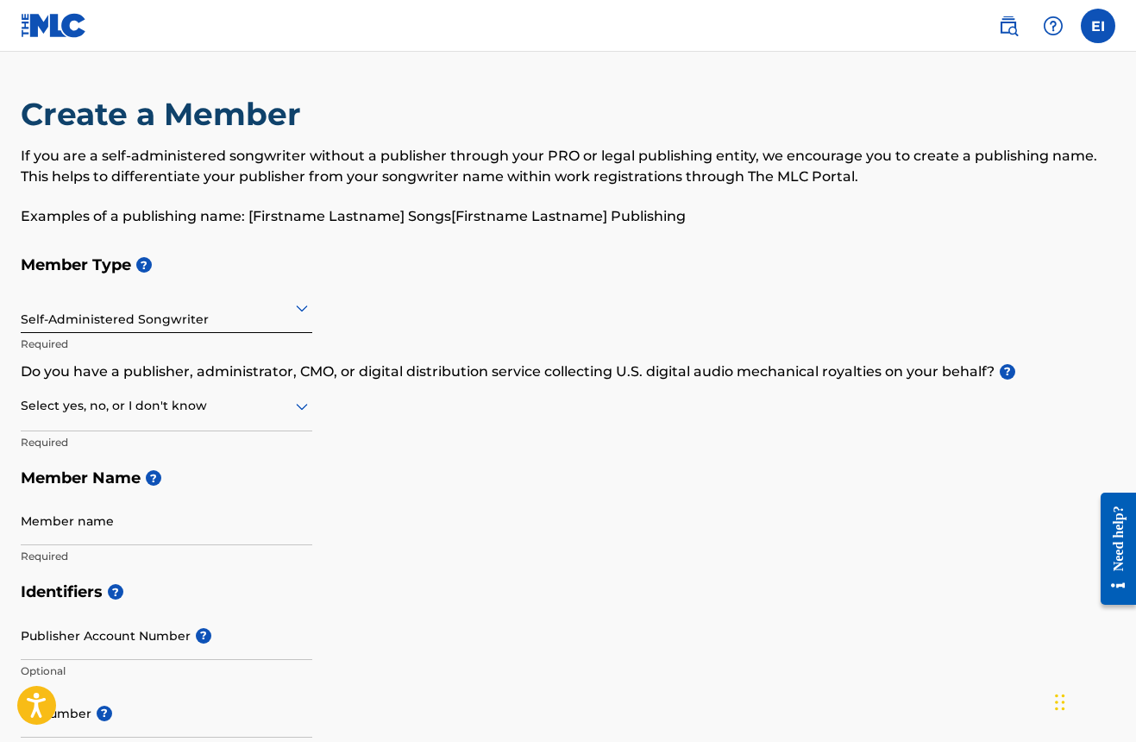
click at [299, 408] on icon at bounding box center [302, 407] width 12 height 7
click at [298, 316] on icon at bounding box center [301, 307] width 21 height 21
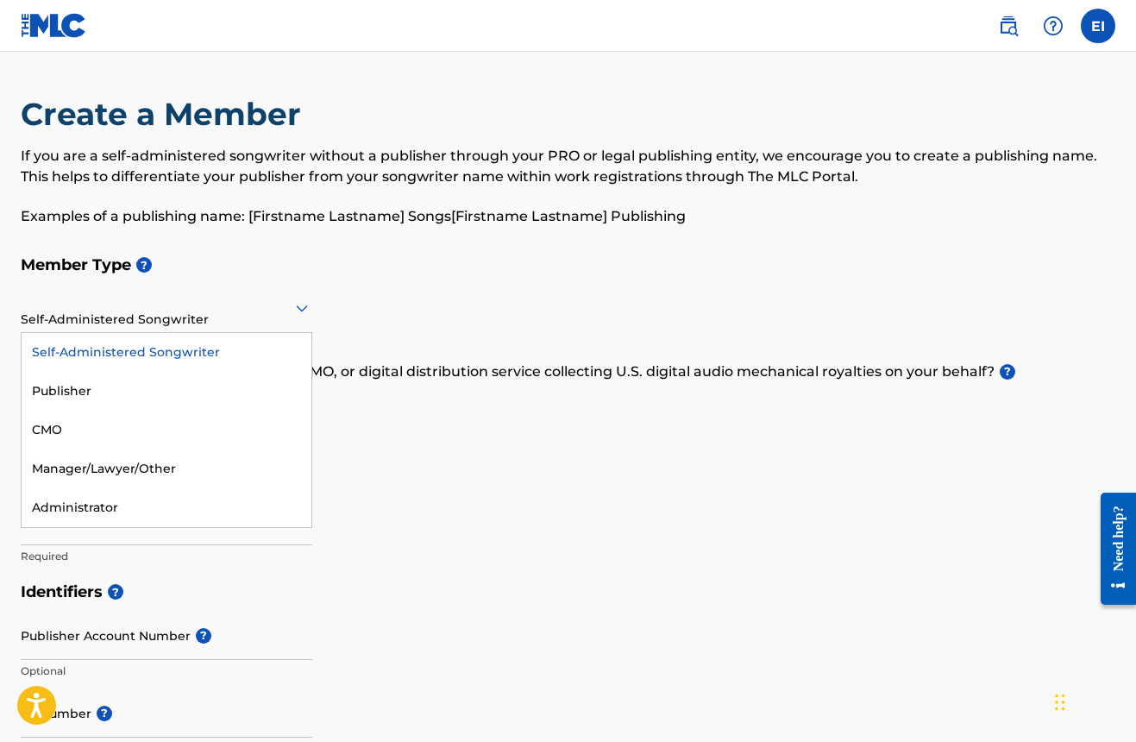
click at [226, 352] on div "Self-Administered Songwriter" at bounding box center [167, 352] width 290 height 39
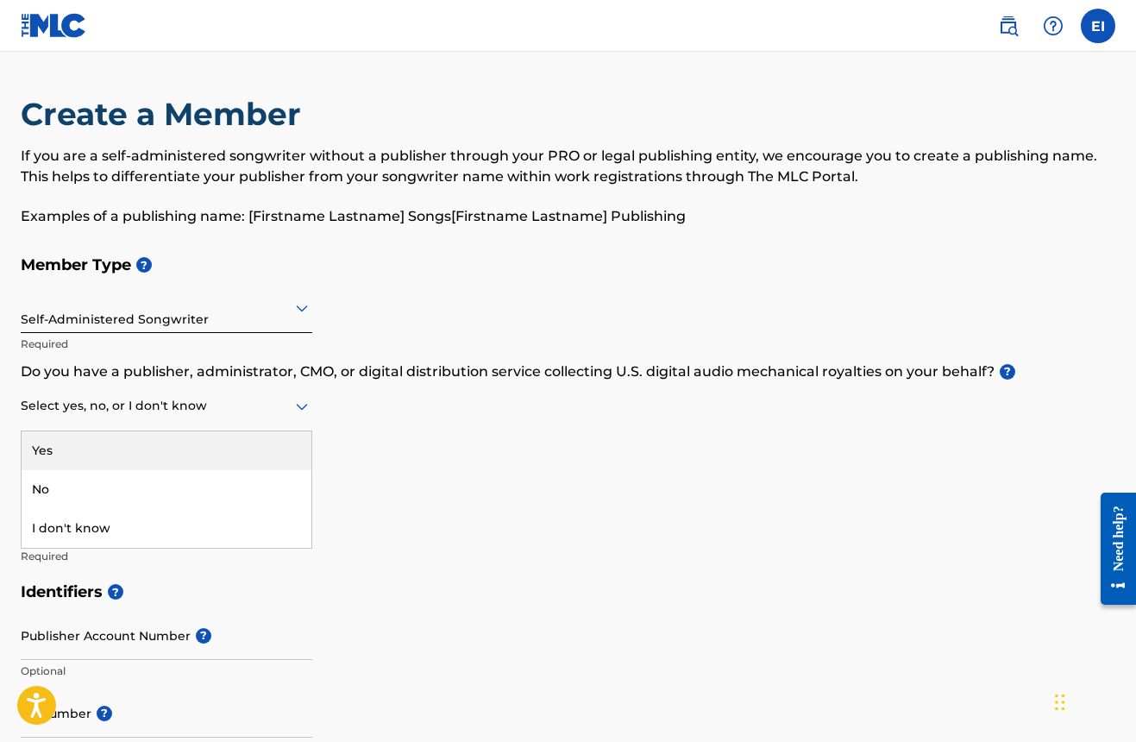
click at [272, 400] on div at bounding box center [166, 406] width 291 height 22
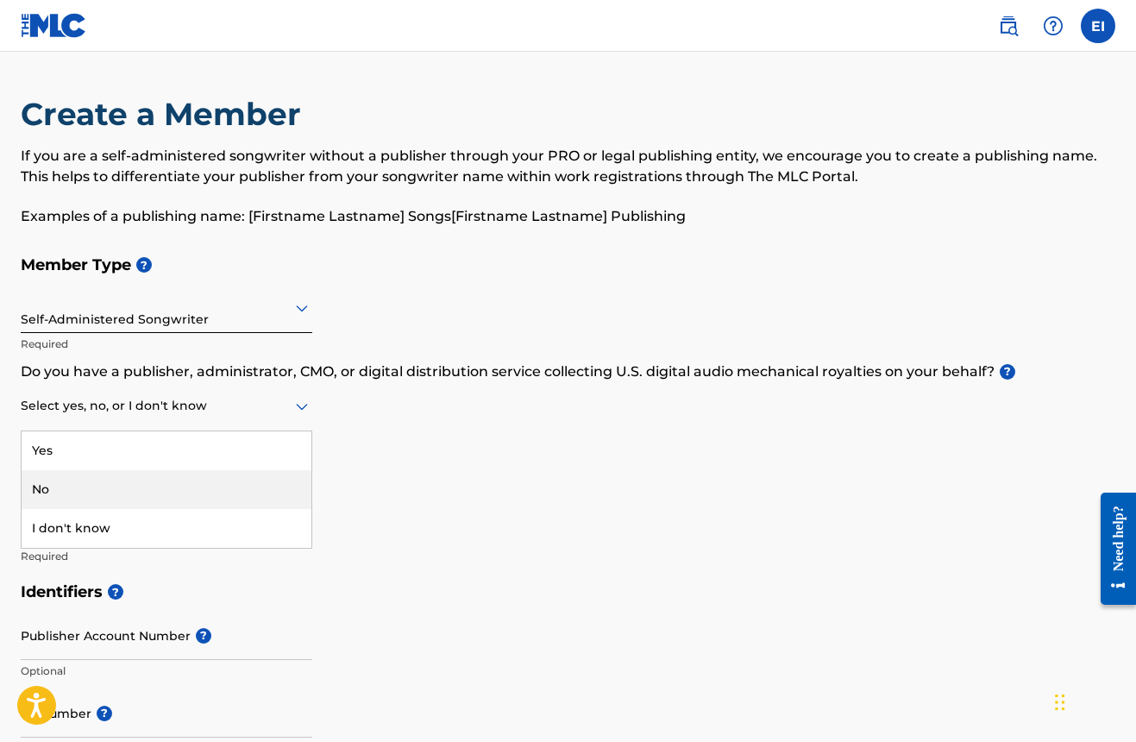
click at [200, 487] on div "No" at bounding box center [167, 489] width 290 height 39
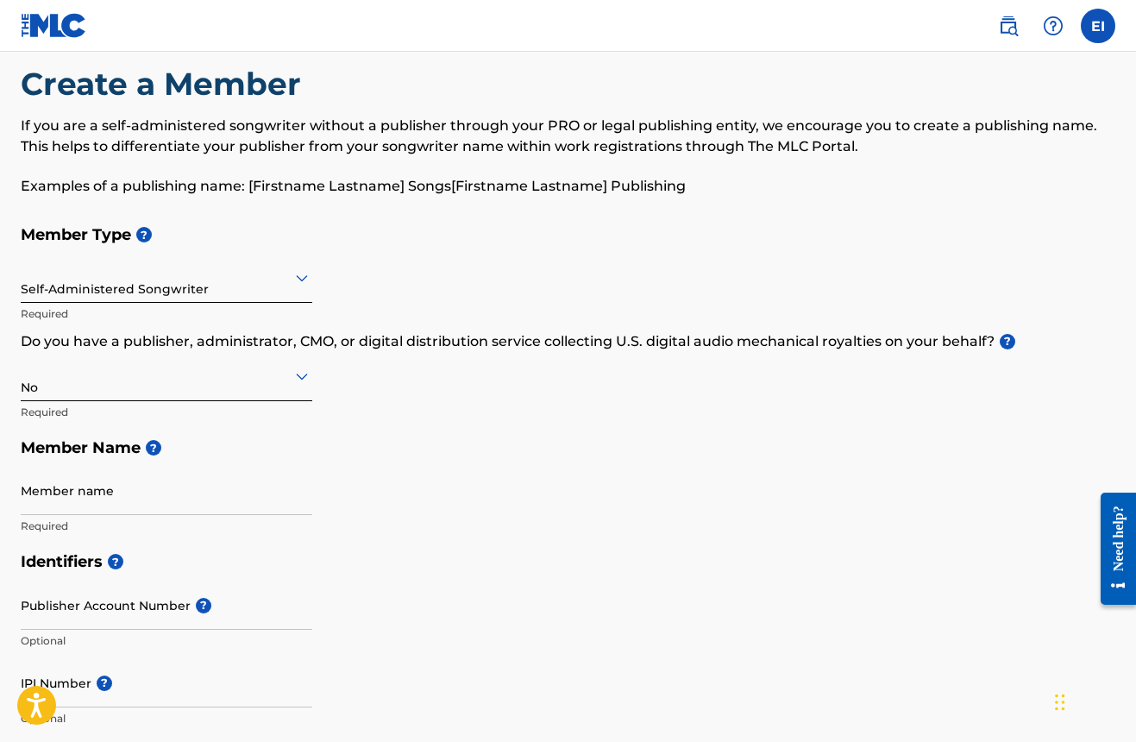
scroll to position [90, 0]
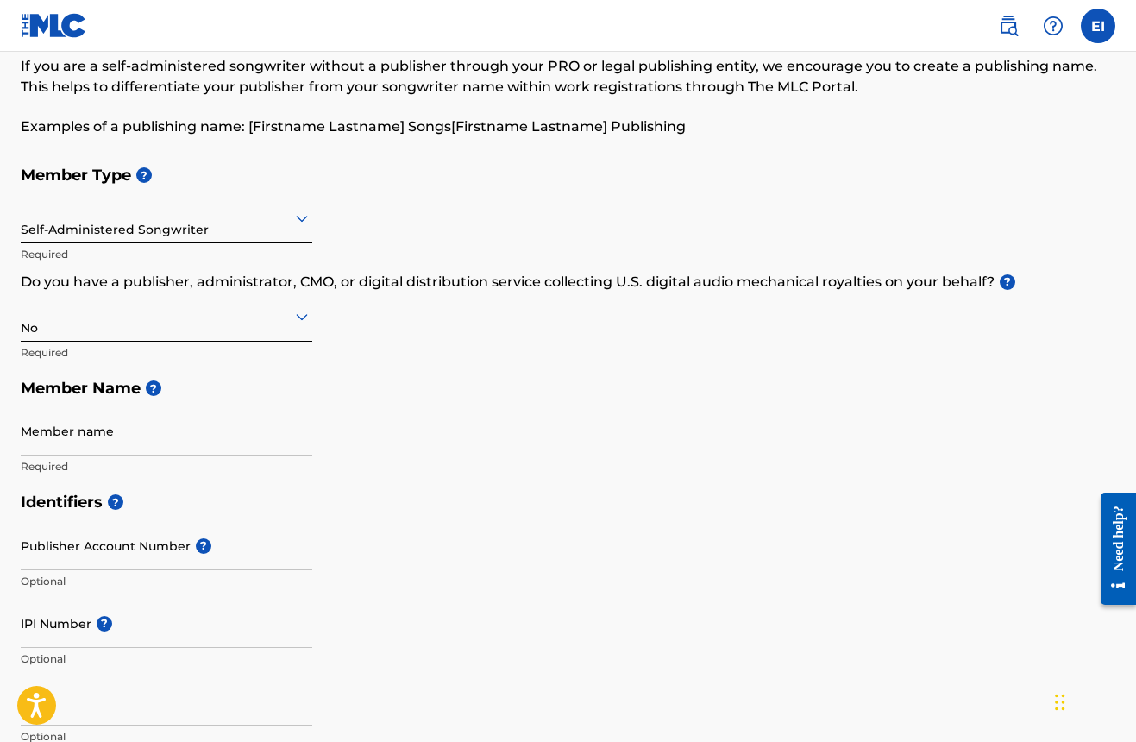
click at [305, 216] on icon at bounding box center [302, 219] width 12 height 7
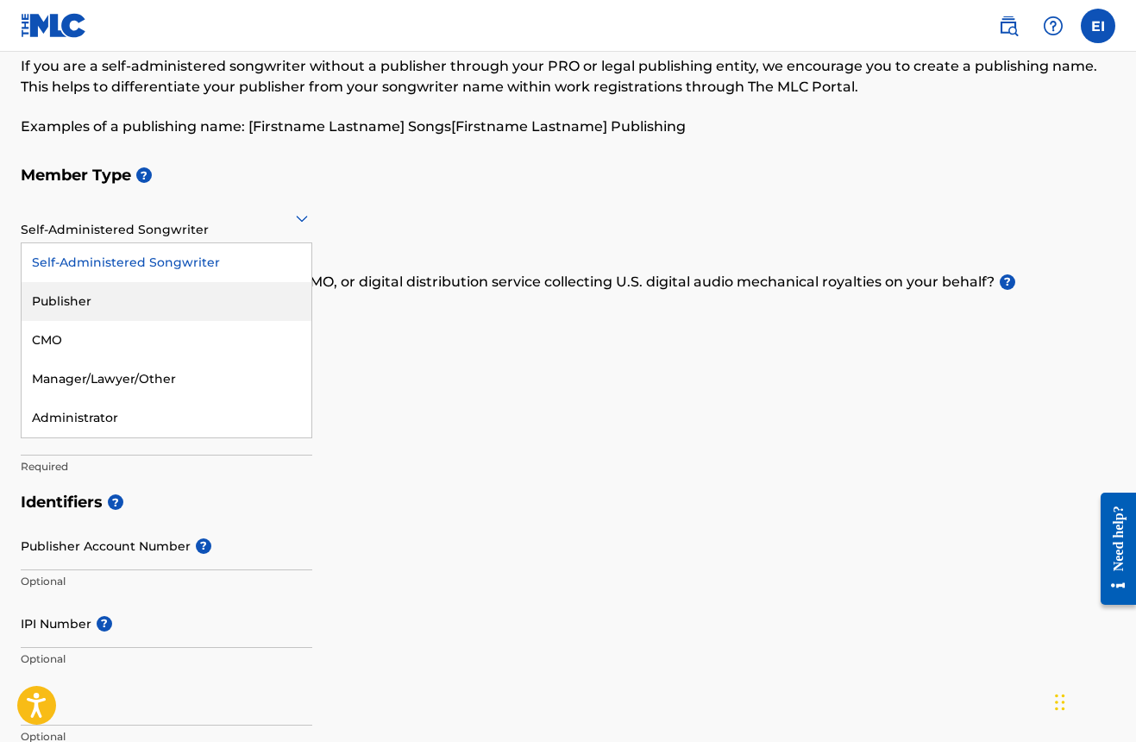
click at [148, 305] on div "Publisher" at bounding box center [167, 301] width 290 height 39
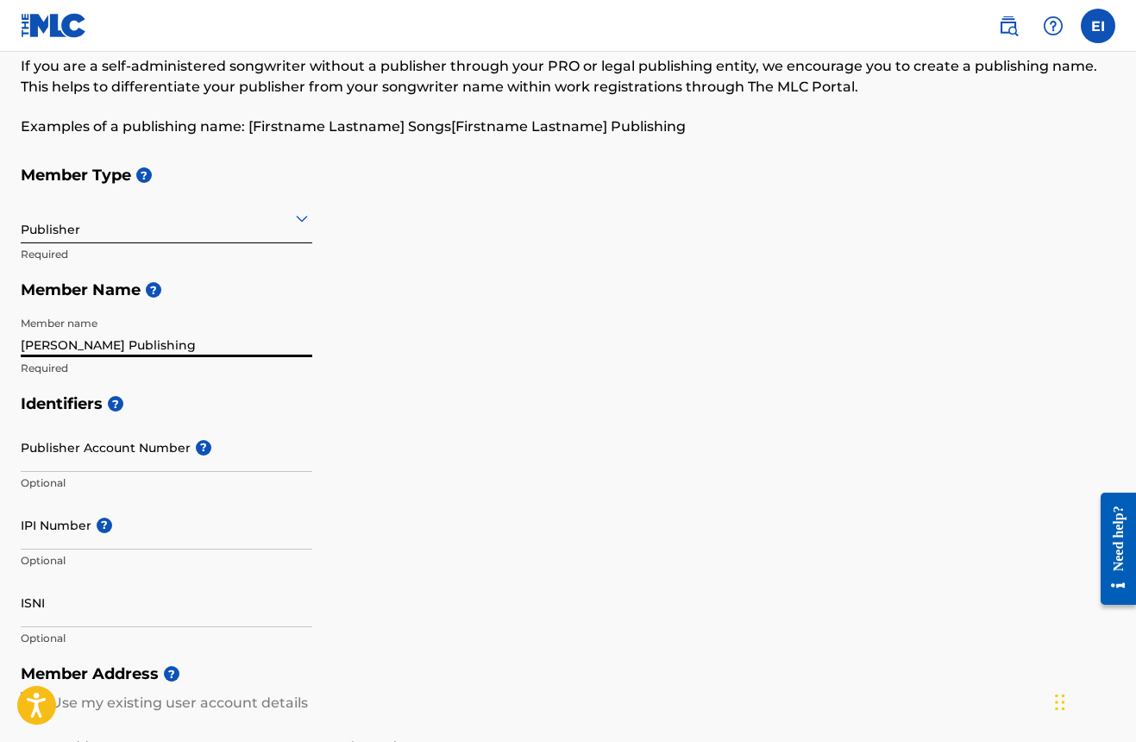
drag, startPoint x: 57, startPoint y: 341, endPoint x: 73, endPoint y: 333, distance: 18.1
click at [58, 341] on input "Elijah Irvin Publishing" at bounding box center [166, 332] width 291 height 49
click at [98, 341] on input "Elijah J Irvin Publishing" at bounding box center [166, 332] width 291 height 49
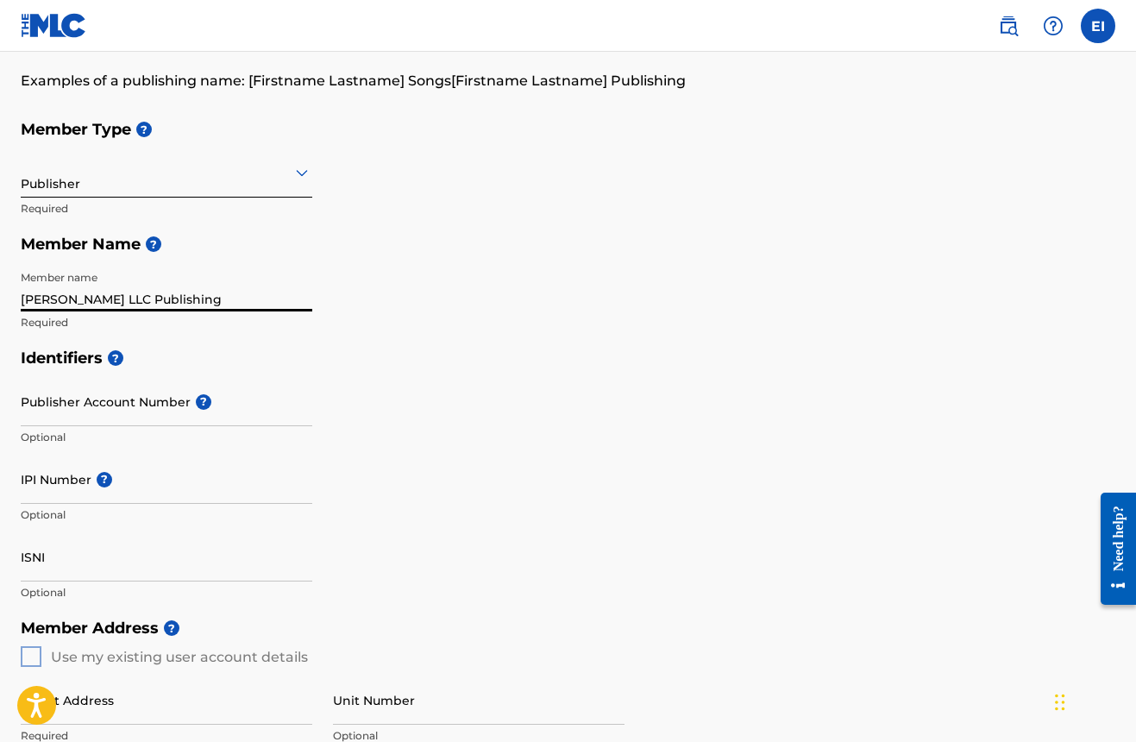
scroll to position [287, 0]
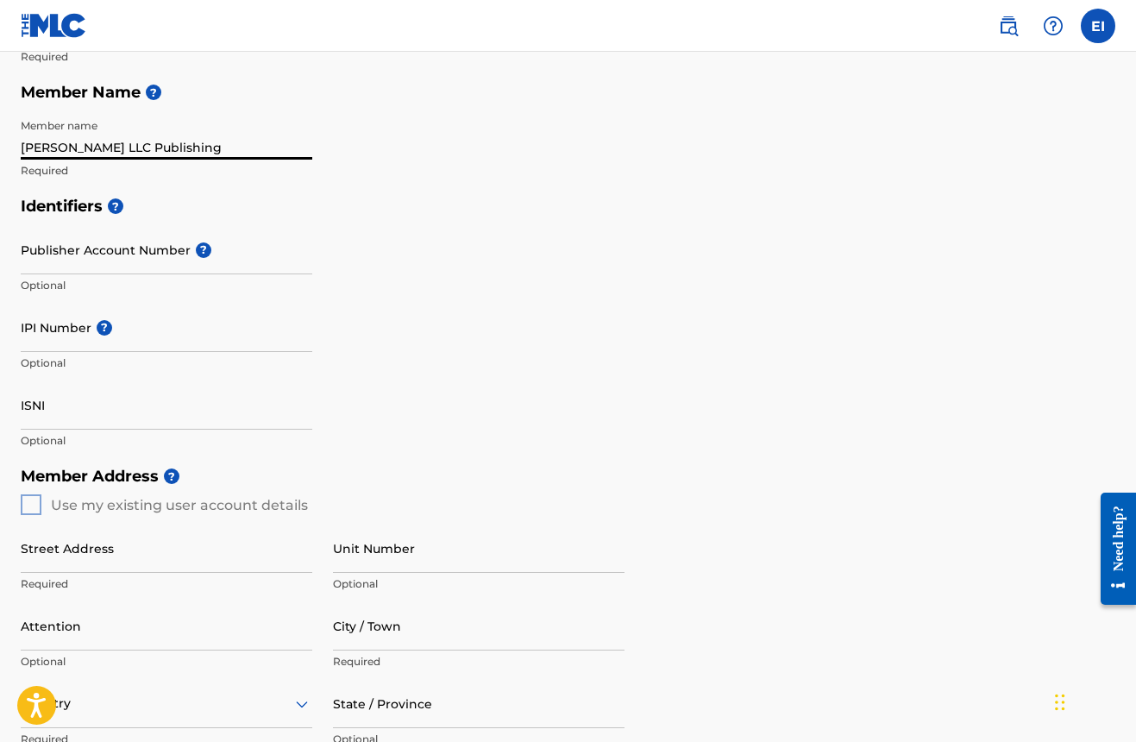
type input "Elijah J Irvin LLC Publishing"
click at [66, 327] on input "IPI Number ?" at bounding box center [166, 327] width 291 height 49
paste input "3925825"
type input "3925825"
drag, startPoint x: 80, startPoint y: 335, endPoint x: 49, endPoint y: 328, distance: 31.8
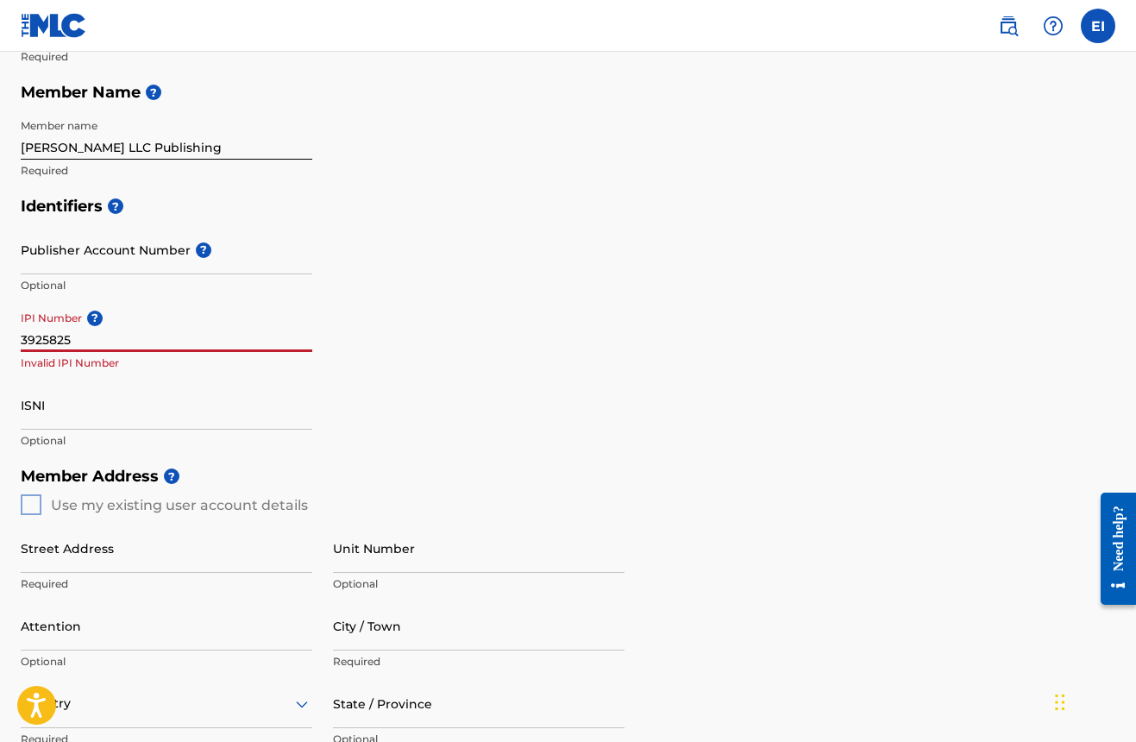
click at [49, 328] on input "3925825" at bounding box center [166, 327] width 291 height 49
paste input "01311966951"
type input "01311966951"
click at [390, 471] on h5 "Member Address ?" at bounding box center [568, 476] width 1094 height 37
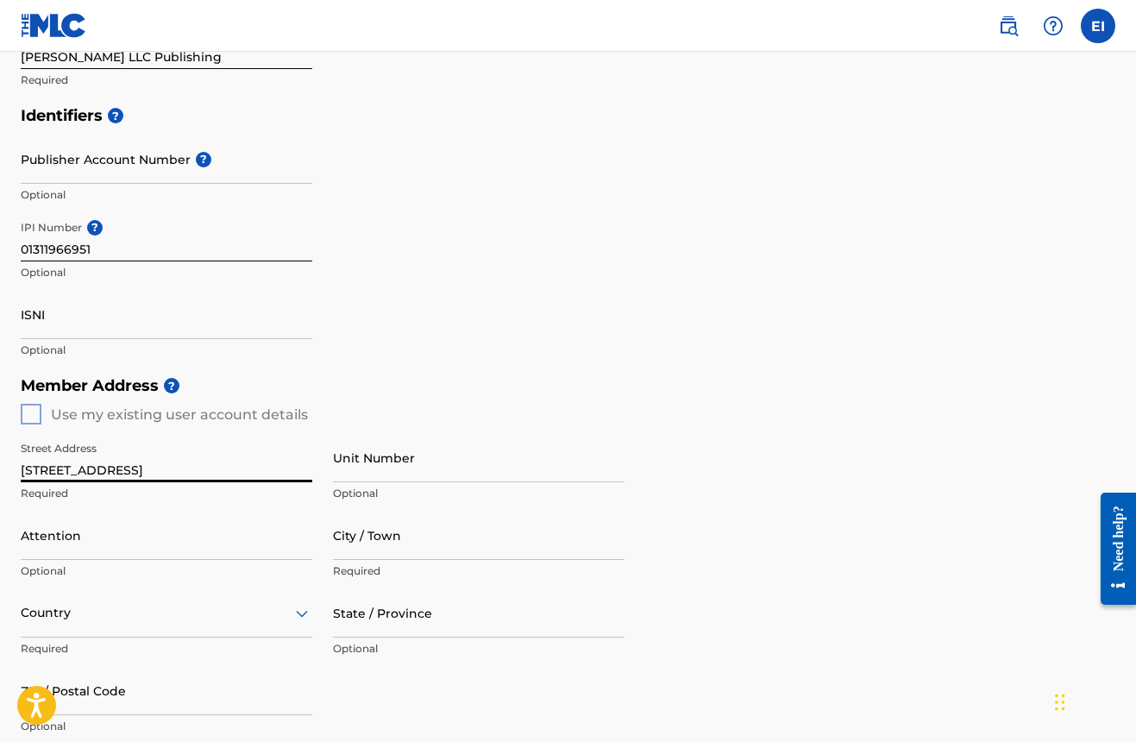
type input "6613 old gate rd"
click at [303, 542] on input "Attention" at bounding box center [166, 534] width 291 height 49
type input "Heidi Jones"
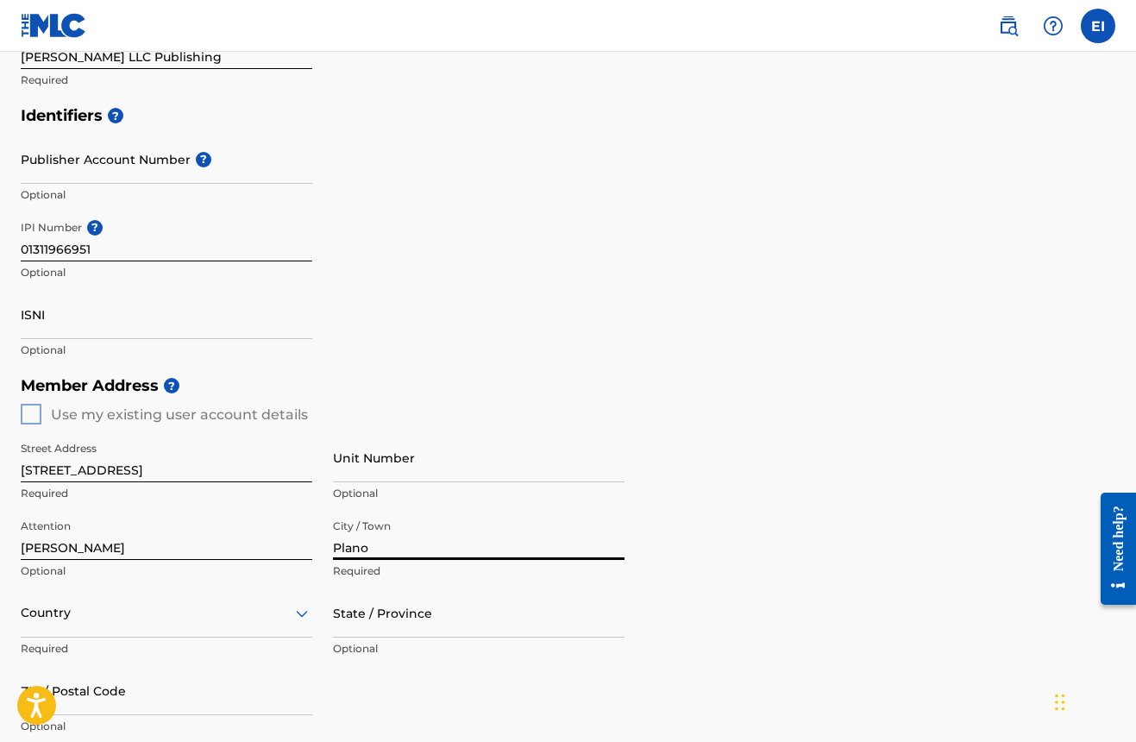
type input "Plano"
type input "u"
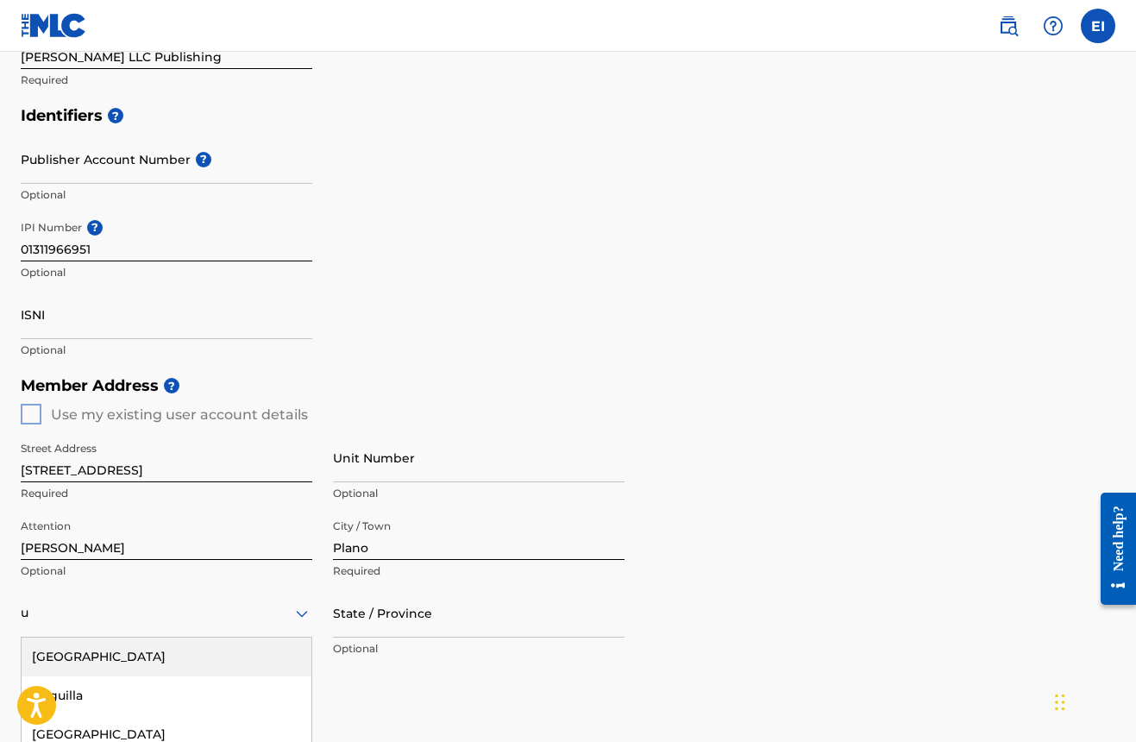
scroll to position [531, 0]
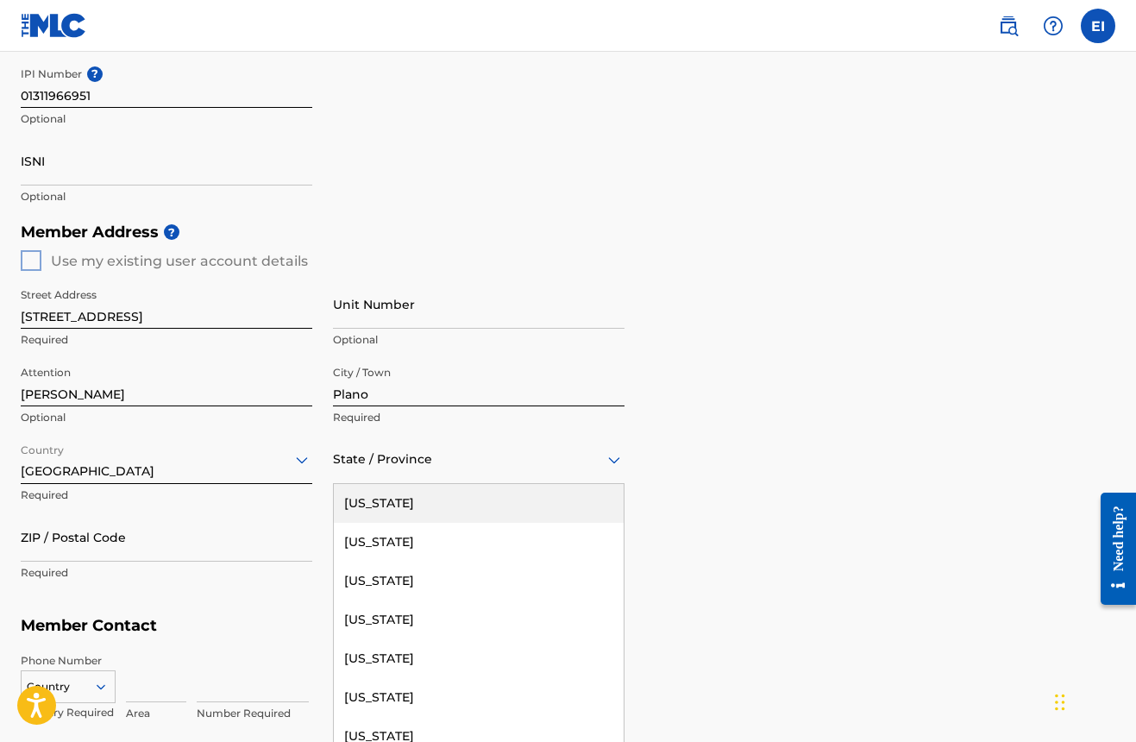
click at [474, 479] on div "State / Province" at bounding box center [478, 459] width 291 height 49
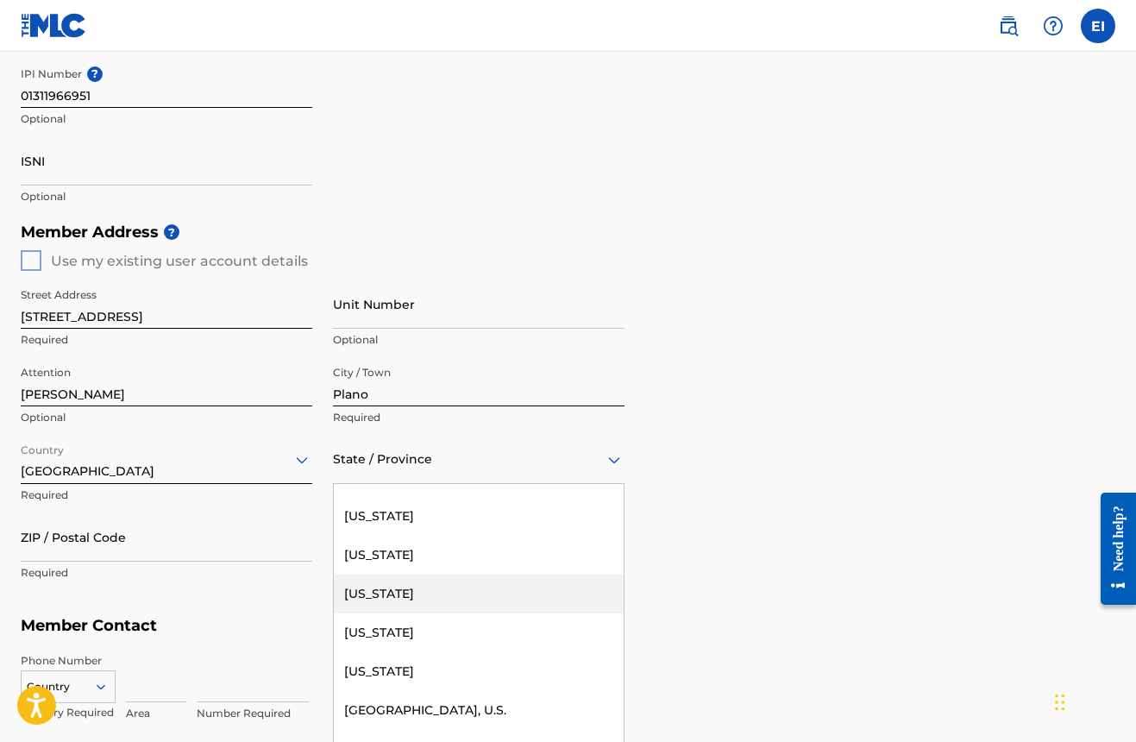
click at [403, 587] on div "[US_STATE]" at bounding box center [479, 593] width 290 height 39
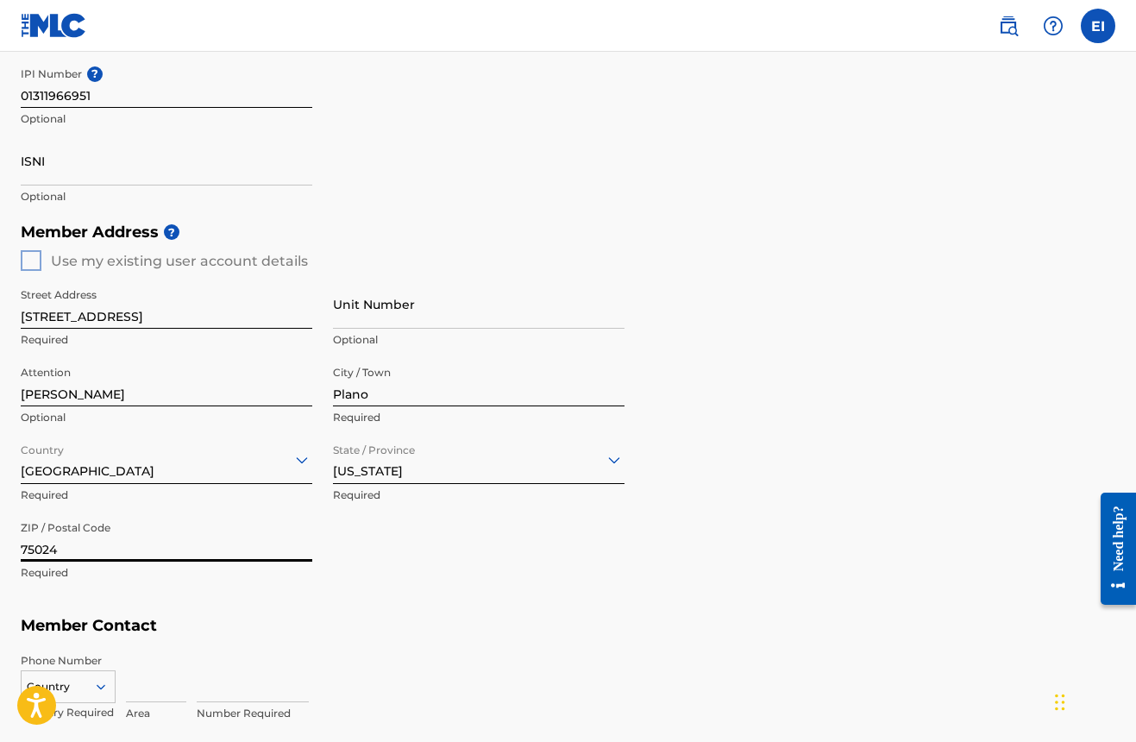
type input "75024"
click at [103, 679] on div "Country" at bounding box center [68, 683] width 95 height 26
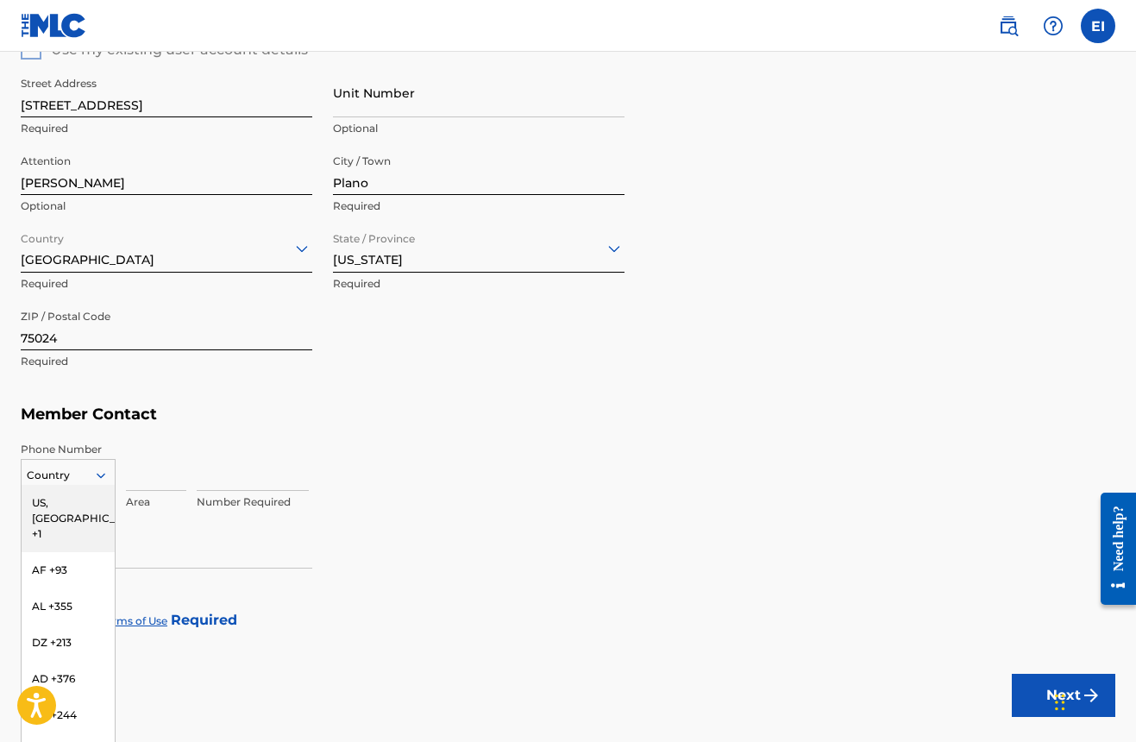
click at [61, 503] on div "US, [GEOGRAPHIC_DATA] +1" at bounding box center [68, 518] width 93 height 67
click at [157, 485] on input at bounding box center [156, 465] width 60 height 49
type input "214"
type input "2433445"
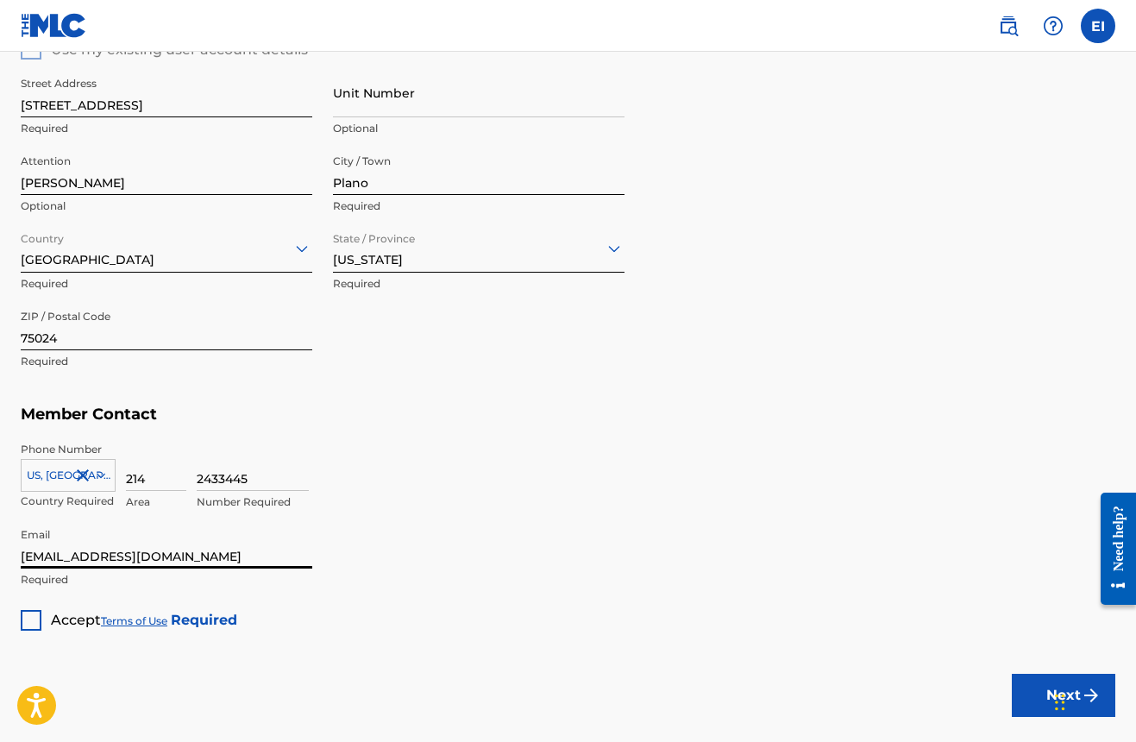
type input "business.elijahirvin@yahoo.com"
click at [30, 616] on div at bounding box center [31, 620] width 21 height 21
click at [1020, 687] on button "Next" at bounding box center [1062, 694] width 103 height 43
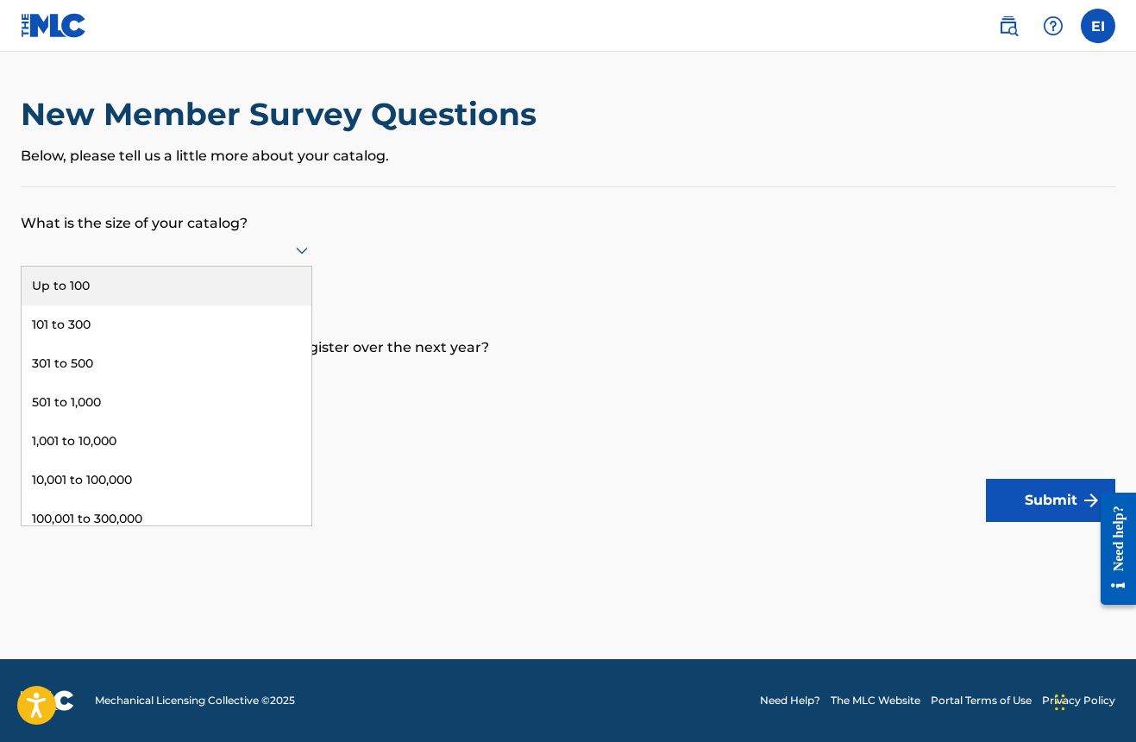
click at [296, 258] on icon at bounding box center [301, 250] width 21 height 21
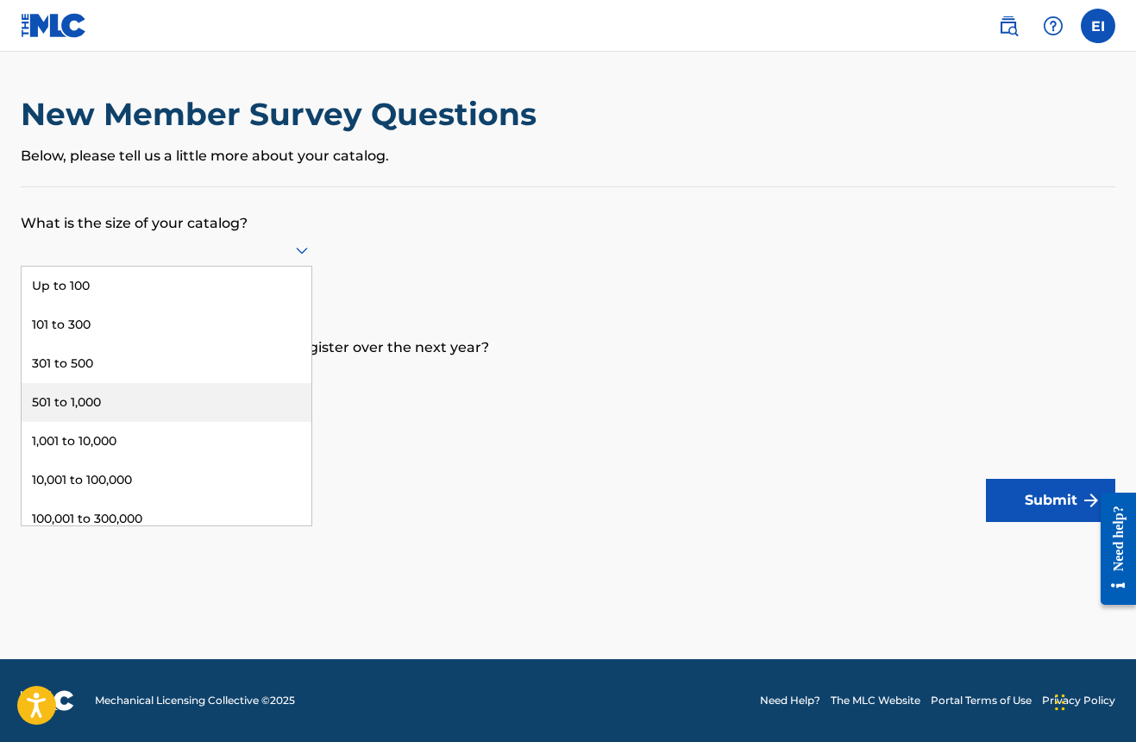
click at [185, 422] on div "501 to 1,000" at bounding box center [167, 402] width 290 height 39
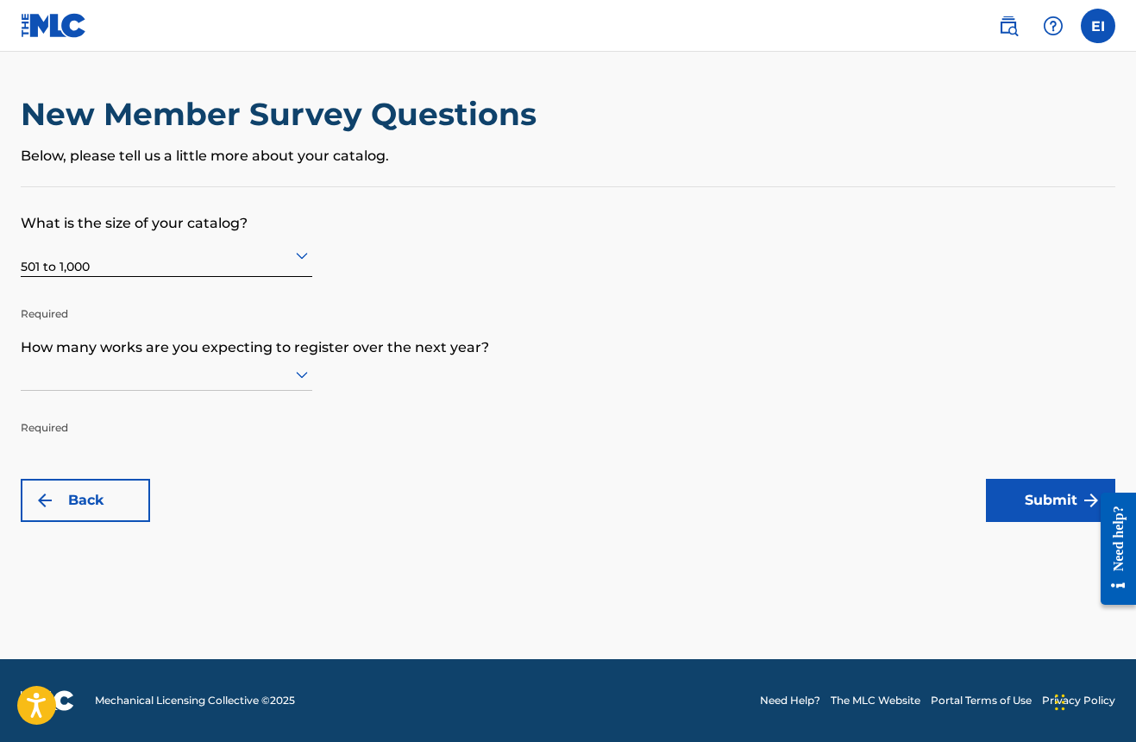
click at [252, 385] on div at bounding box center [166, 374] width 291 height 22
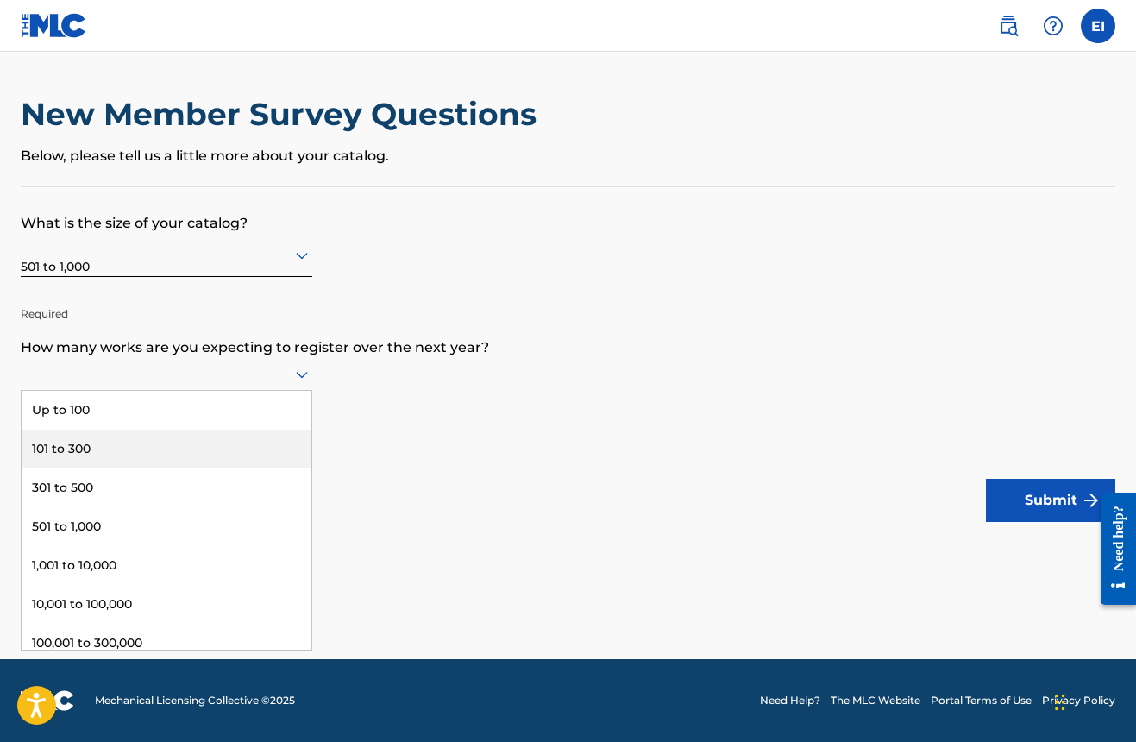
click at [156, 468] on div "101 to 300" at bounding box center [167, 448] width 290 height 39
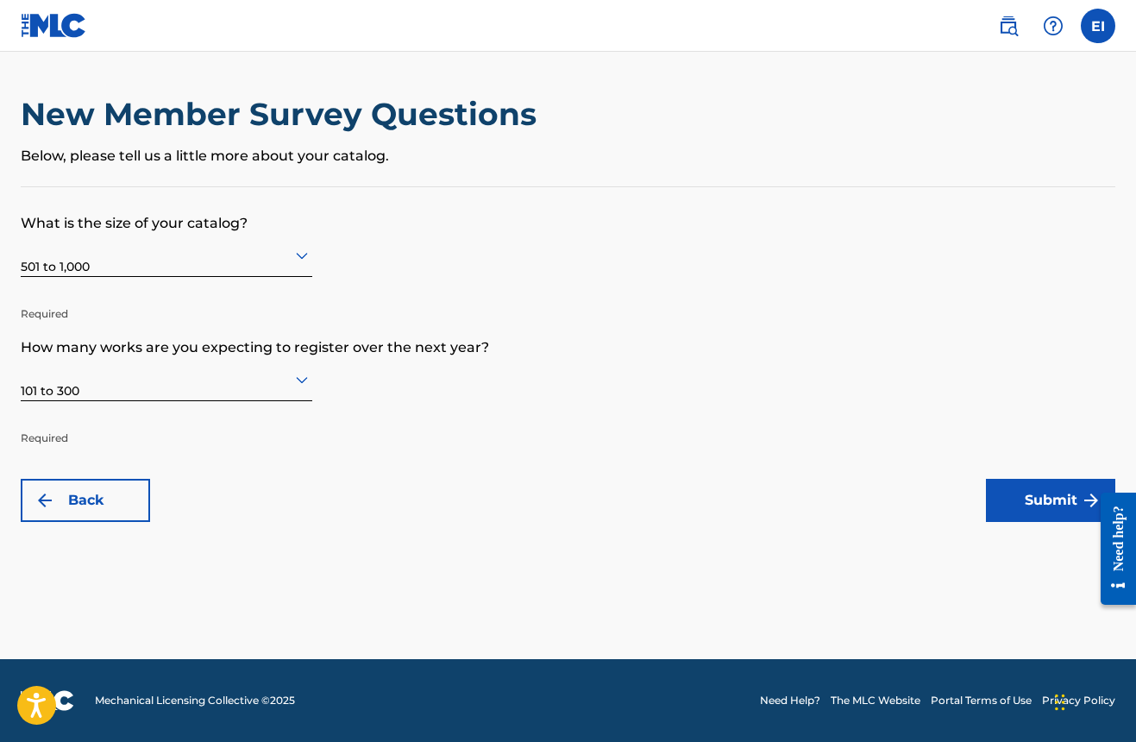
click at [1029, 511] on button "Submit" at bounding box center [1050, 500] width 129 height 43
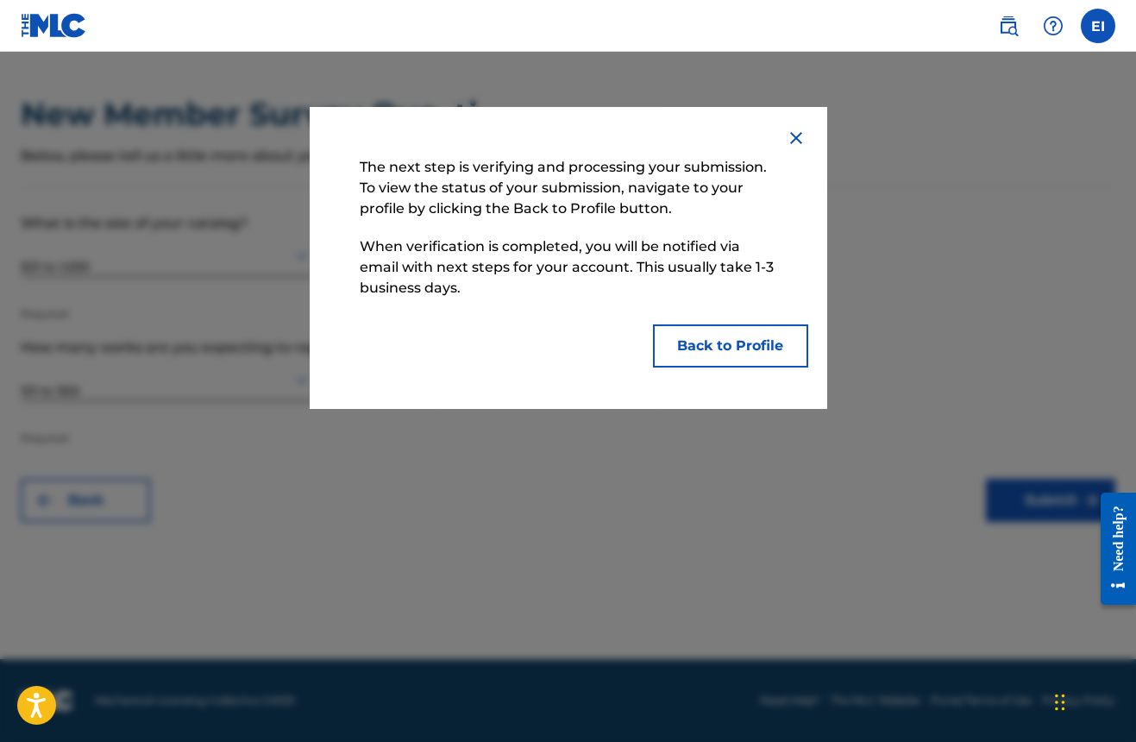
click at [723, 354] on button "Back to Profile" at bounding box center [730, 345] width 155 height 43
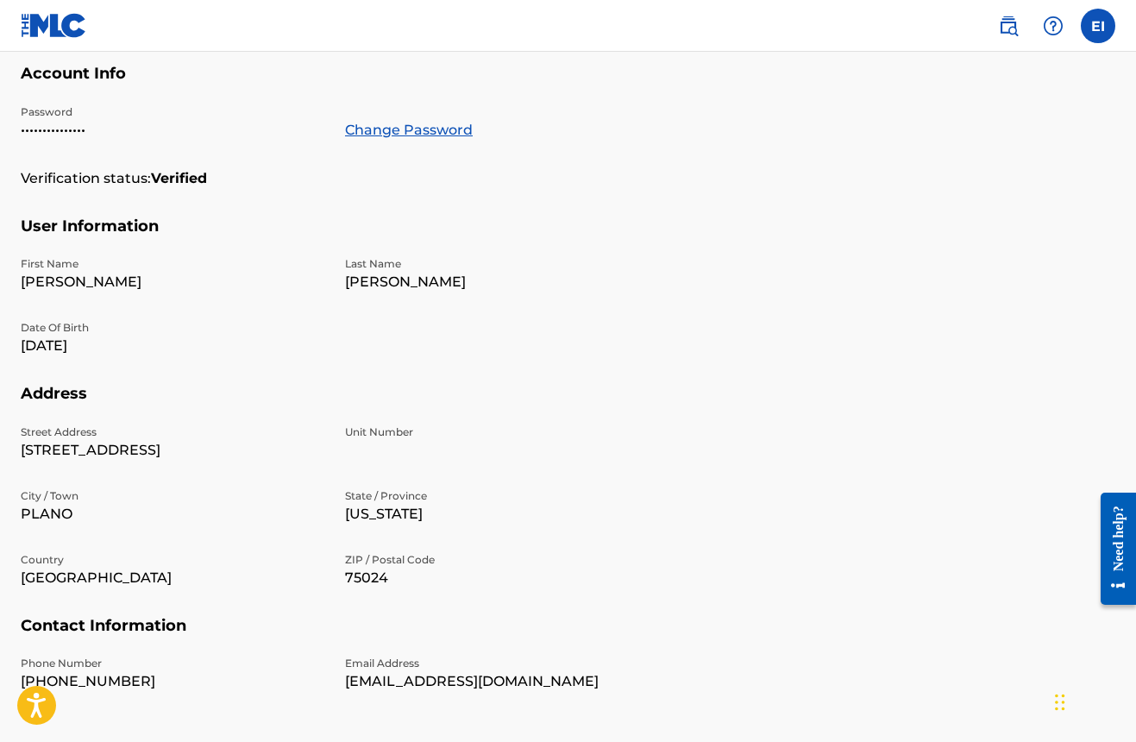
scroll to position [3, 0]
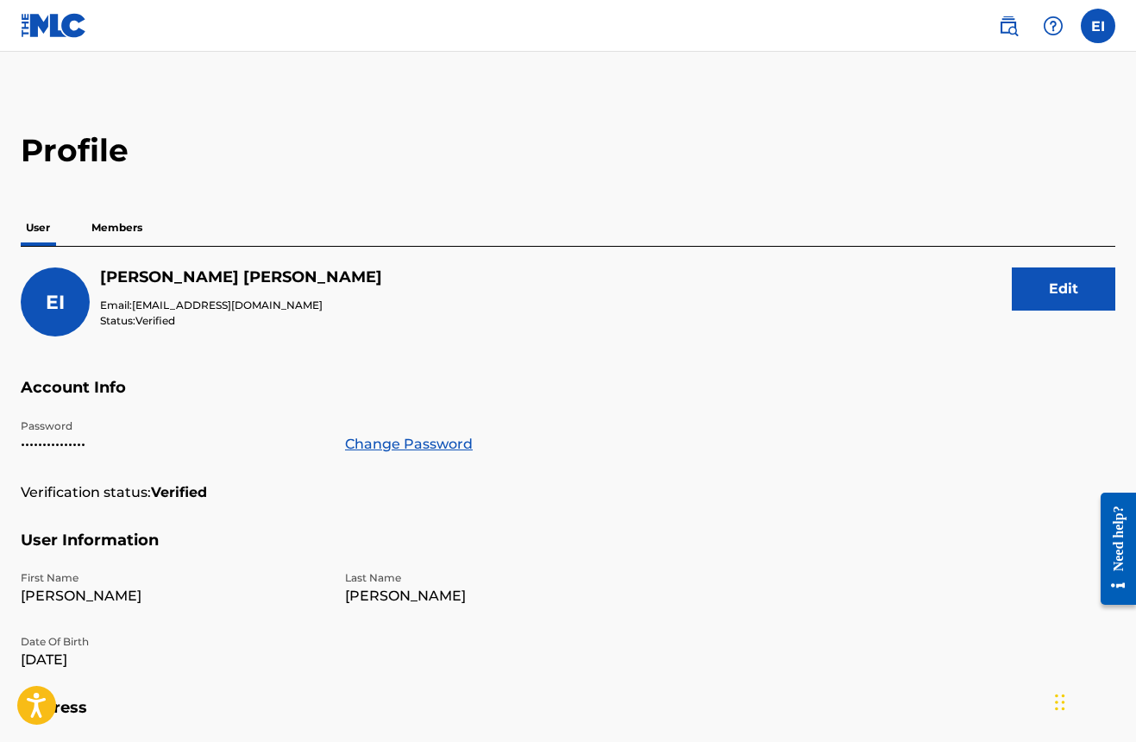
click at [112, 225] on p "Members" at bounding box center [116, 228] width 61 height 36
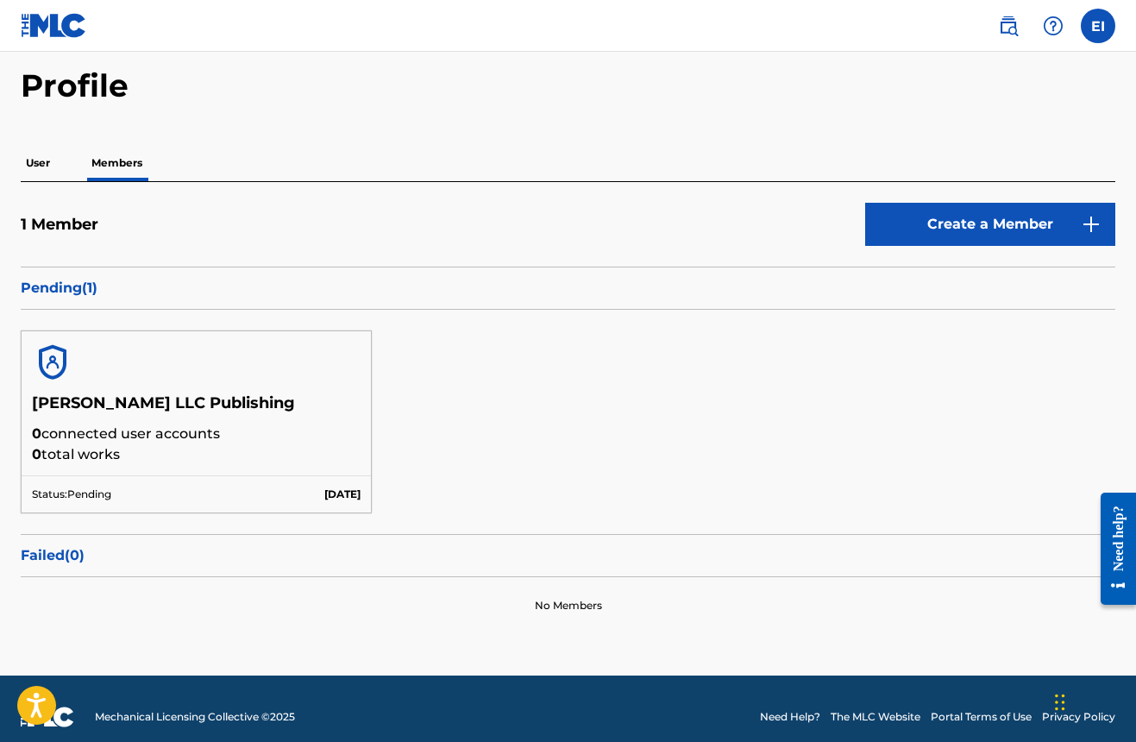
scroll to position [35, 0]
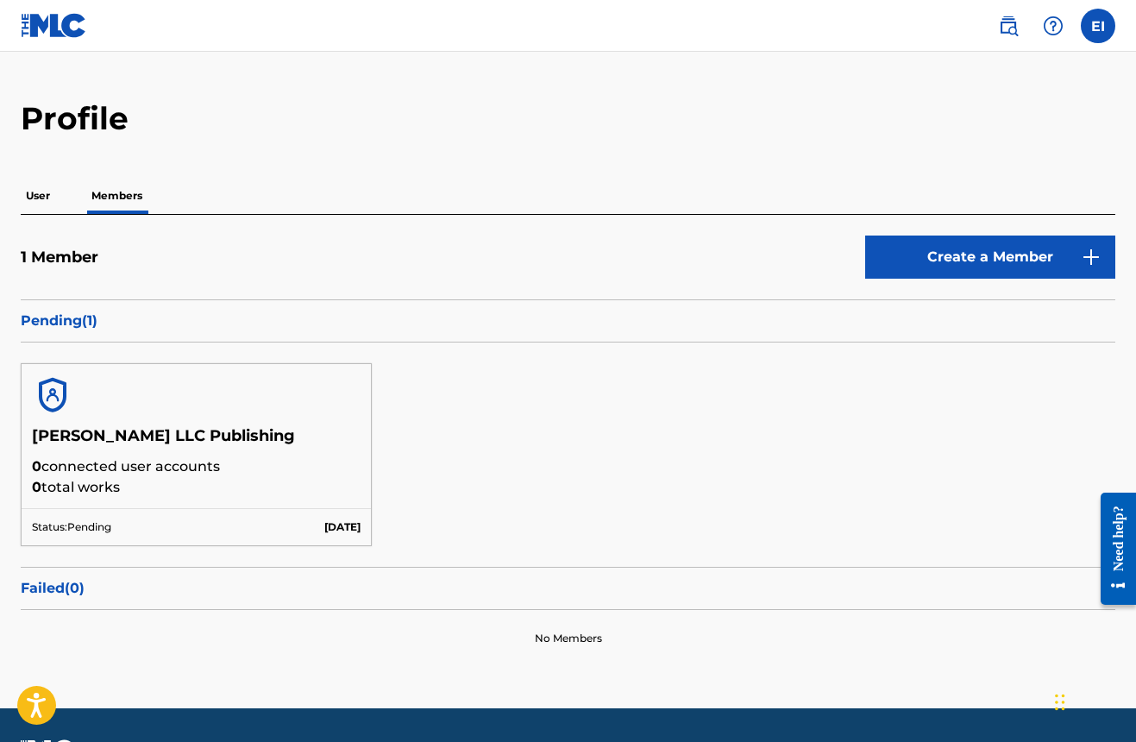
click at [992, 253] on link "Create a Member" at bounding box center [990, 256] width 250 height 43
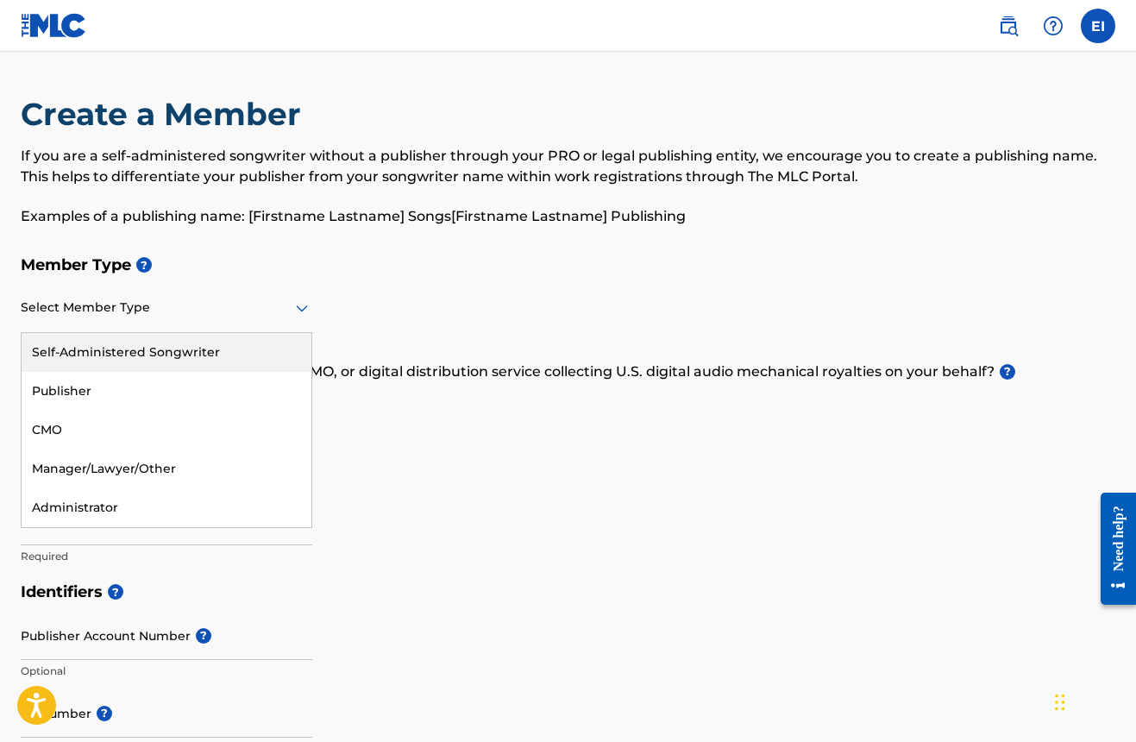
click at [141, 321] on div "Select Member Type" at bounding box center [166, 308] width 291 height 49
click at [132, 356] on div "Self-Administered Songwriter" at bounding box center [167, 352] width 290 height 39
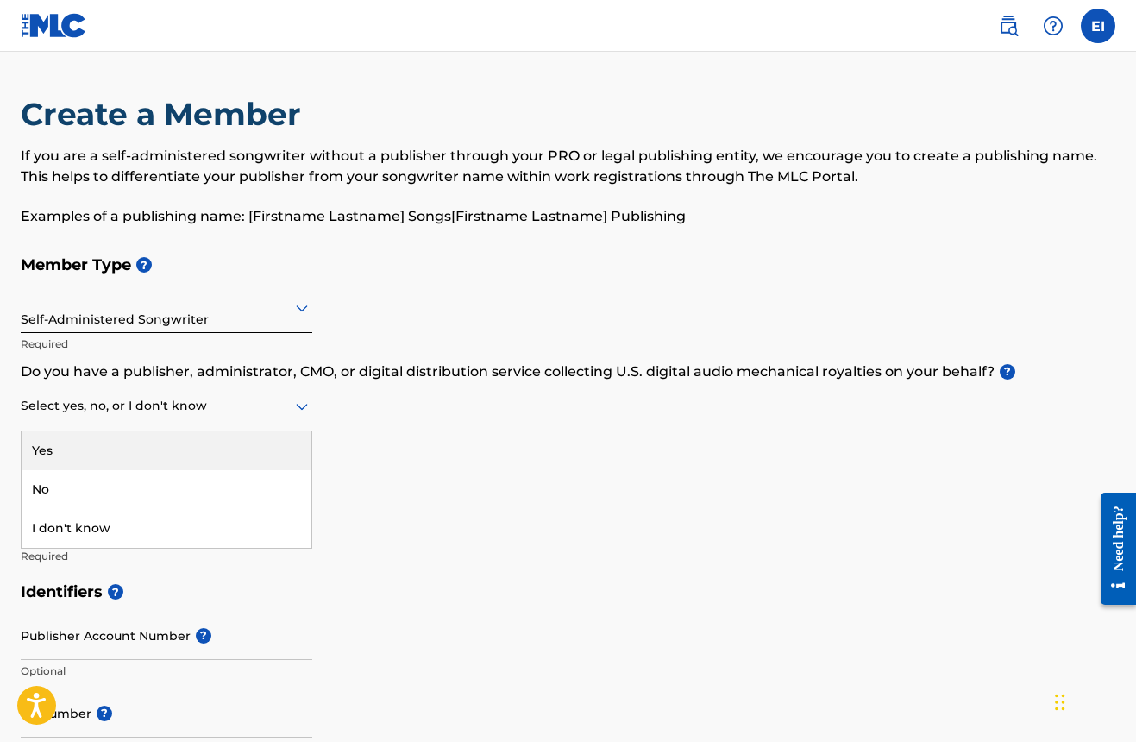
click at [171, 410] on div at bounding box center [166, 406] width 291 height 22
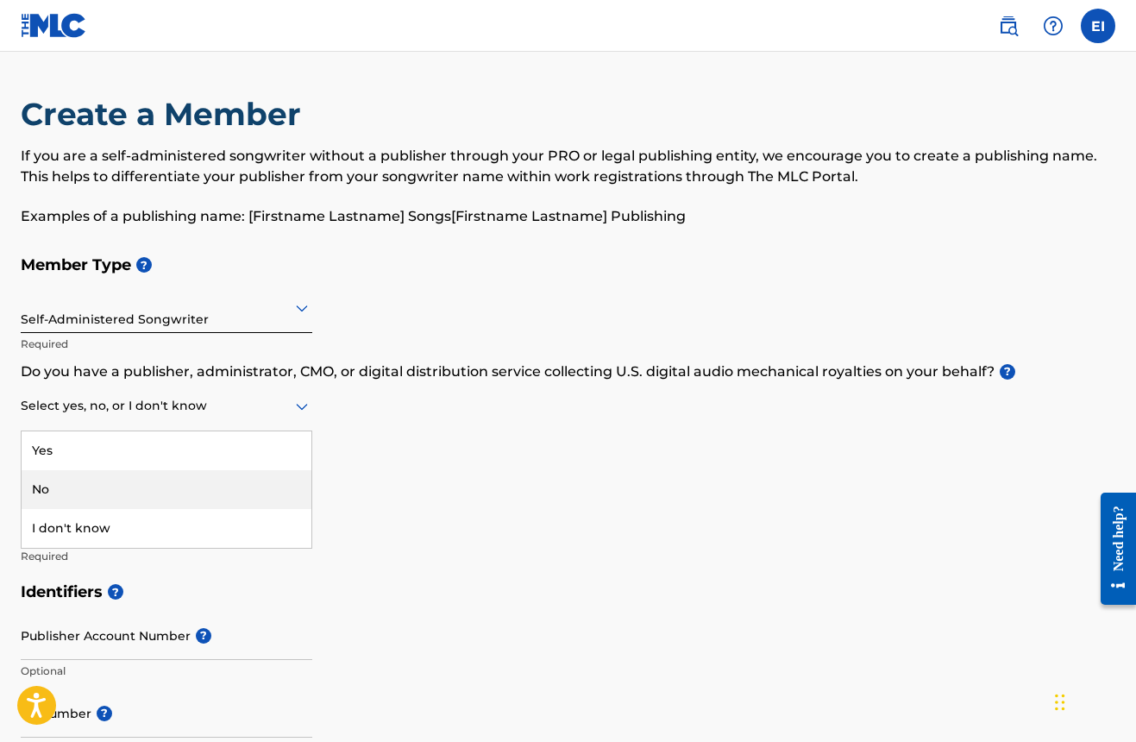
click at [130, 504] on div "No" at bounding box center [167, 489] width 290 height 39
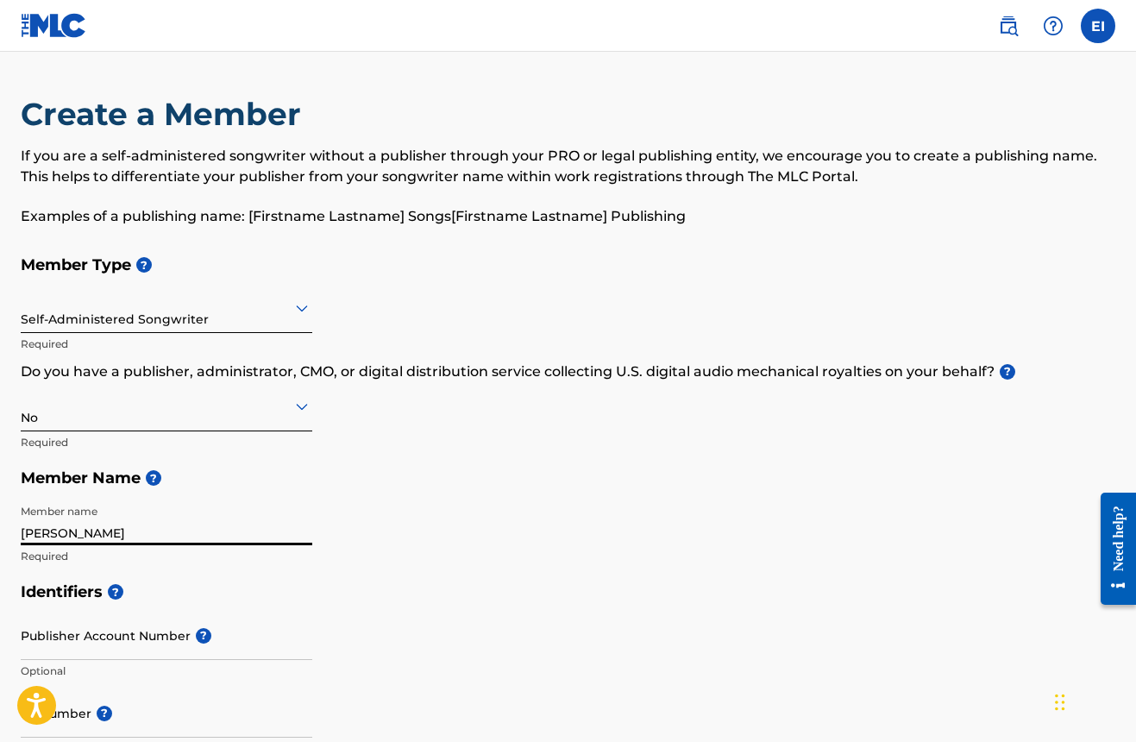
type input "Heidi Jones"
drag, startPoint x: 297, startPoint y: 563, endPoint x: 293, endPoint y: 572, distance: 9.6
click at [296, 564] on div "Member name Heidi Jones Required" at bounding box center [166, 535] width 291 height 78
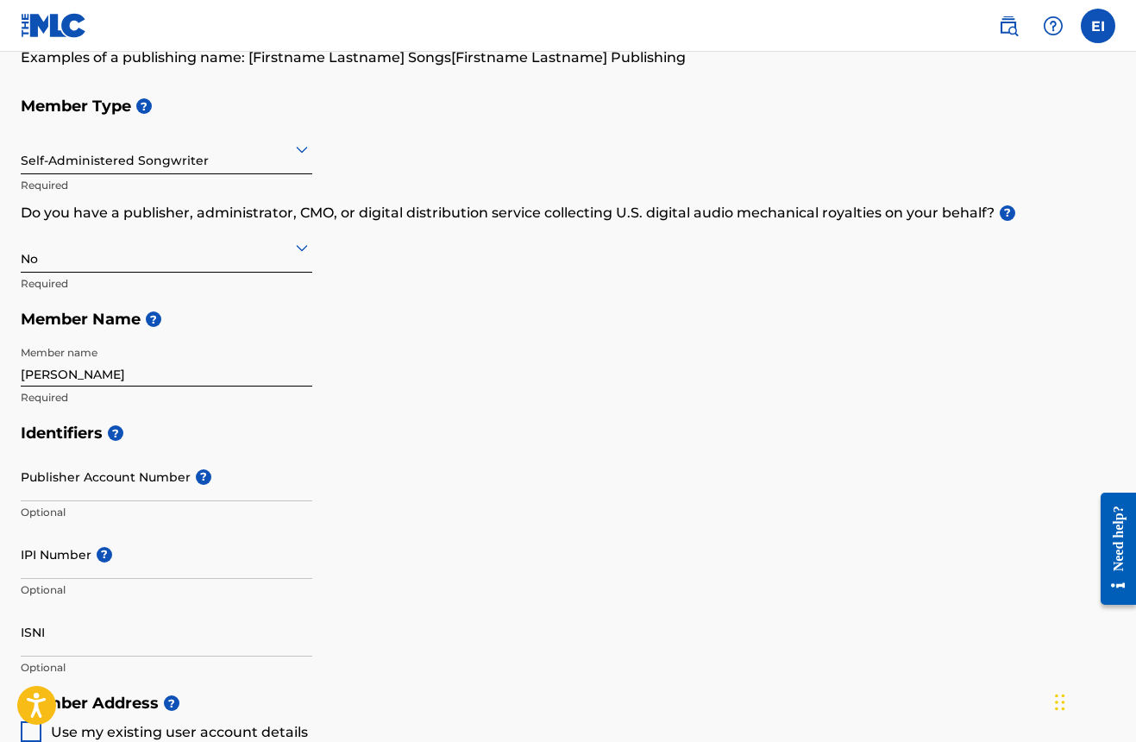
scroll to position [316, 0]
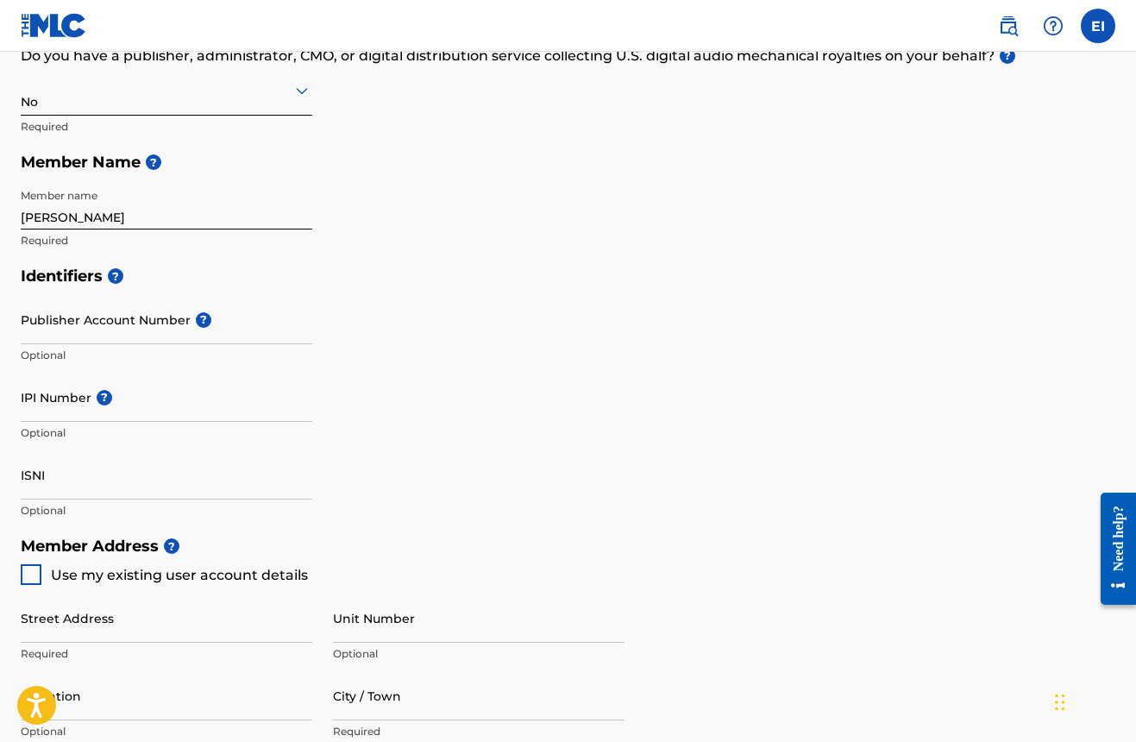
click at [64, 409] on input "IPI Number ?" at bounding box center [166, 396] width 291 height 49
paste input "00783595881"
type input "00783595881"
click at [437, 556] on h5 "Member Address ?" at bounding box center [568, 546] width 1094 height 37
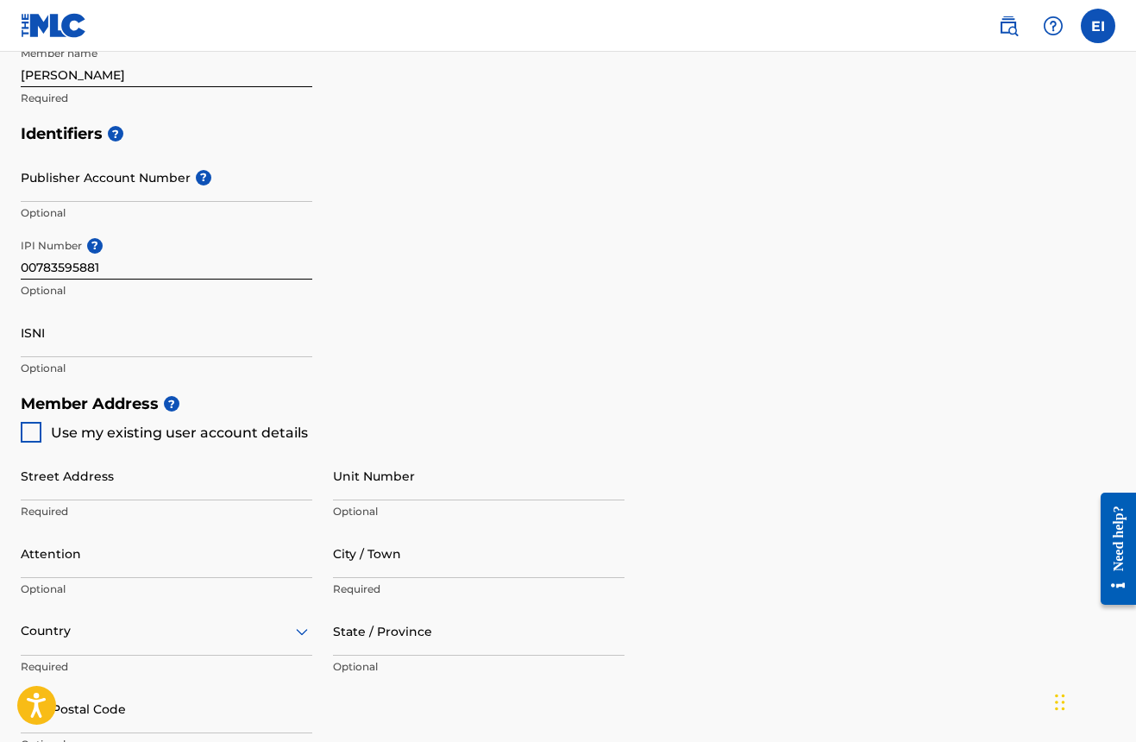
scroll to position [597, 0]
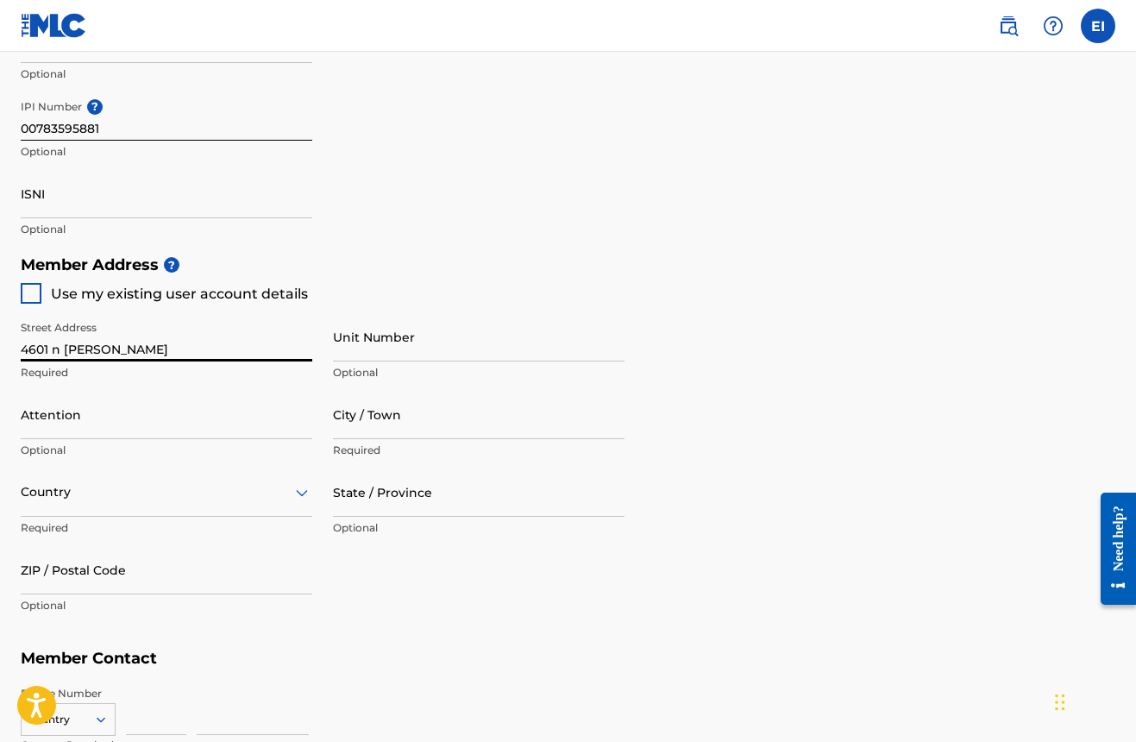
type input "4601 n estis"
type input "new iberia"
type input "u"
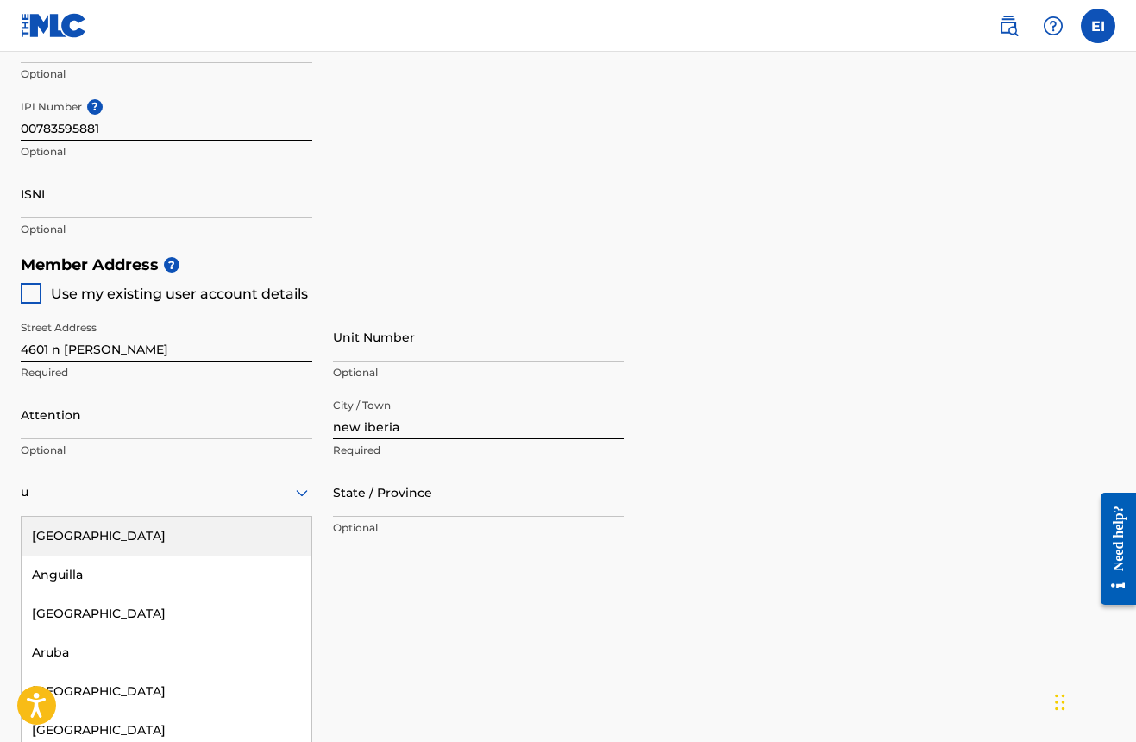
scroll to position [629, 0]
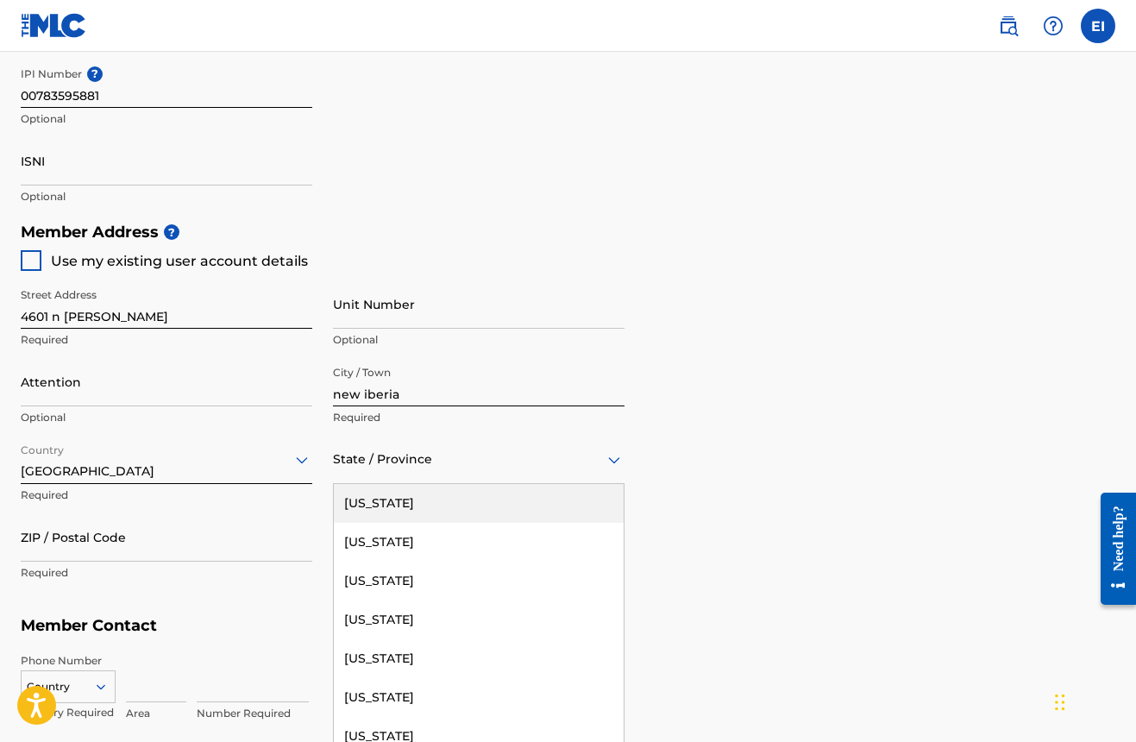
click at [465, 460] on div at bounding box center [478, 459] width 291 height 22
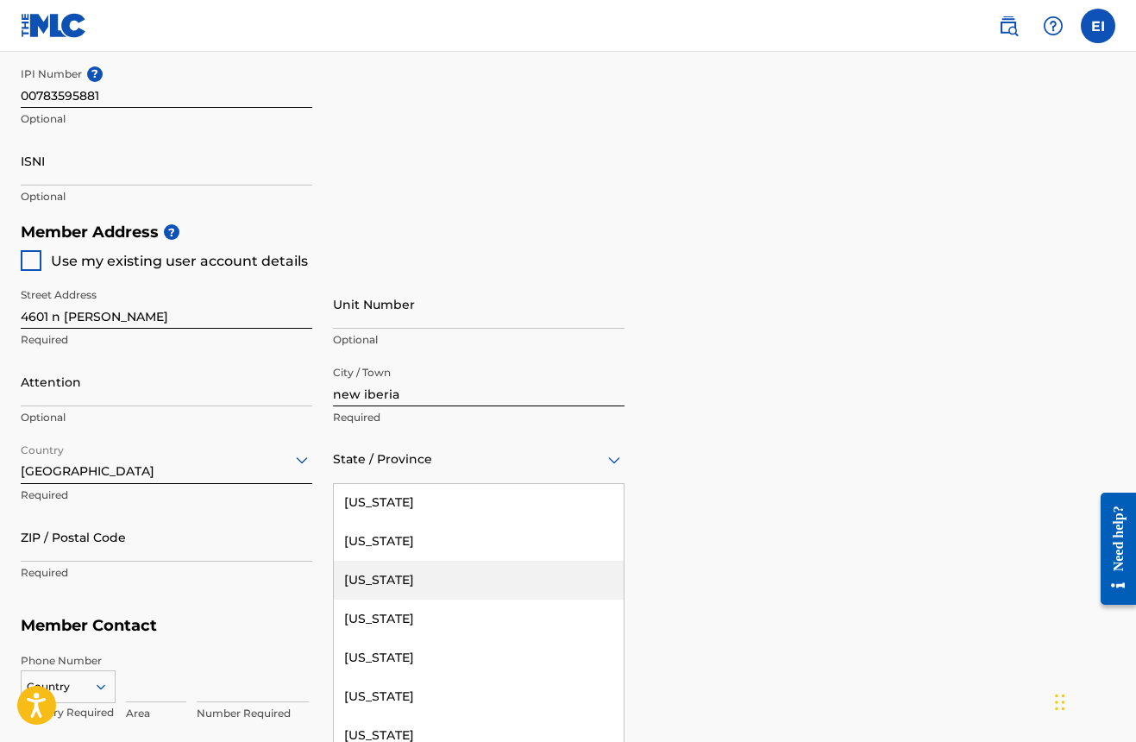
scroll to position [773, 0]
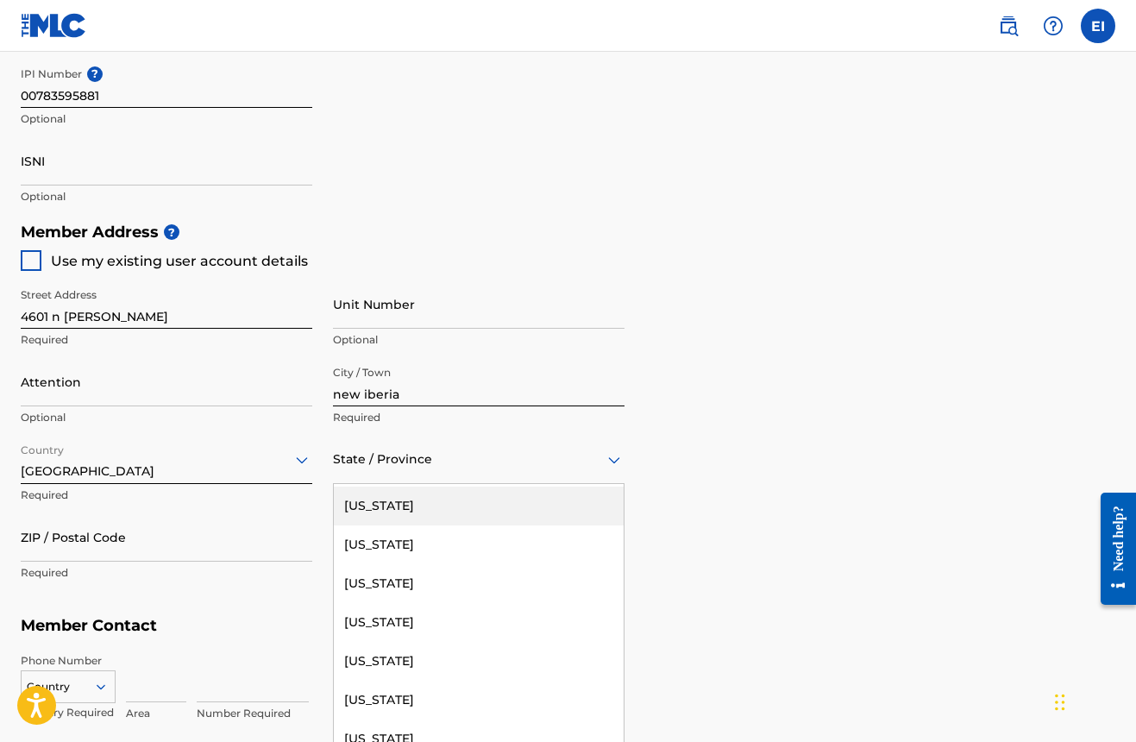
click at [379, 498] on div "[US_STATE]" at bounding box center [479, 505] width 290 height 39
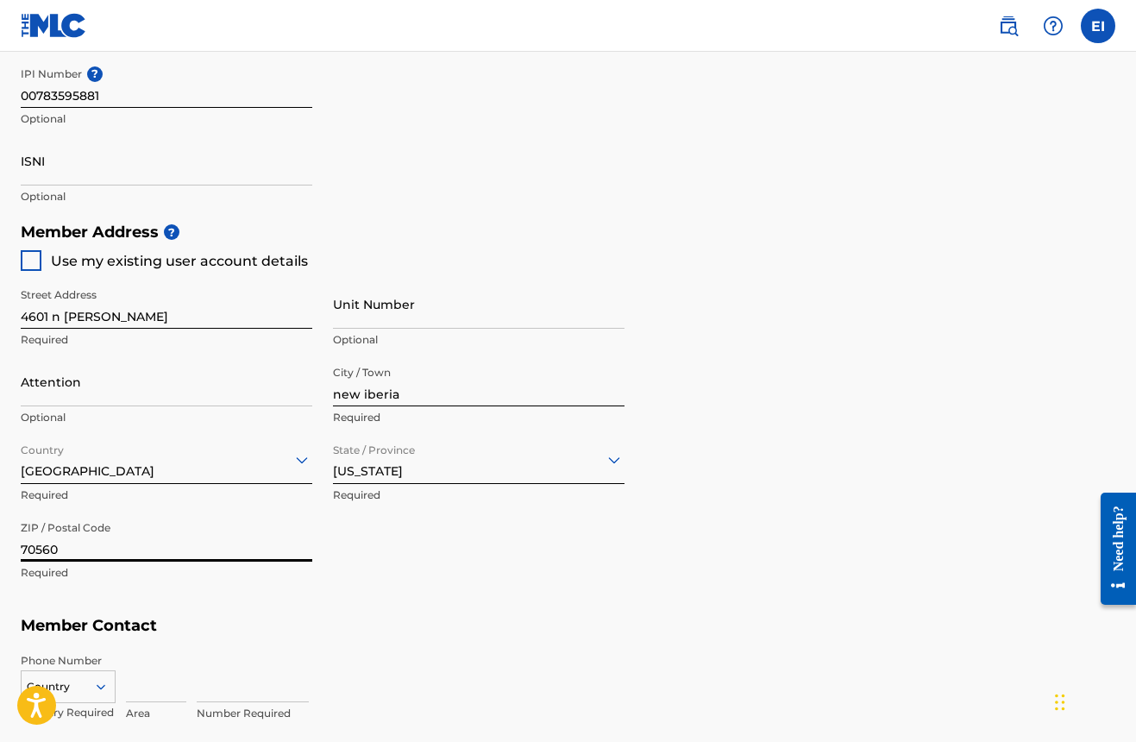
type input "70560"
click at [104, 683] on div "Country" at bounding box center [68, 683] width 95 height 26
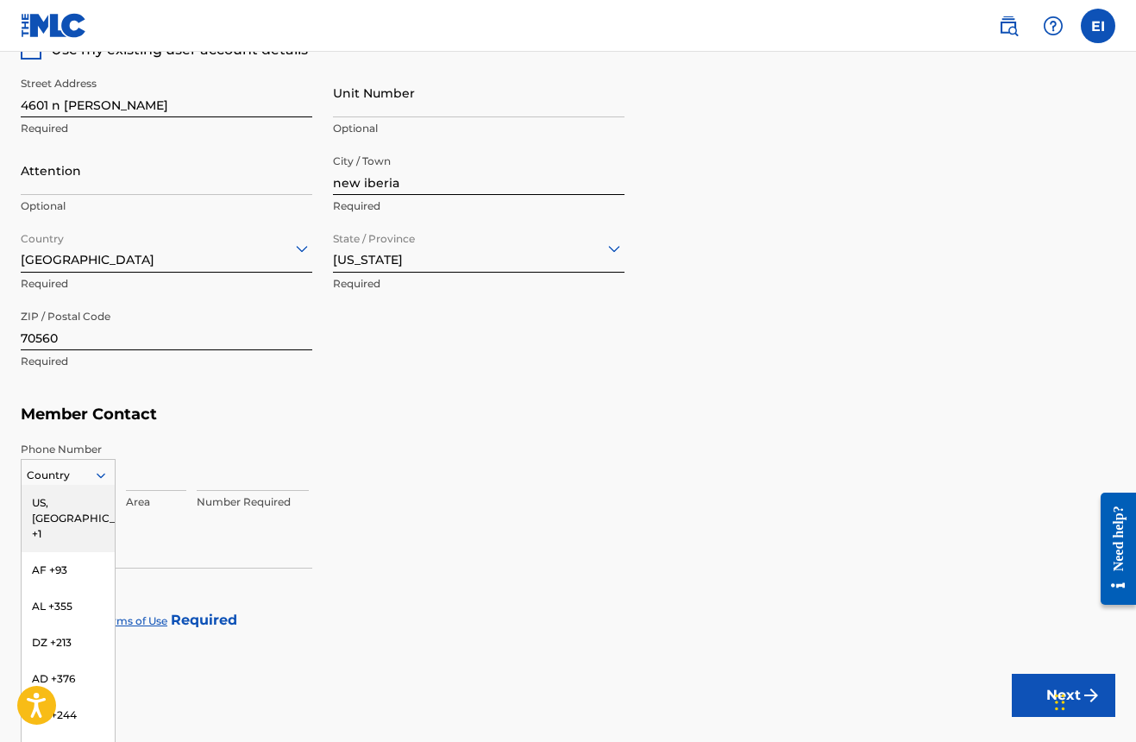
click at [65, 495] on div "US, [GEOGRAPHIC_DATA] +1" at bounding box center [68, 518] width 93 height 67
click at [160, 471] on input at bounding box center [156, 465] width 60 height 49
type input "214"
type input "2433445"
click at [32, 620] on div at bounding box center [31, 620] width 21 height 21
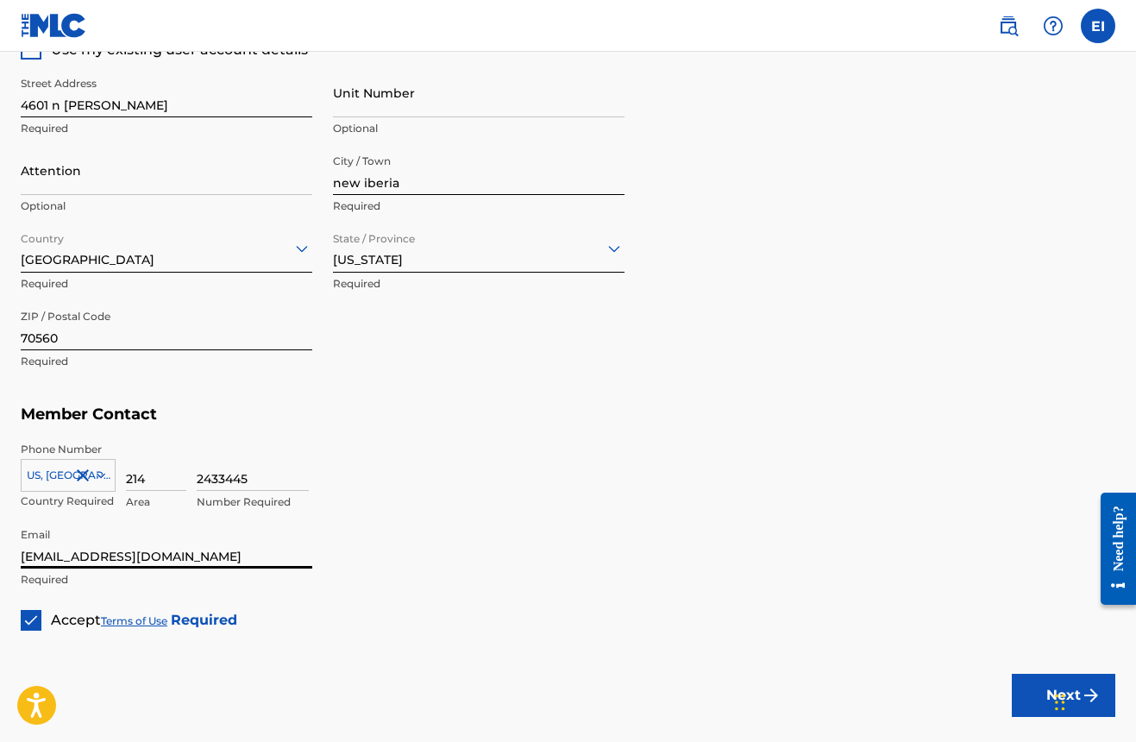
scroll to position [876, 0]
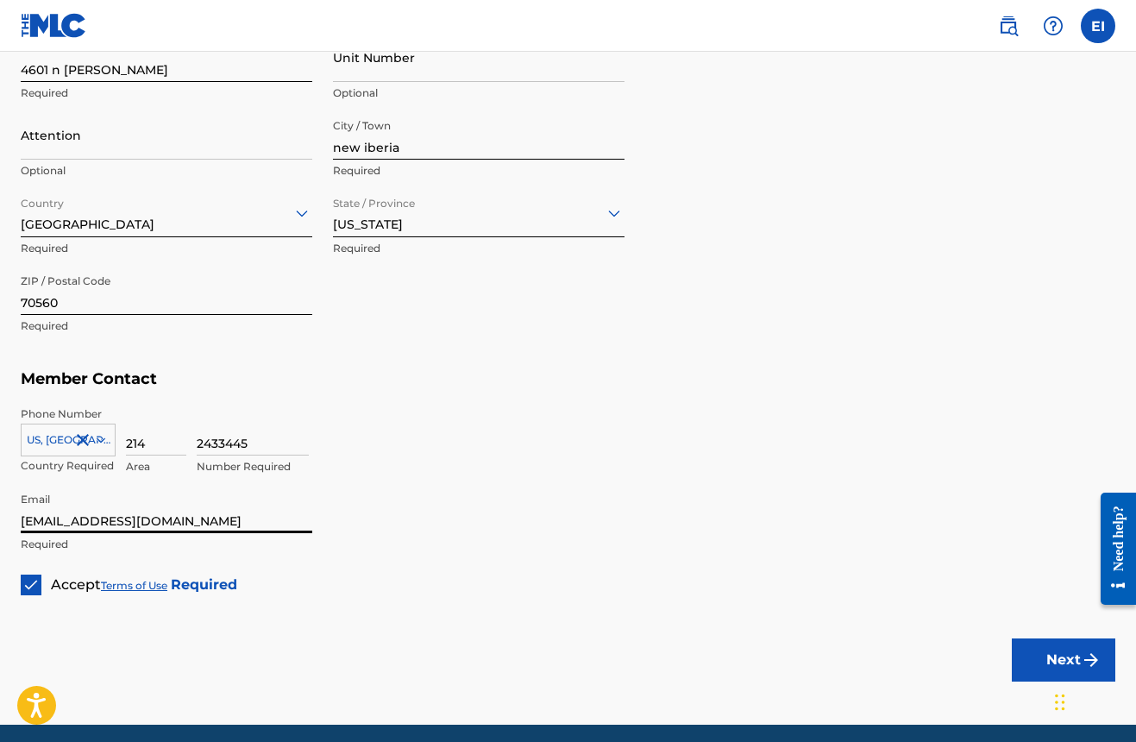
type input "heidij2024@gmail.com"
click at [1064, 654] on button "Next" at bounding box center [1062, 659] width 103 height 43
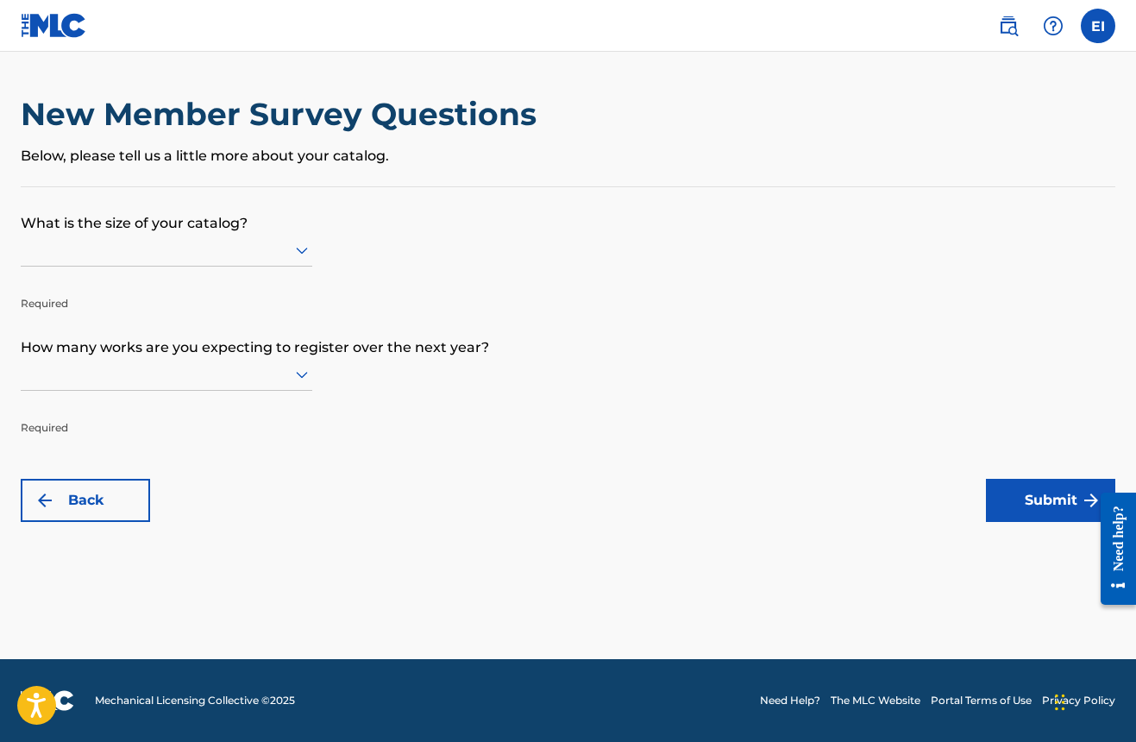
drag, startPoint x: 310, startPoint y: 253, endPoint x: 291, endPoint y: 267, distance: 24.7
click at [309, 253] on icon at bounding box center [301, 250] width 21 height 21
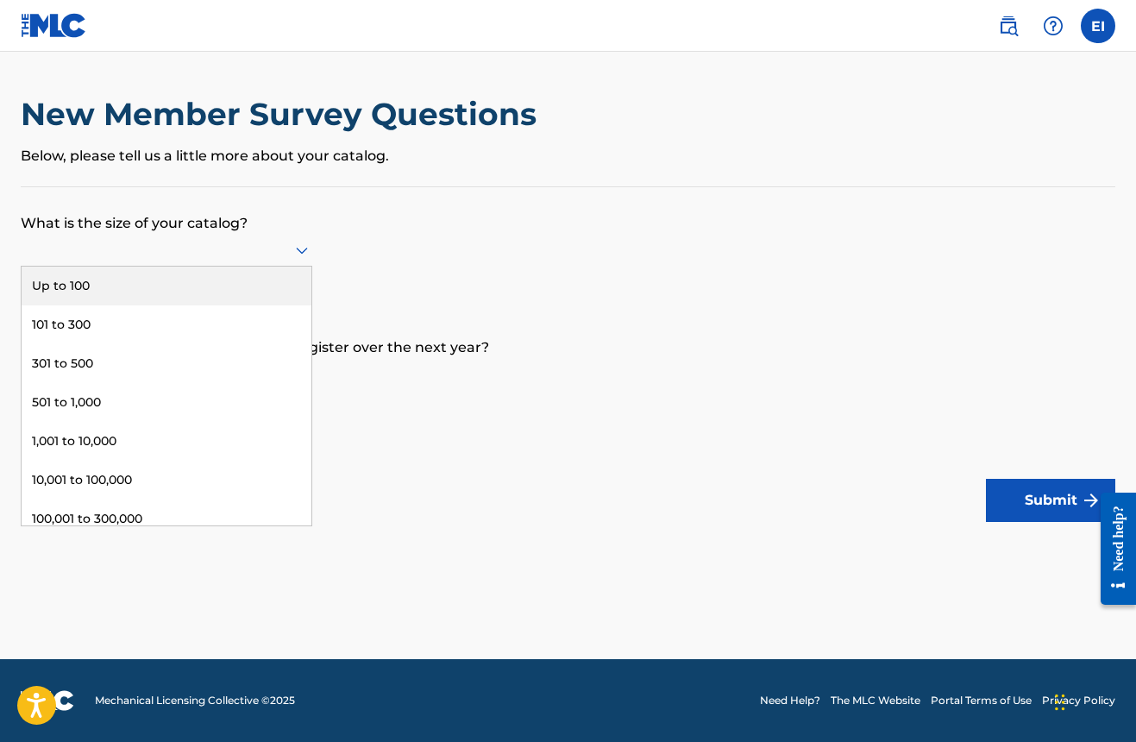
click at [203, 305] on div "Up to 100" at bounding box center [167, 285] width 290 height 39
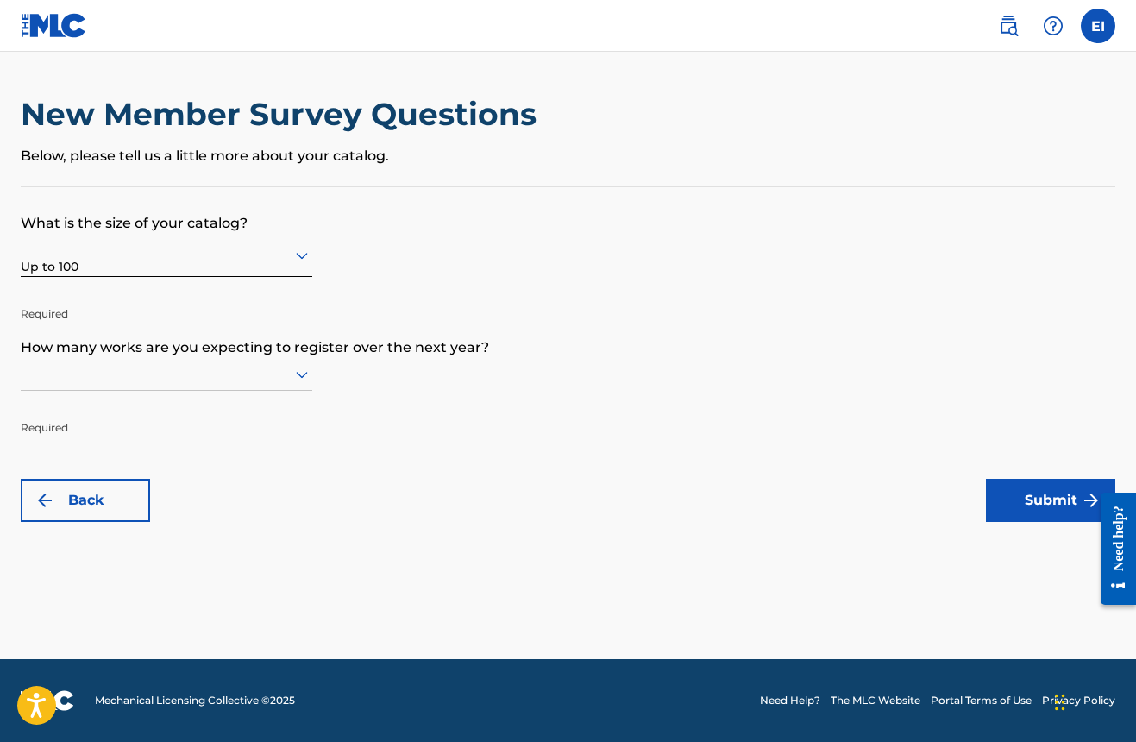
click at [66, 408] on div "Required" at bounding box center [166, 397] width 291 height 78
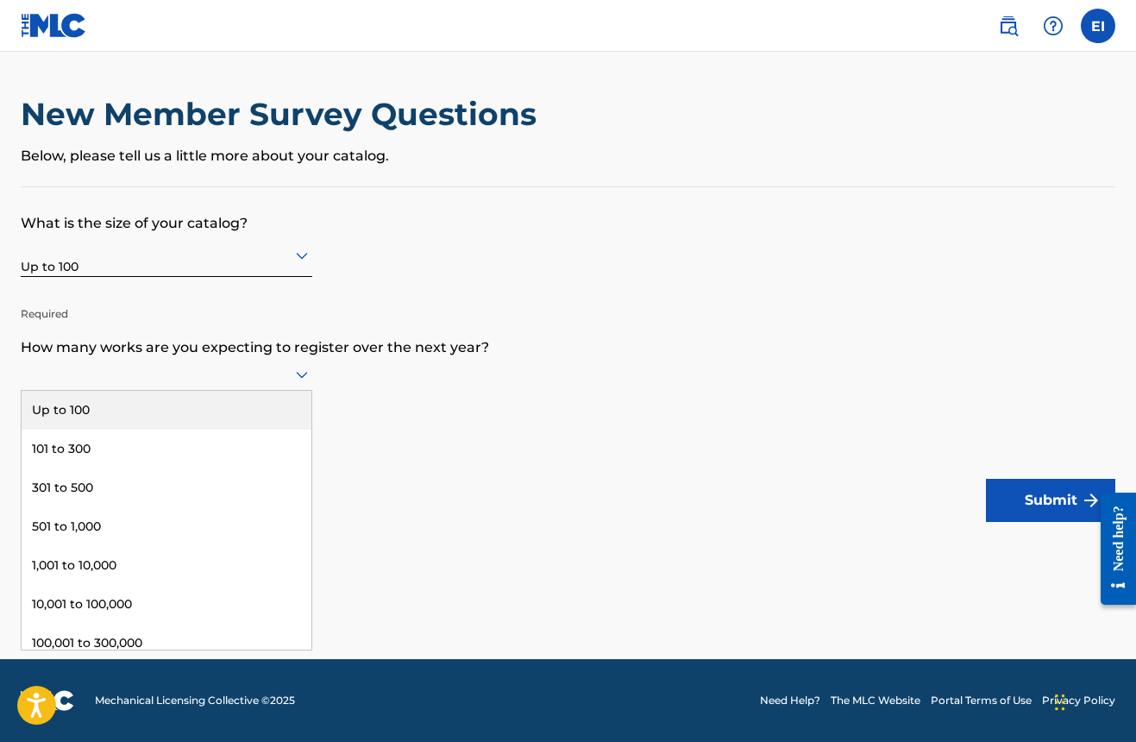
click at [73, 391] on div at bounding box center [166, 374] width 291 height 33
click at [81, 427] on div "Up to 100" at bounding box center [167, 410] width 290 height 39
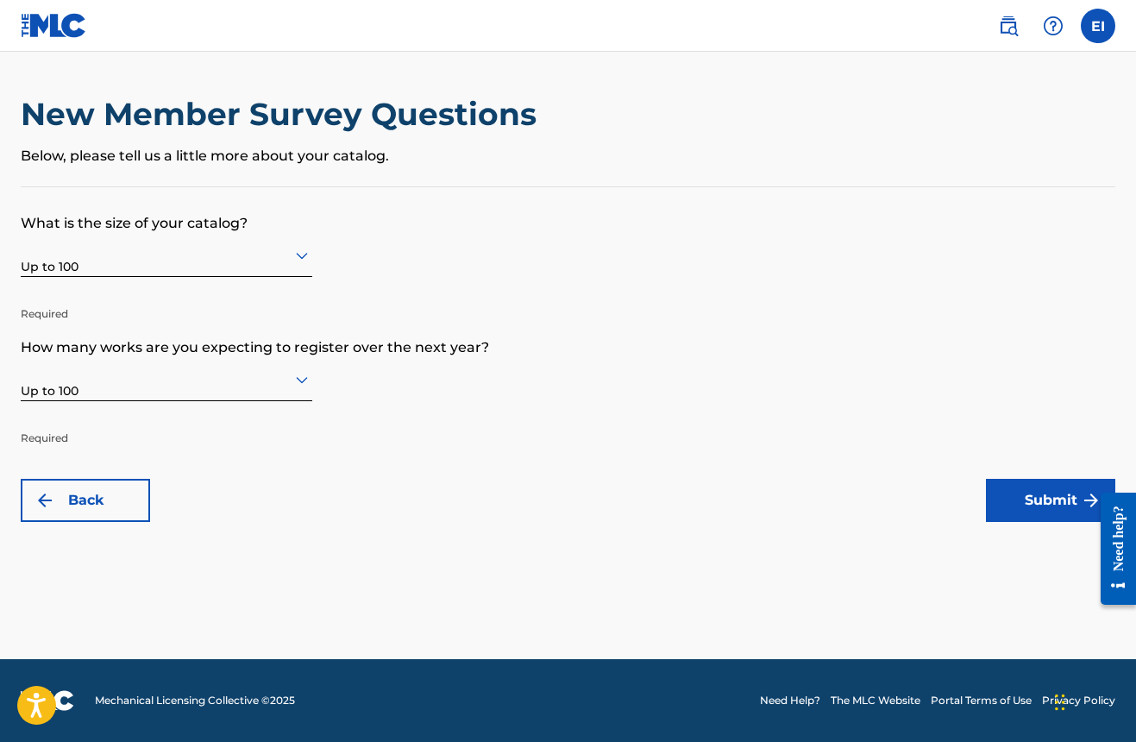
click at [1038, 496] on button "Submit" at bounding box center [1050, 500] width 129 height 43
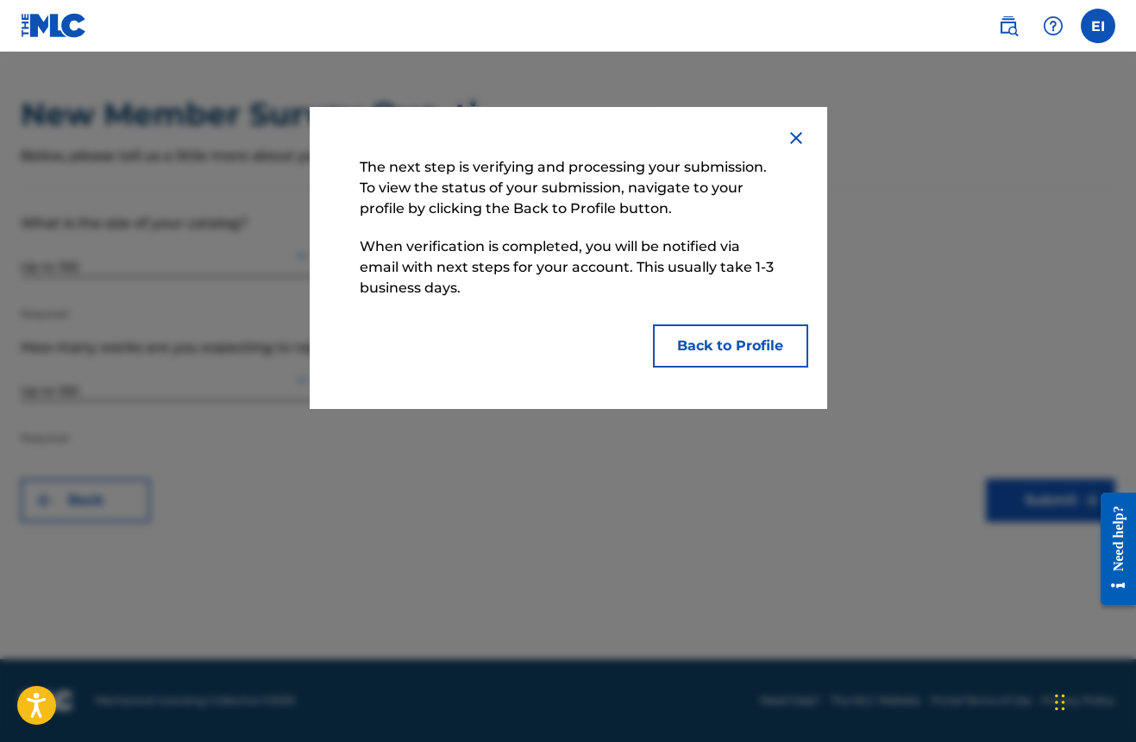
click at [729, 360] on button "Back to Profile" at bounding box center [730, 345] width 155 height 43
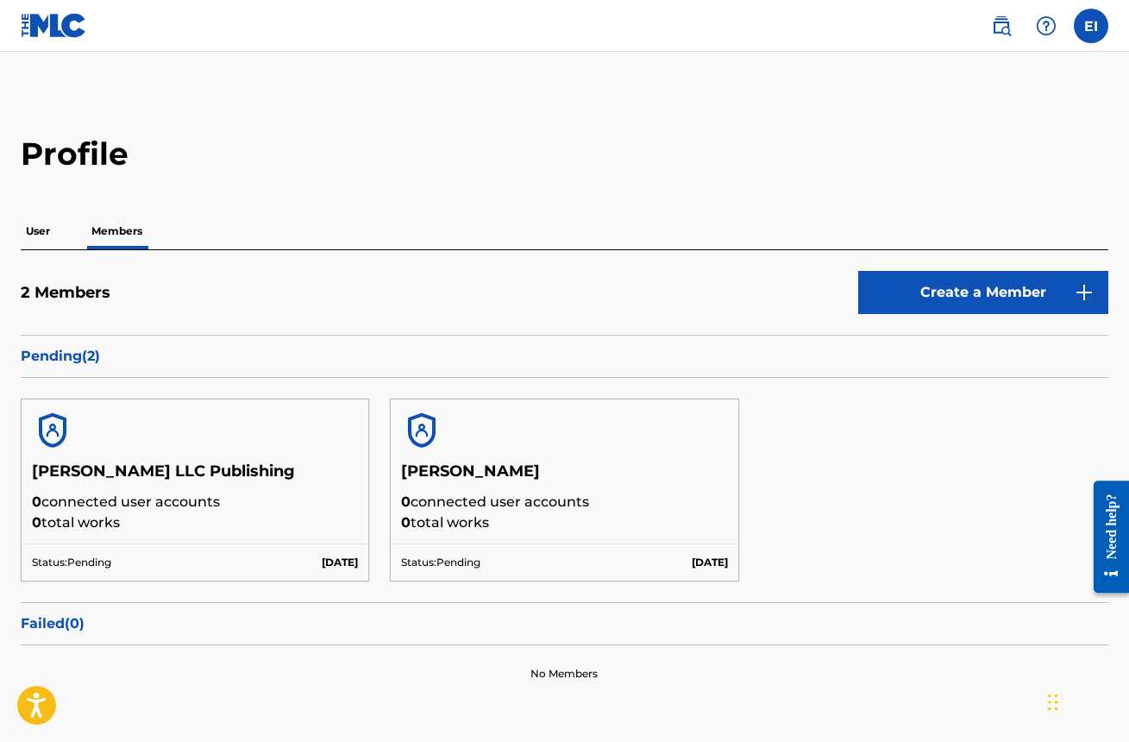
click at [153, 445] on div at bounding box center [195, 430] width 347 height 62
click at [47, 419] on img at bounding box center [52, 430] width 41 height 41
click at [322, 559] on p "Sep 22 2025" at bounding box center [340, 562] width 36 height 16
click at [1104, 25] on label at bounding box center [1090, 26] width 34 height 34
click at [1091, 26] on input "EI ELIJAH IRVIN business.elijahirvin@yahoo.com Profile Log out" at bounding box center [1091, 26] width 0 height 0
